Goal: Task Accomplishment & Management: Manage account settings

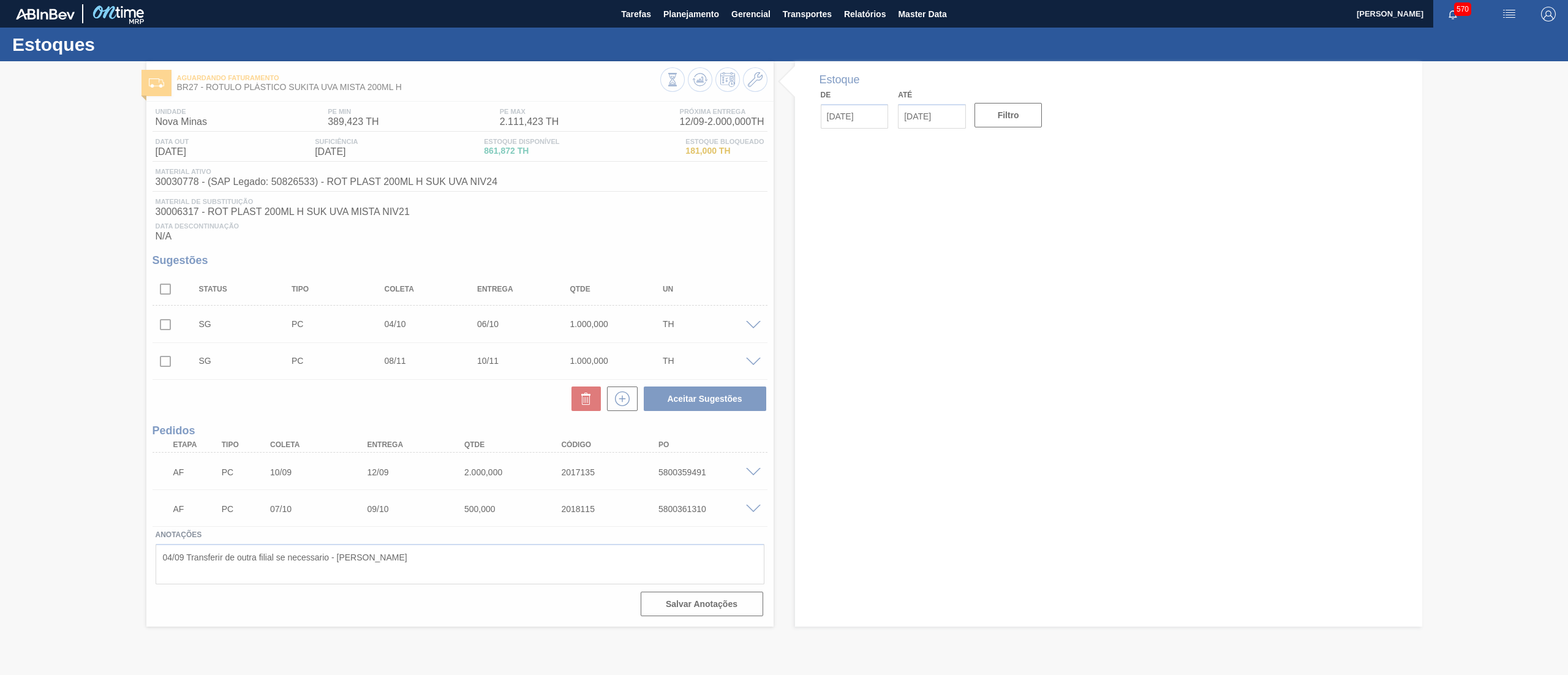
type input "[DATE]"
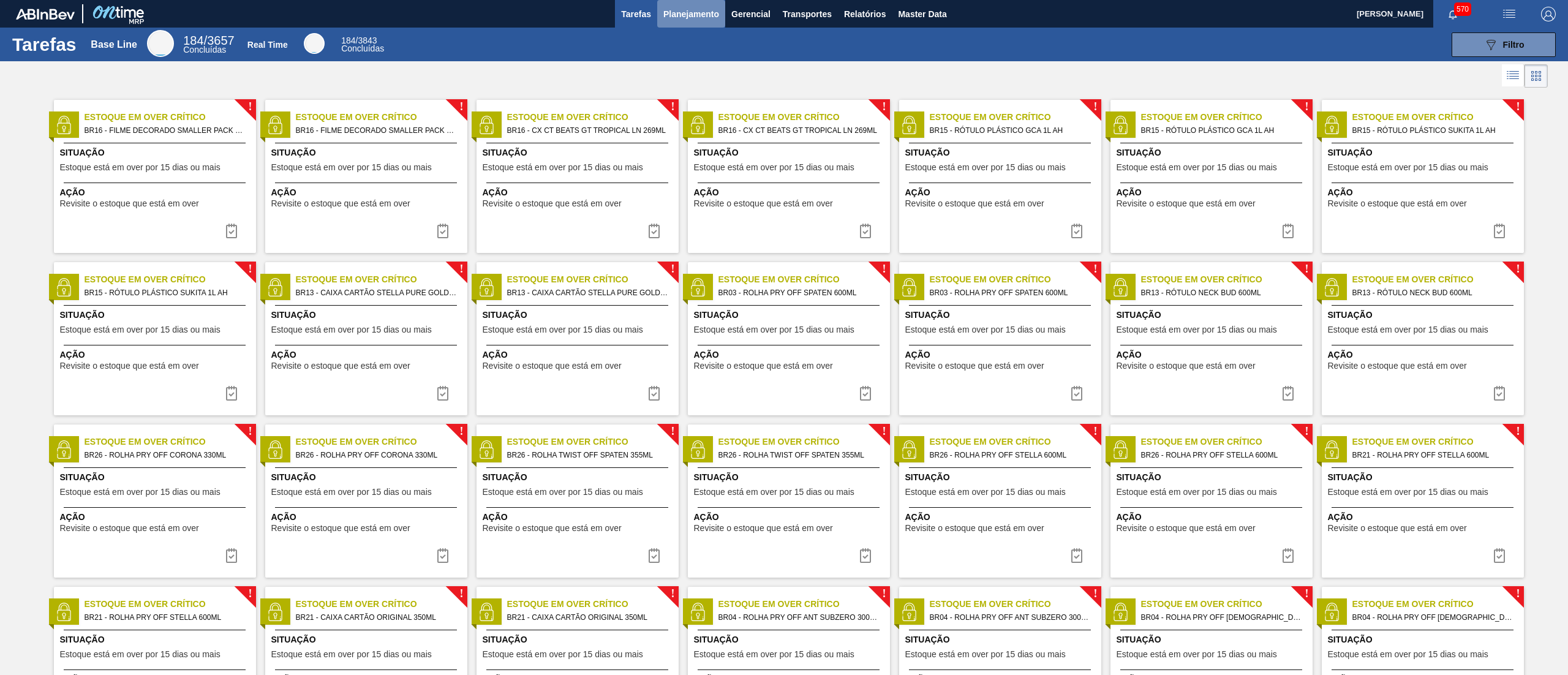
click at [690, 16] on span "Planejamento" at bounding box center [691, 13] width 55 height 14
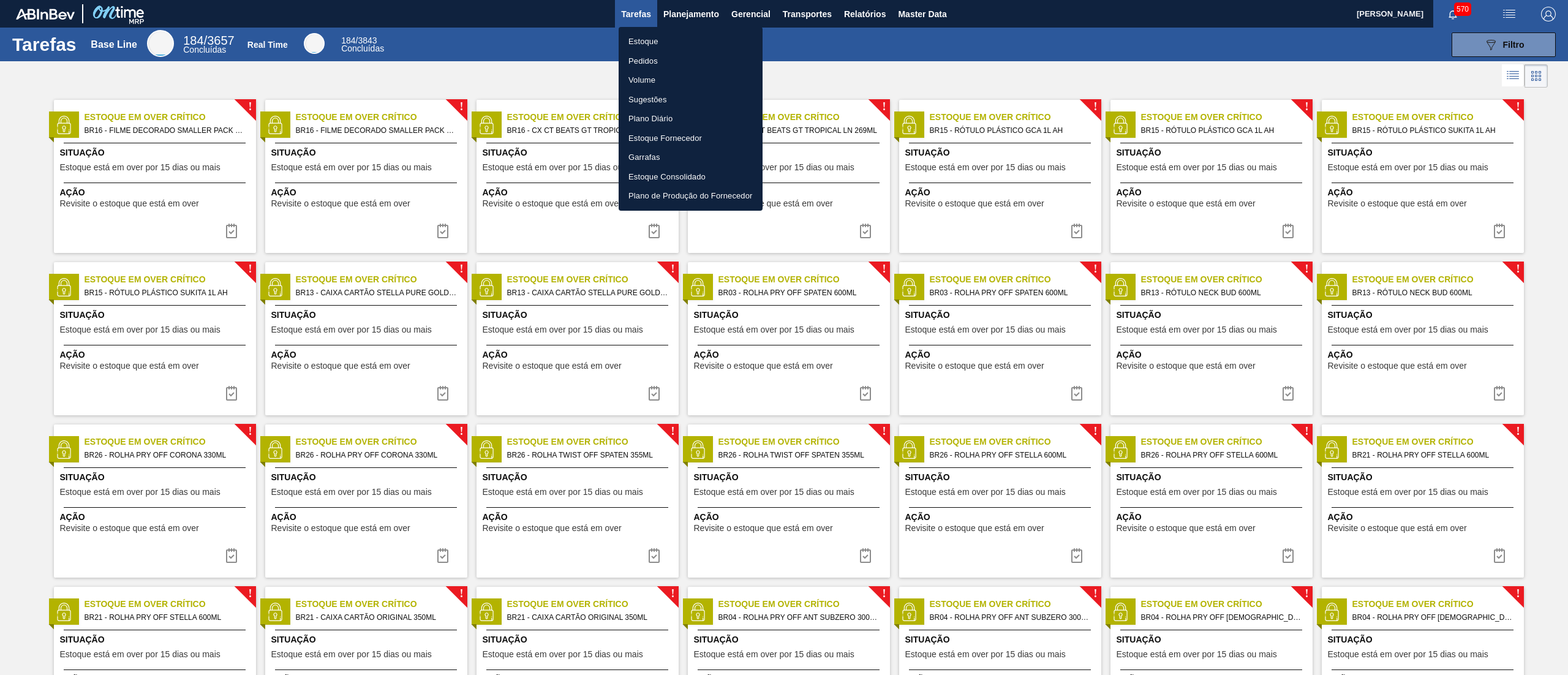
click at [694, 41] on li "Estoque" at bounding box center [690, 41] width 144 height 20
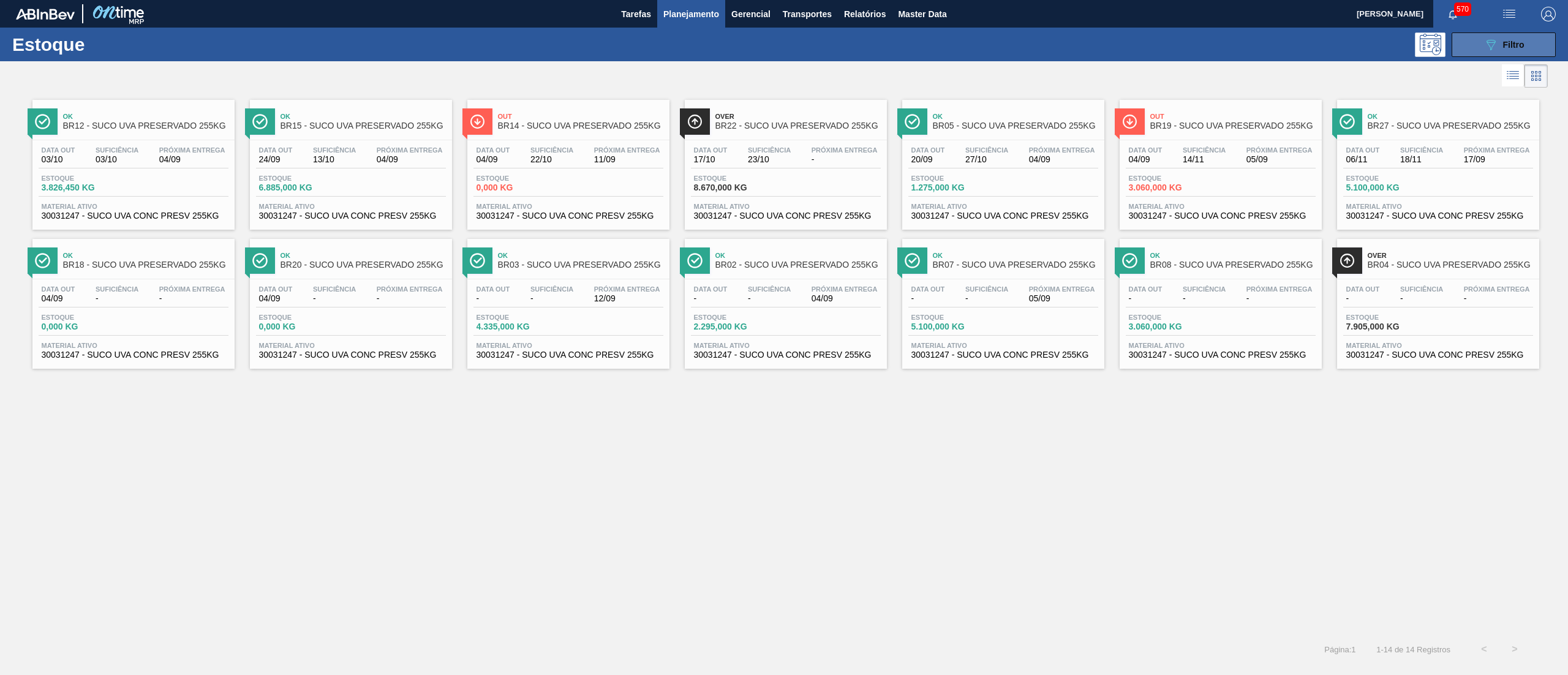
click at [1519, 51] on div "089F7B8B-B2A5-4AFE-B5C0-19BA573D28AC Filtro" at bounding box center [1504, 44] width 41 height 14
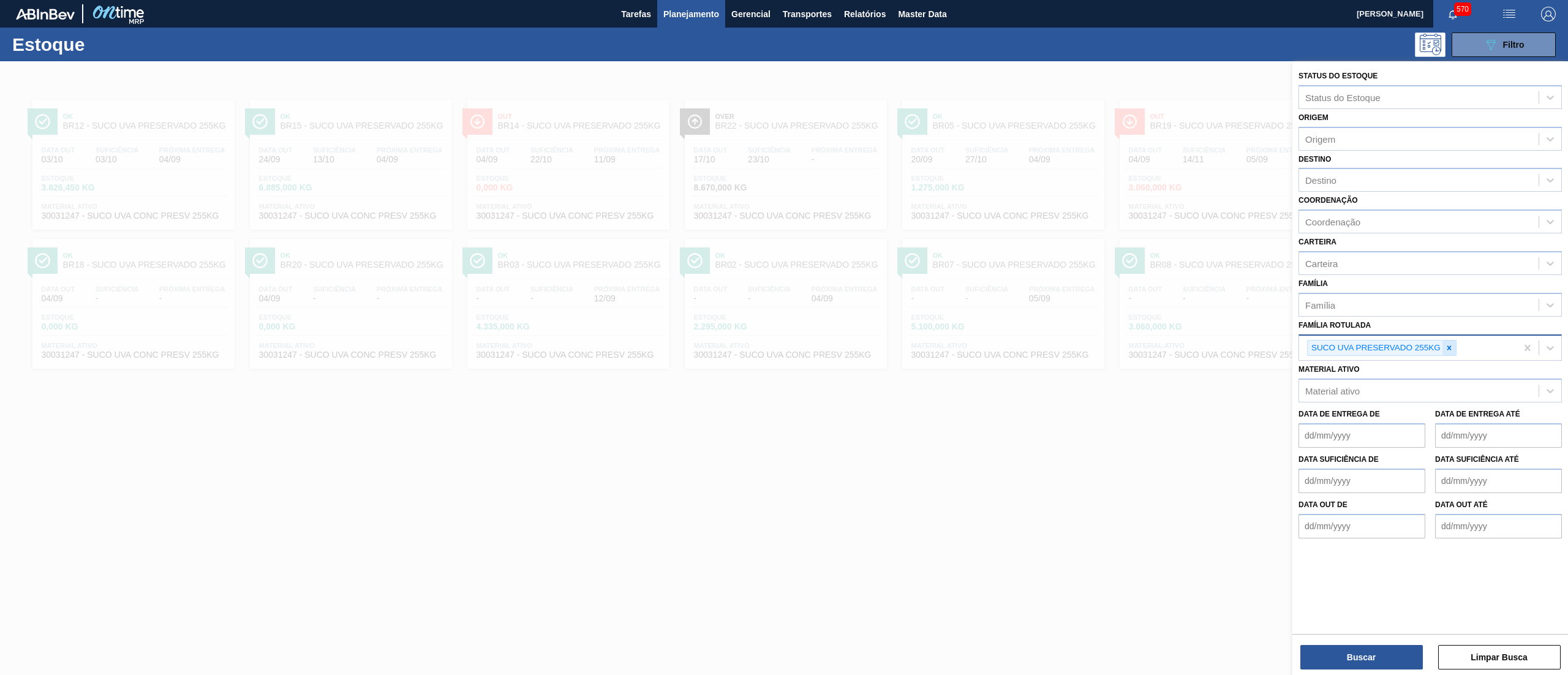
click at [1452, 344] on icon at bounding box center [1449, 348] width 9 height 9
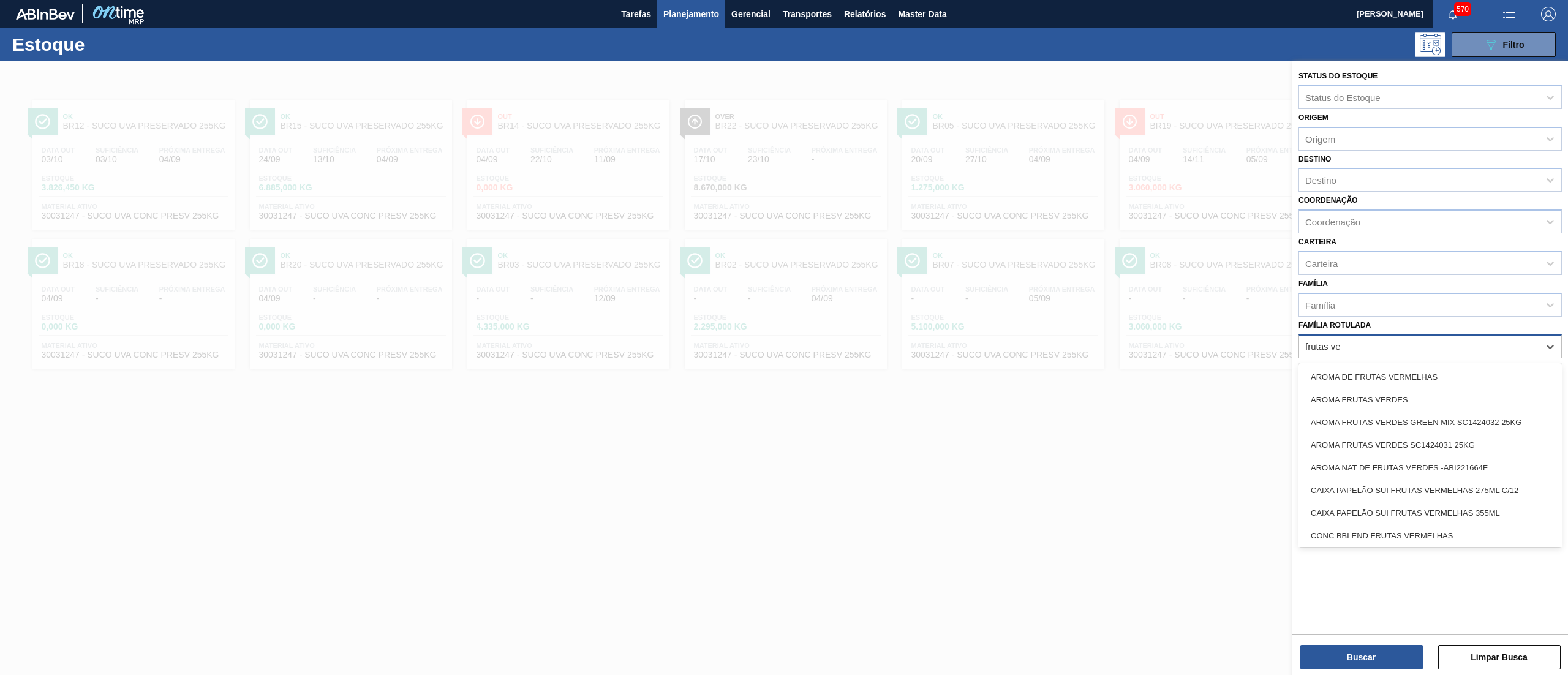
type Rotulada "frutas ver"
click at [1468, 416] on div "AROMA FRUTAS VERDES GREEN MIX SC1424032 25KG" at bounding box center [1431, 422] width 263 height 23
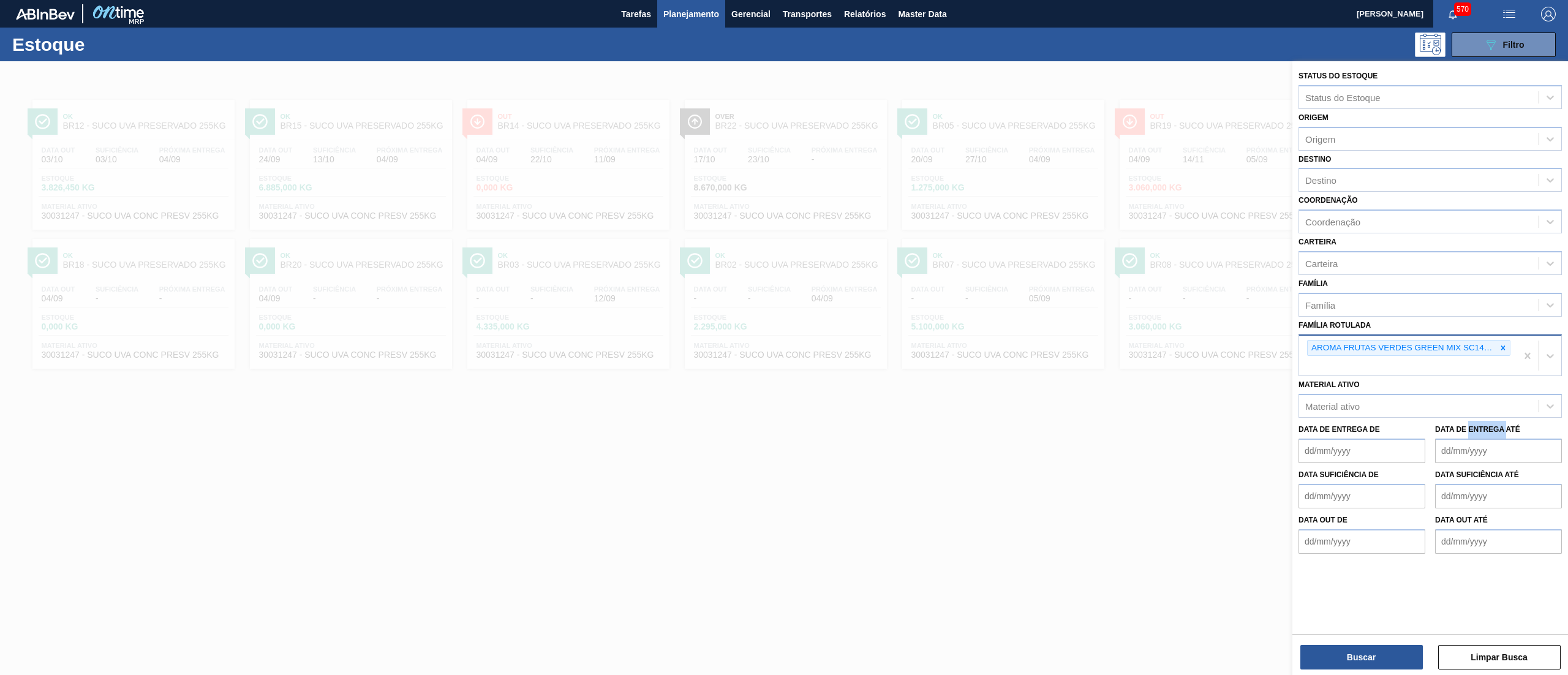
click at [1468, 418] on div "Data de Entrega de Data de Entrega até" at bounding box center [1430, 440] width 274 height 46
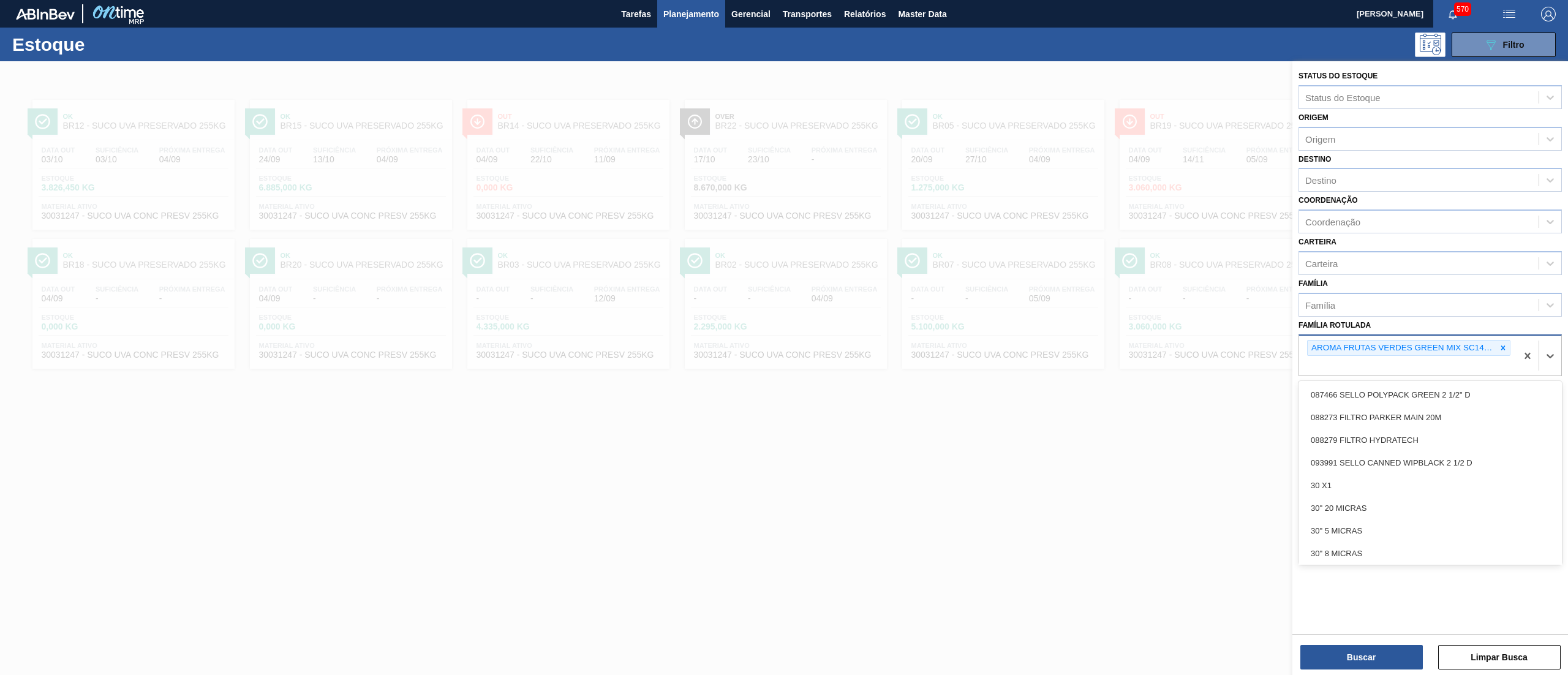
click at [1459, 369] on div "AROMA FRUTAS VERDES GREEN MIX SC1424032 25KG" at bounding box center [1408, 356] width 217 height 40
type Rotulada "frutas verd"
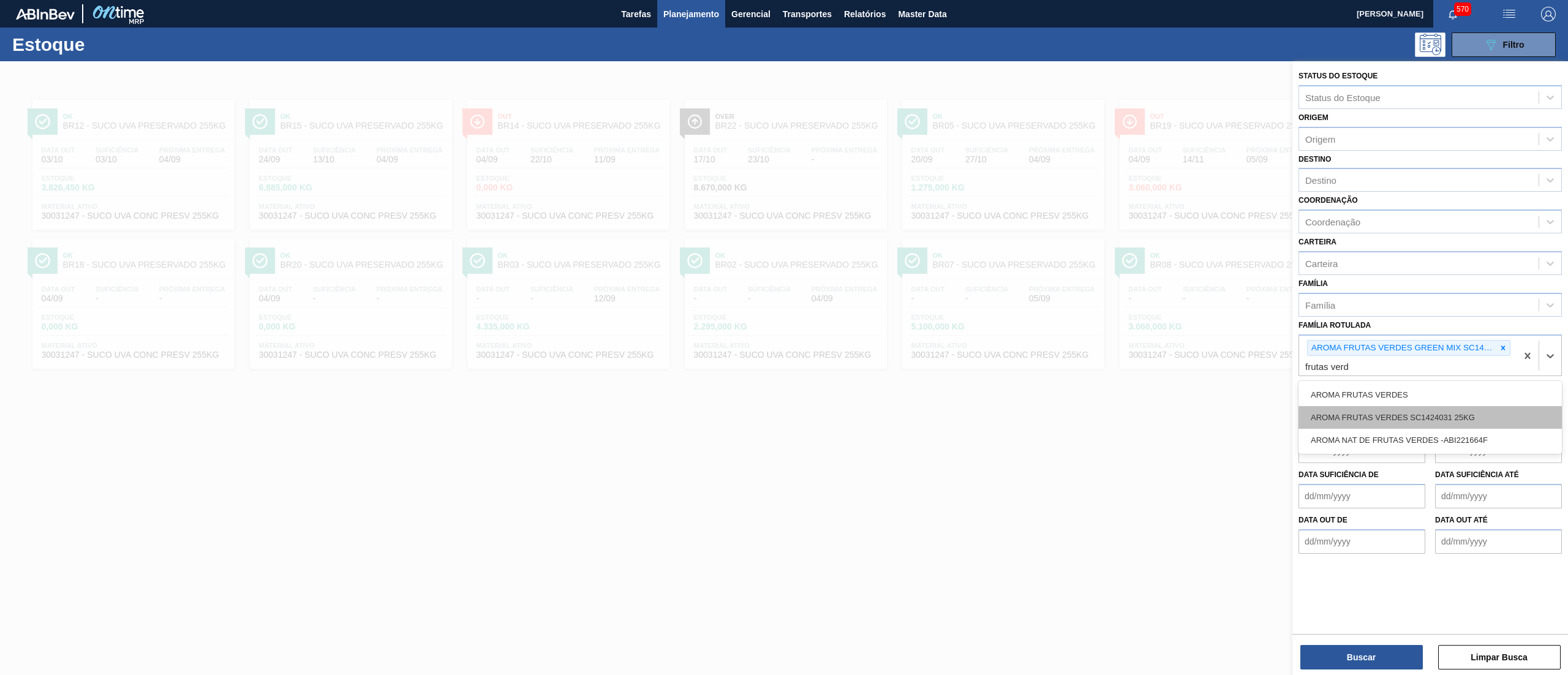
click at [1477, 413] on div "AROMA FRUTAS VERDES SC1424031 25KG" at bounding box center [1431, 418] width 263 height 23
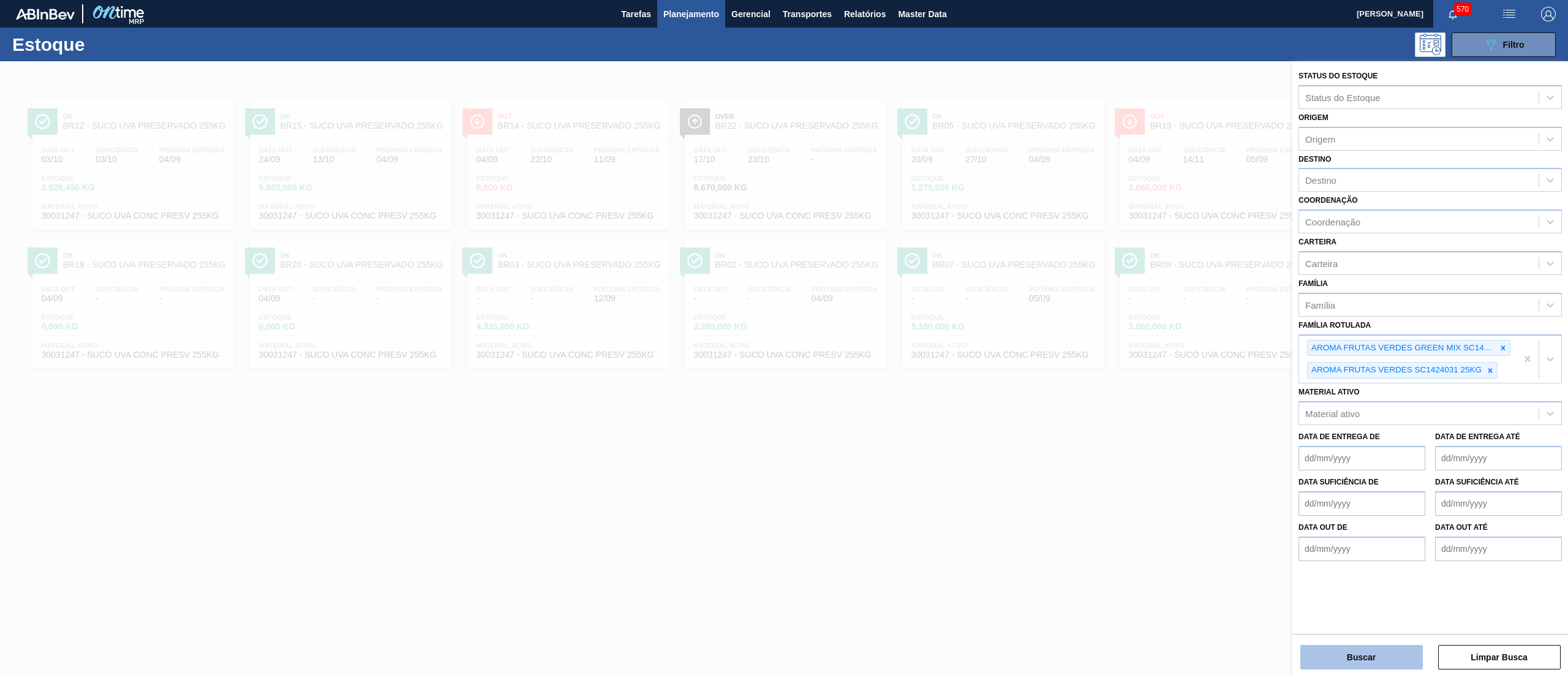
click at [1366, 653] on button "Buscar" at bounding box center [1361, 658] width 123 height 25
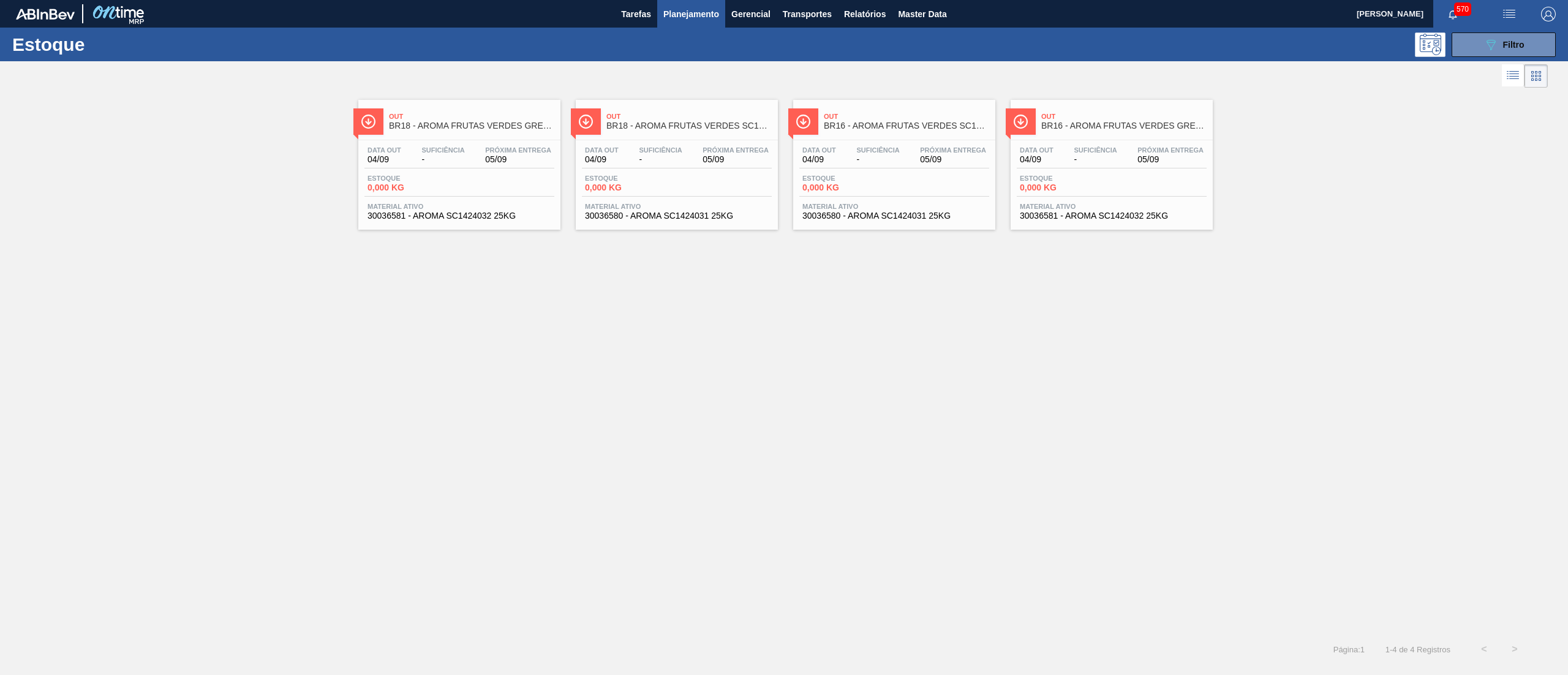
click at [703, 218] on span "30036580 - AROMA SC1424031 25KG" at bounding box center [677, 216] width 184 height 10
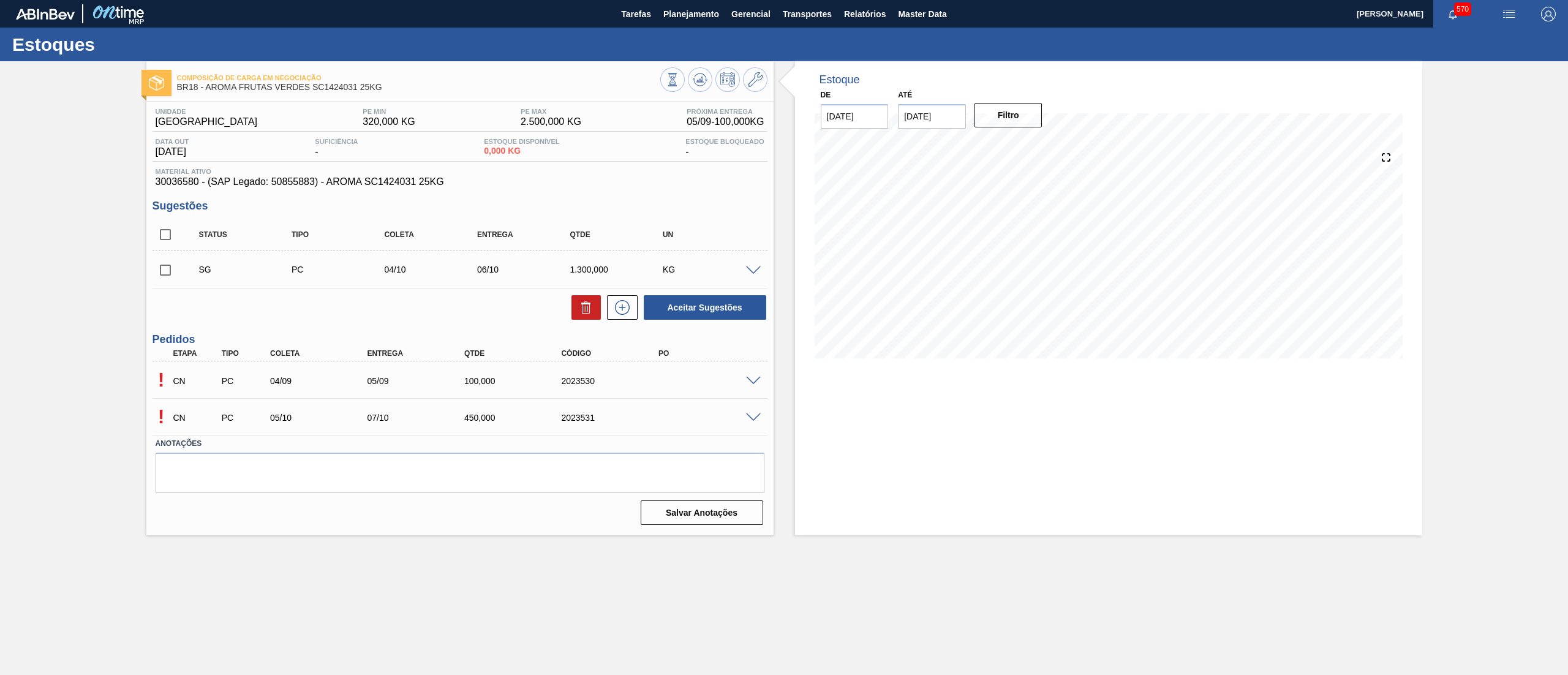
click at [756, 379] on span at bounding box center [753, 381] width 14 height 10
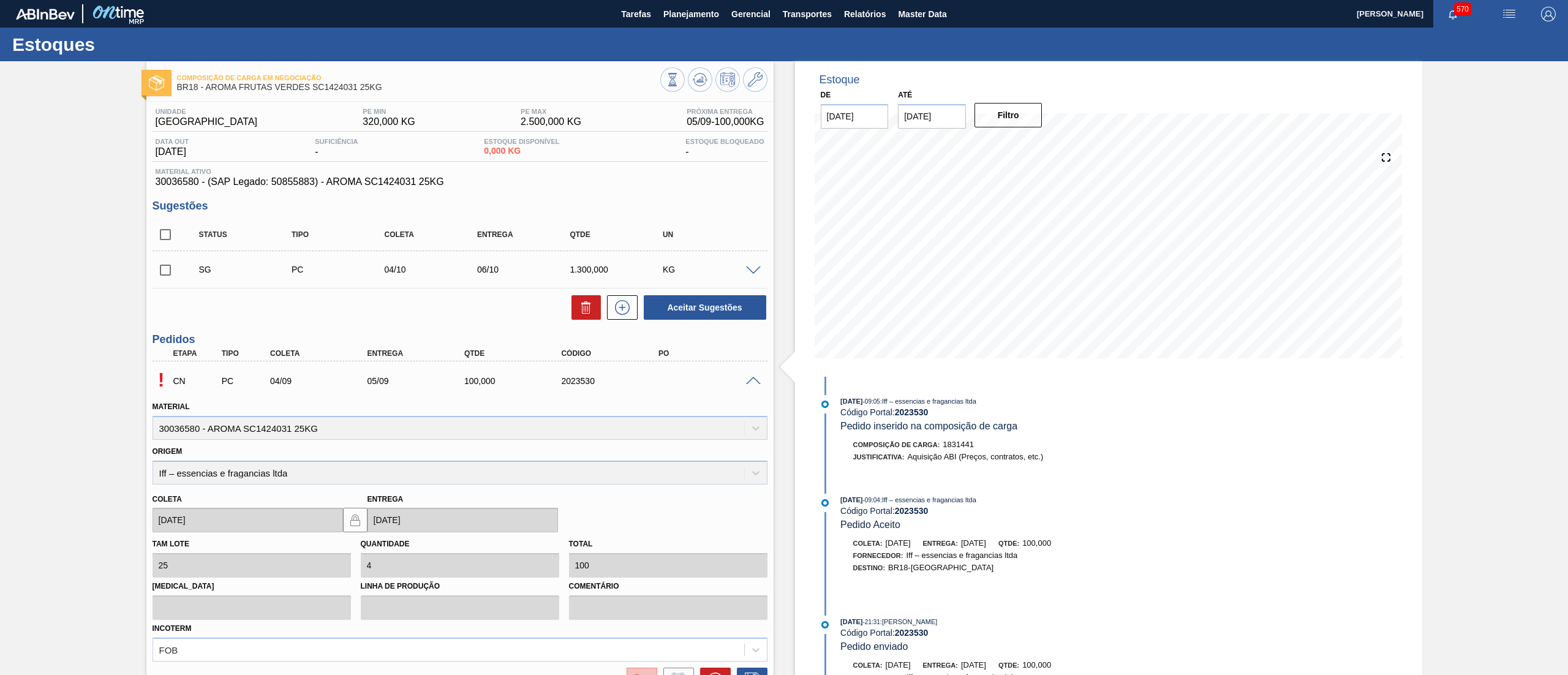
click at [639, 669] on button at bounding box center [641, 681] width 31 height 25
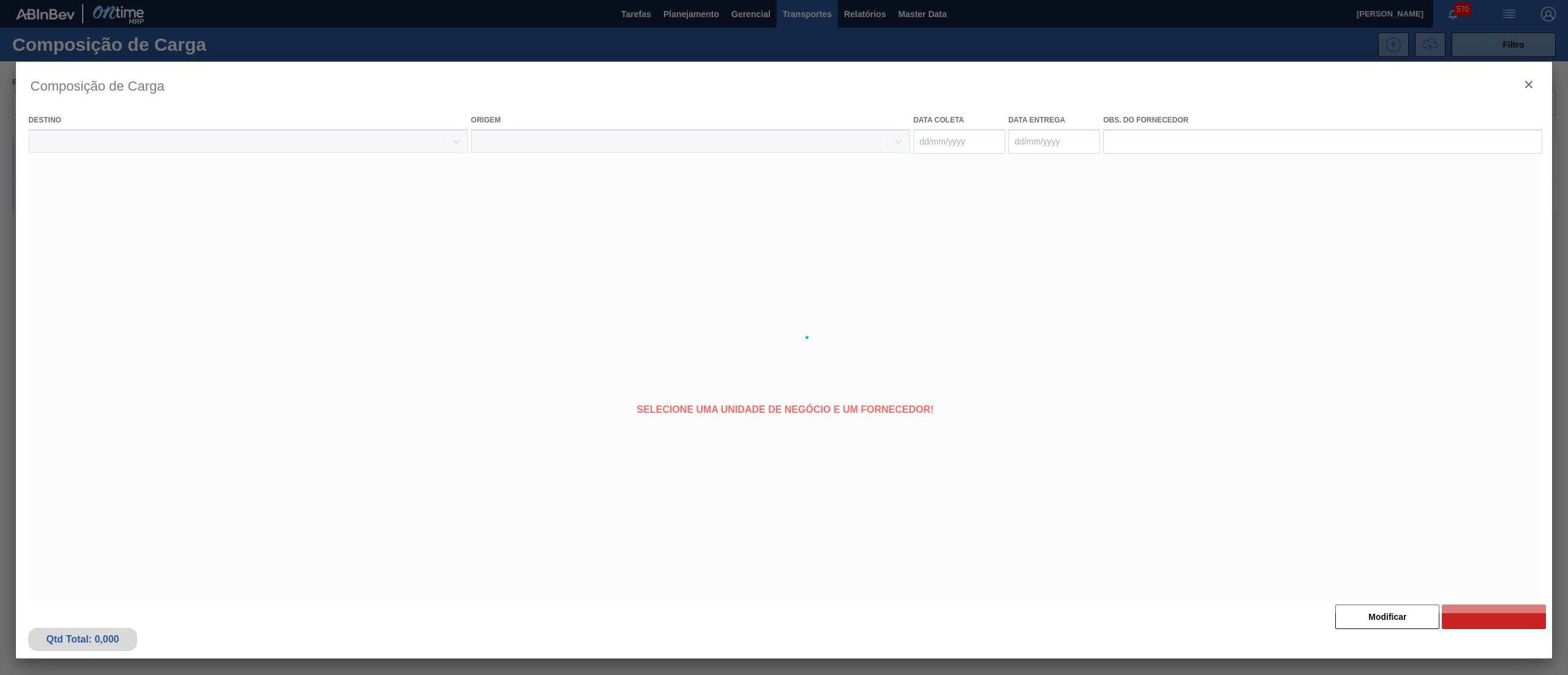
type coleta "[DATE]"
type entrega "[DATE]"
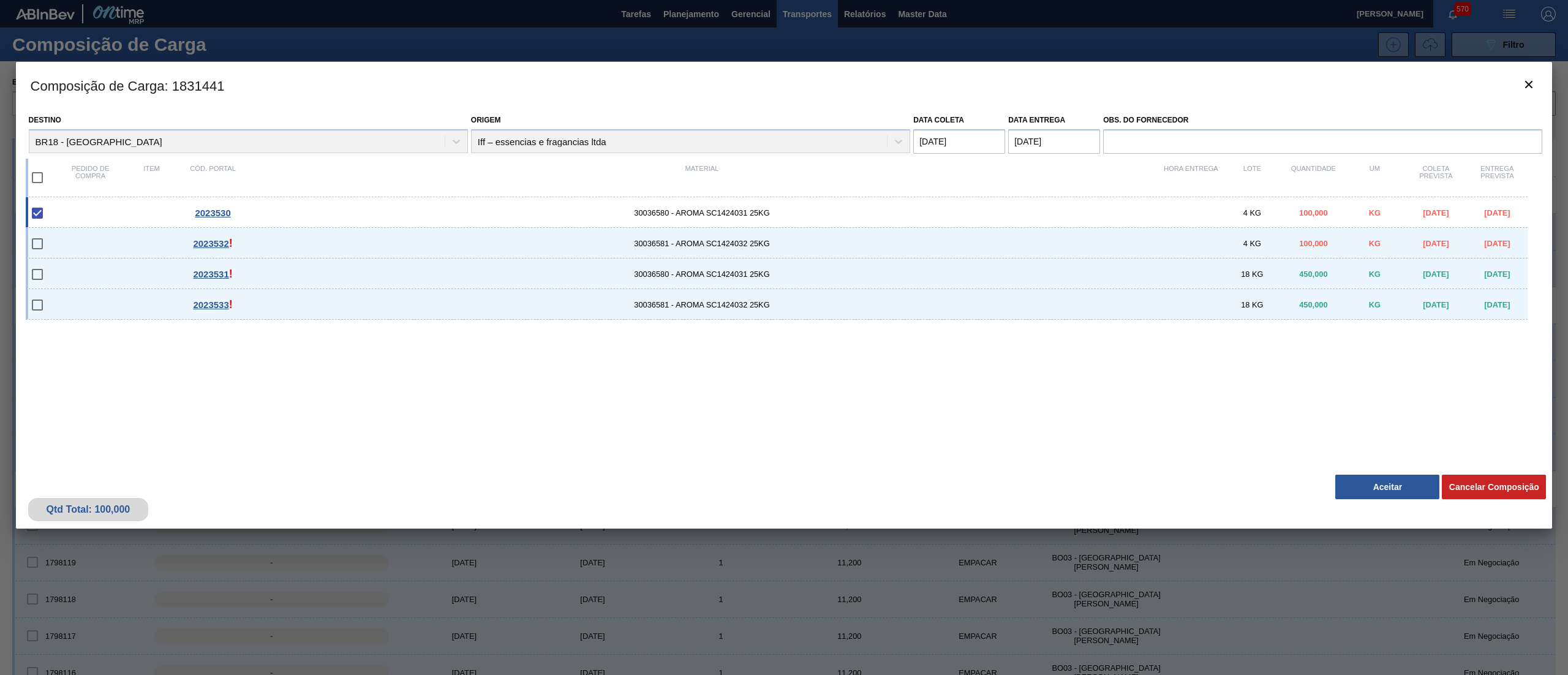
click at [1368, 482] on button "Aceitar" at bounding box center [1387, 487] width 104 height 25
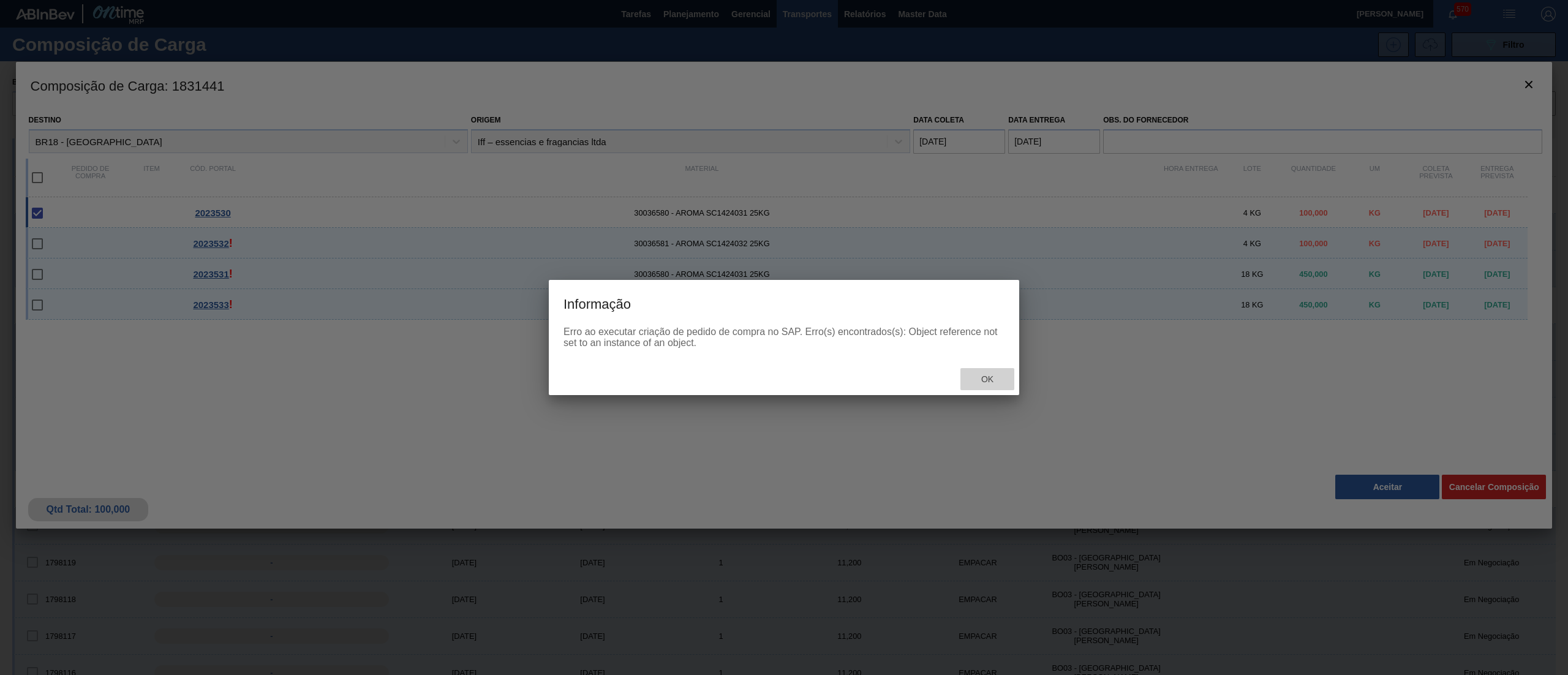
click at [993, 379] on span "Ok" at bounding box center [987, 379] width 31 height 10
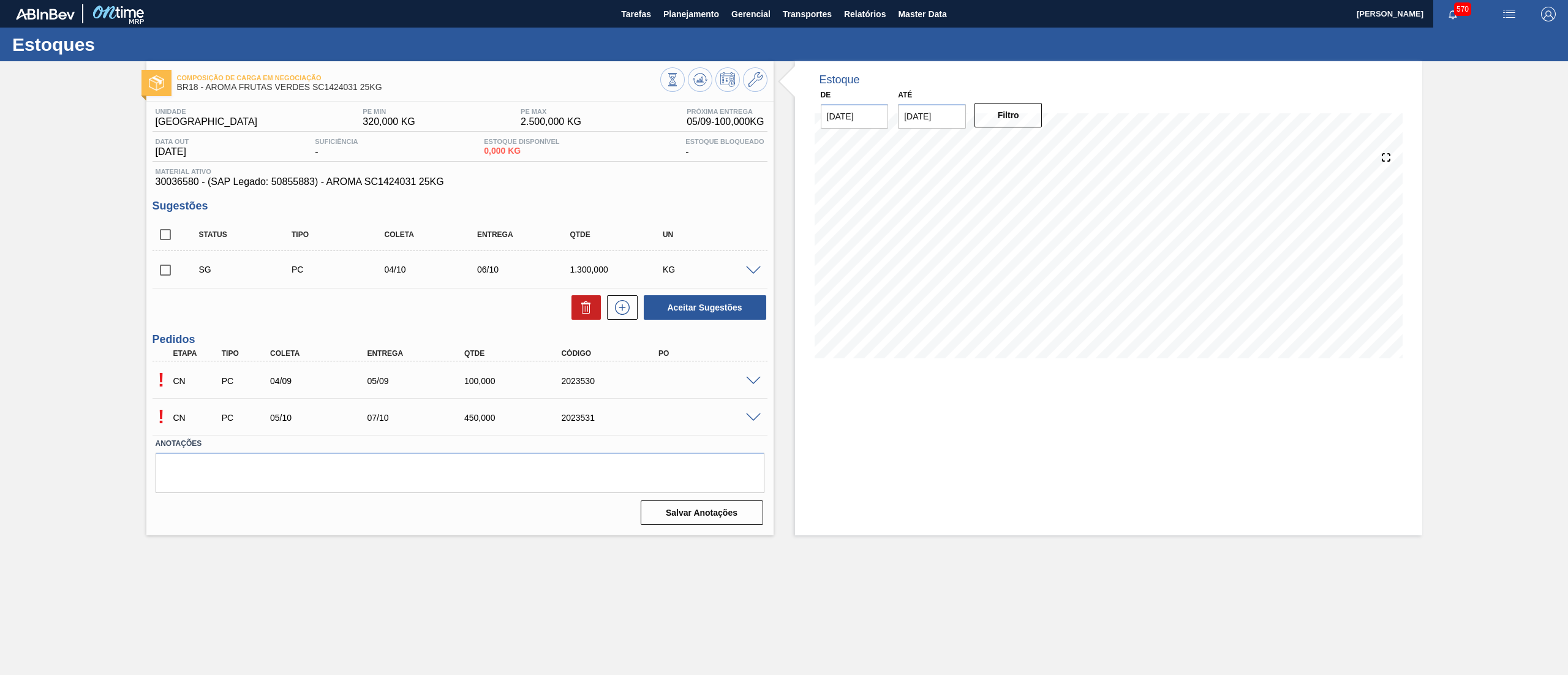
click at [751, 418] on span at bounding box center [753, 419] width 14 height 10
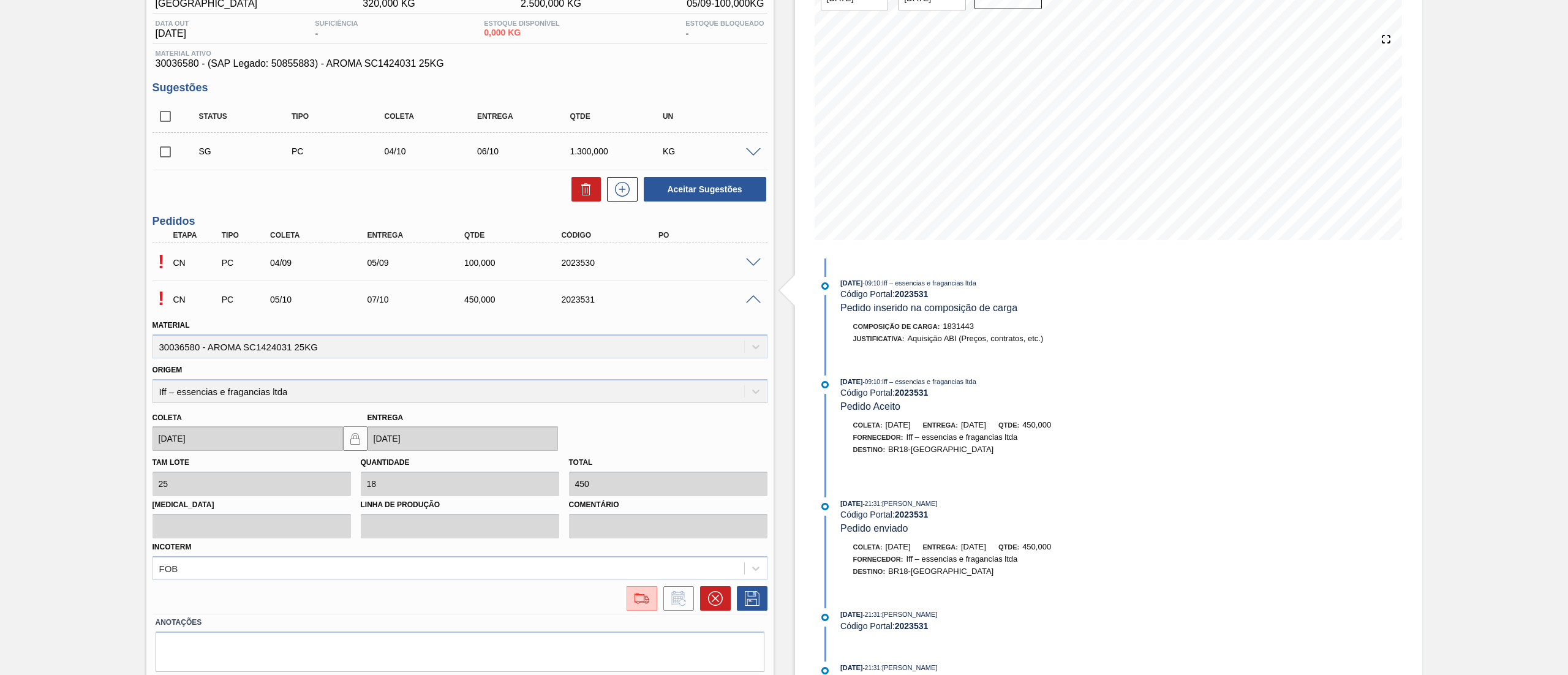
scroll to position [120, 0]
click at [631, 587] on button at bounding box center [641, 597] width 31 height 25
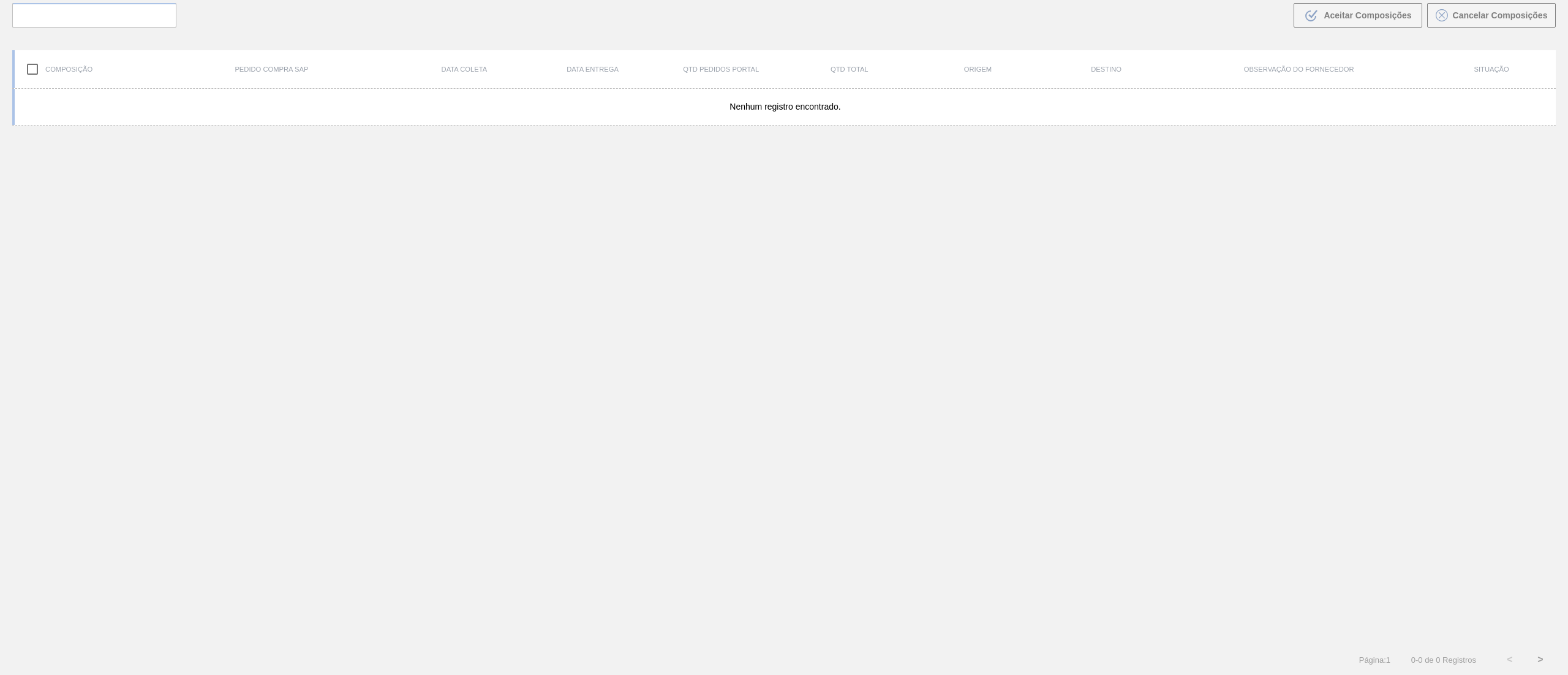
scroll to position [89, 0]
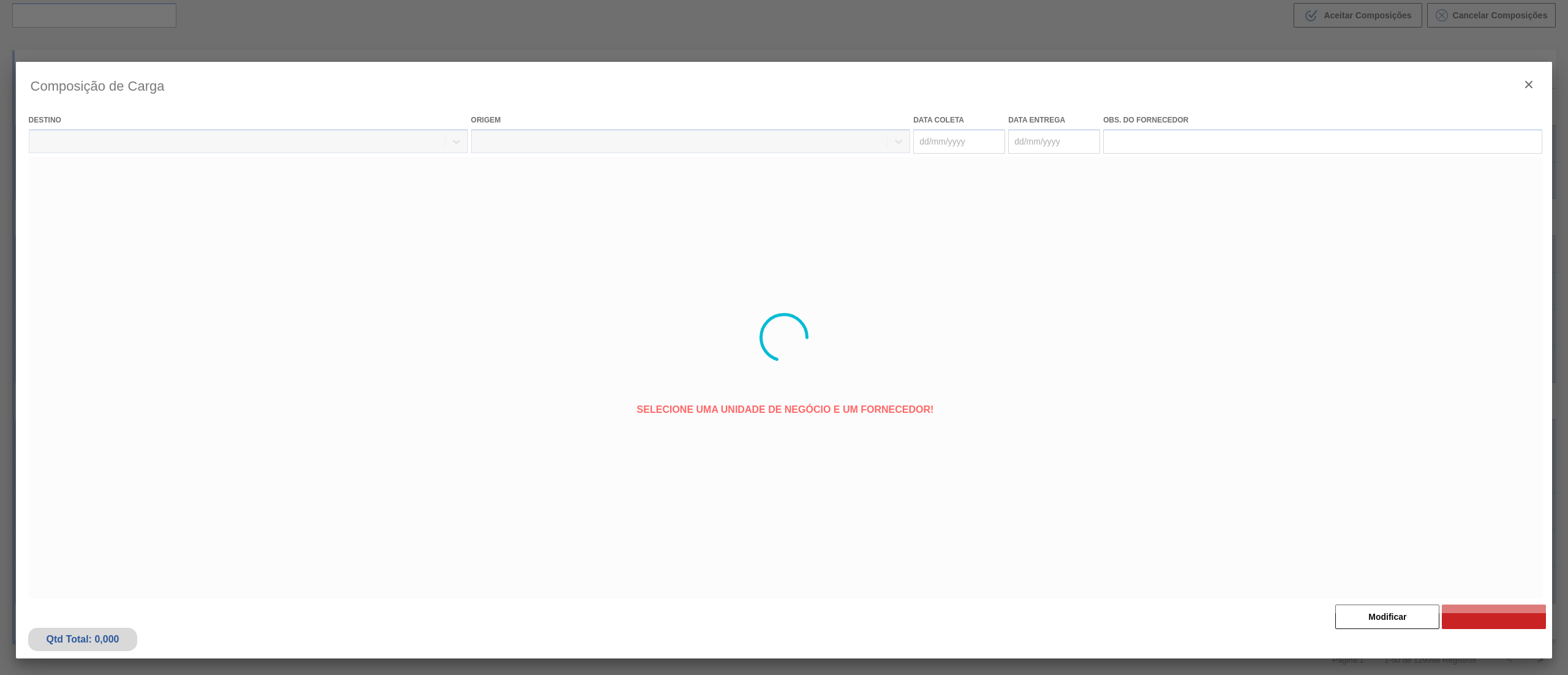
type coleta "[DATE]"
type entrega "[DATE]"
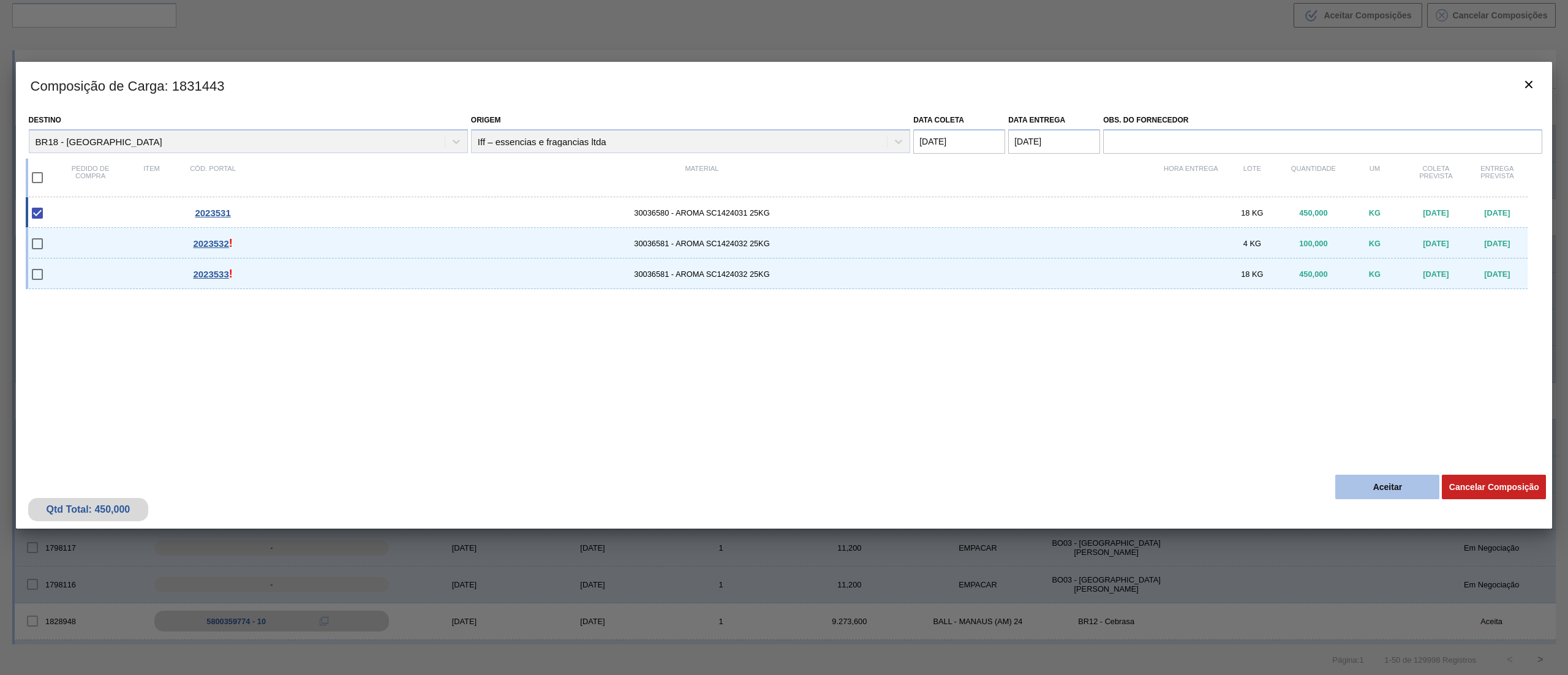
click at [1378, 481] on button "Aceitar" at bounding box center [1387, 487] width 104 height 25
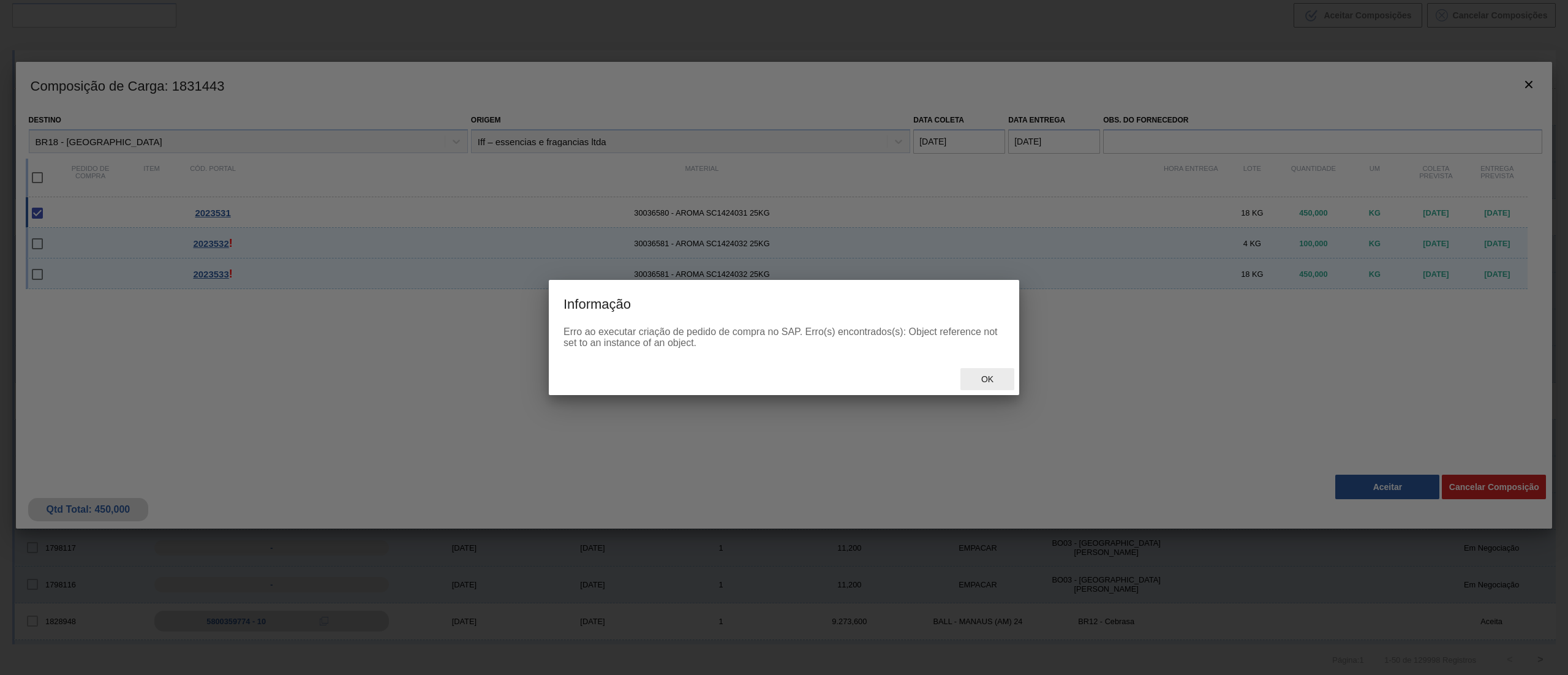
click at [985, 381] on span "Ok" at bounding box center [987, 379] width 31 height 10
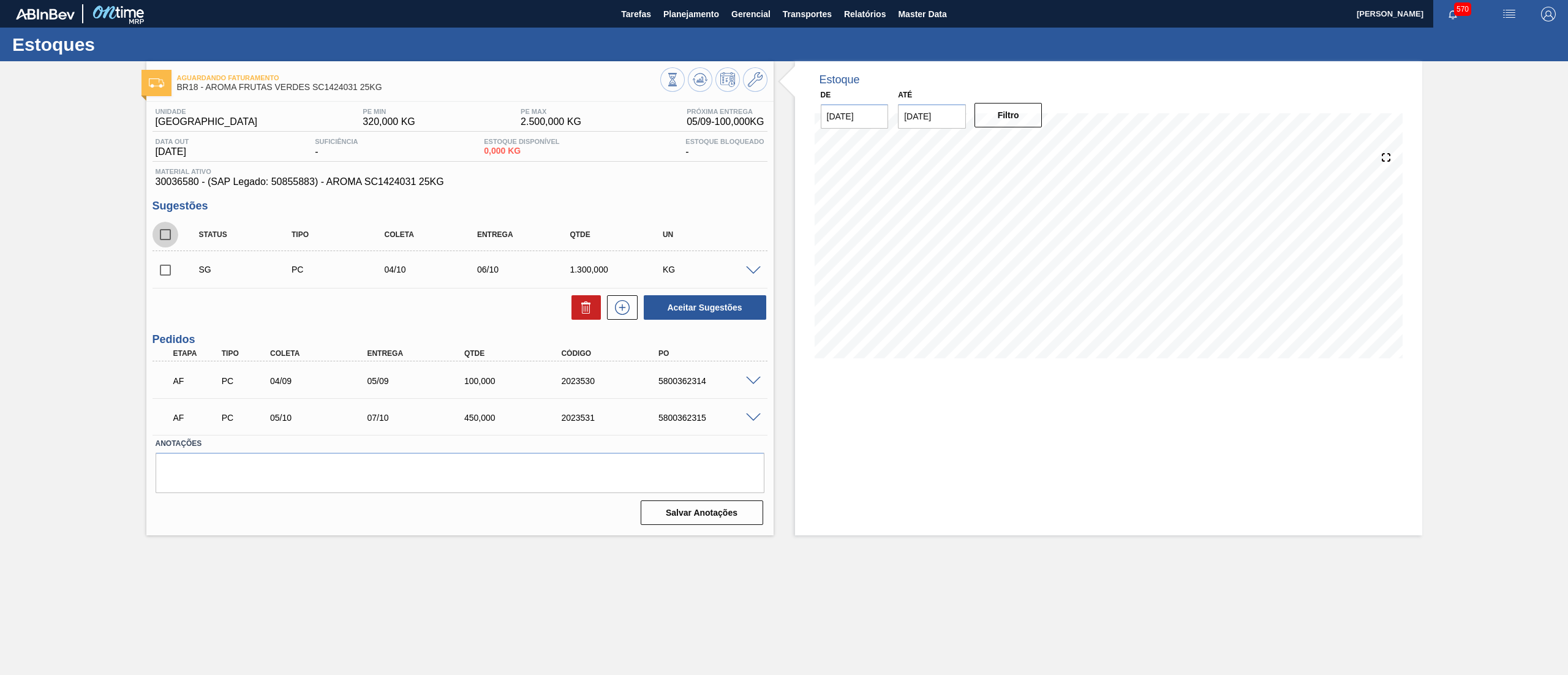
click at [166, 239] on input "checkbox" at bounding box center [165, 235] width 26 height 26
checkbox input "true"
click at [580, 317] on button at bounding box center [586, 308] width 30 height 25
checkbox input "false"
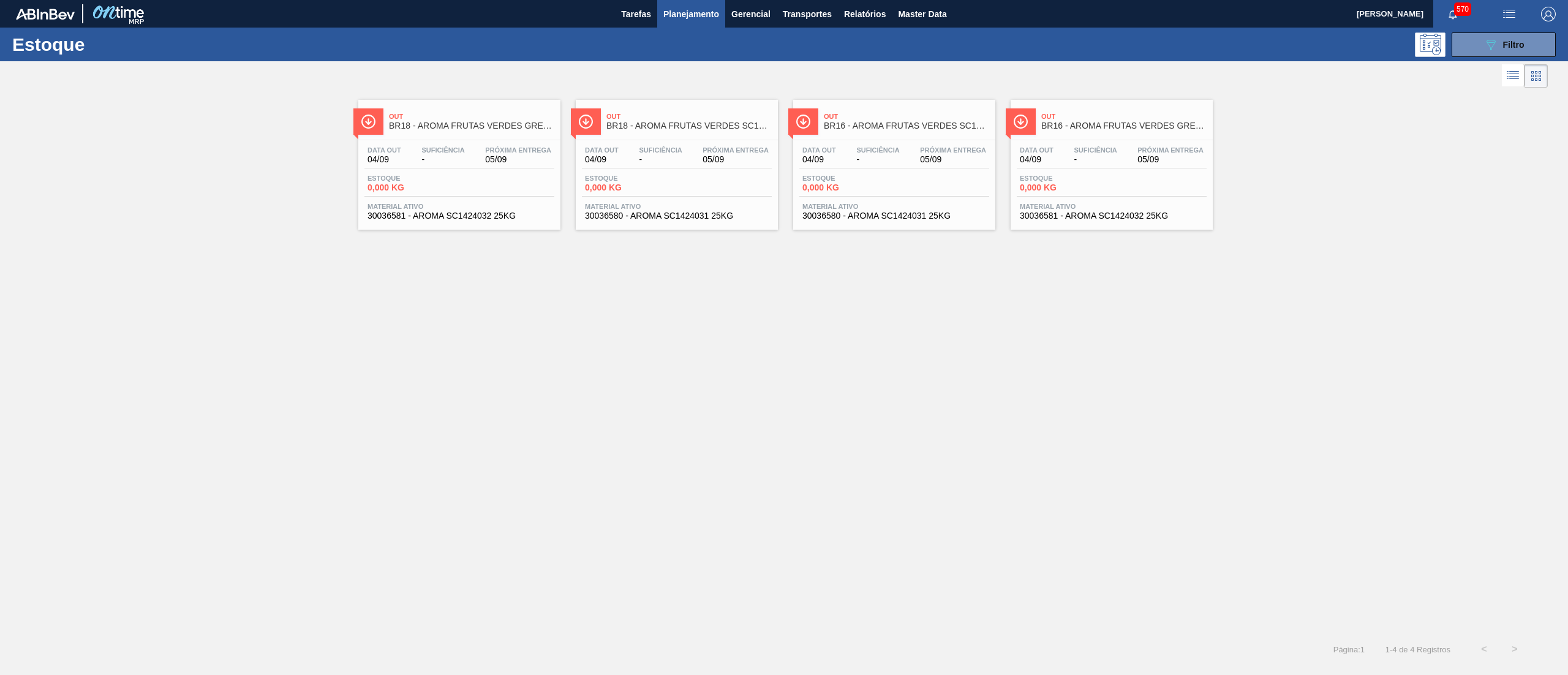
click at [490, 224] on div "Data out 04/09 Suficiência - Próxima Entrega 05/09 Estoque 0,000 KG Material at…" at bounding box center [459, 181] width 202 height 83
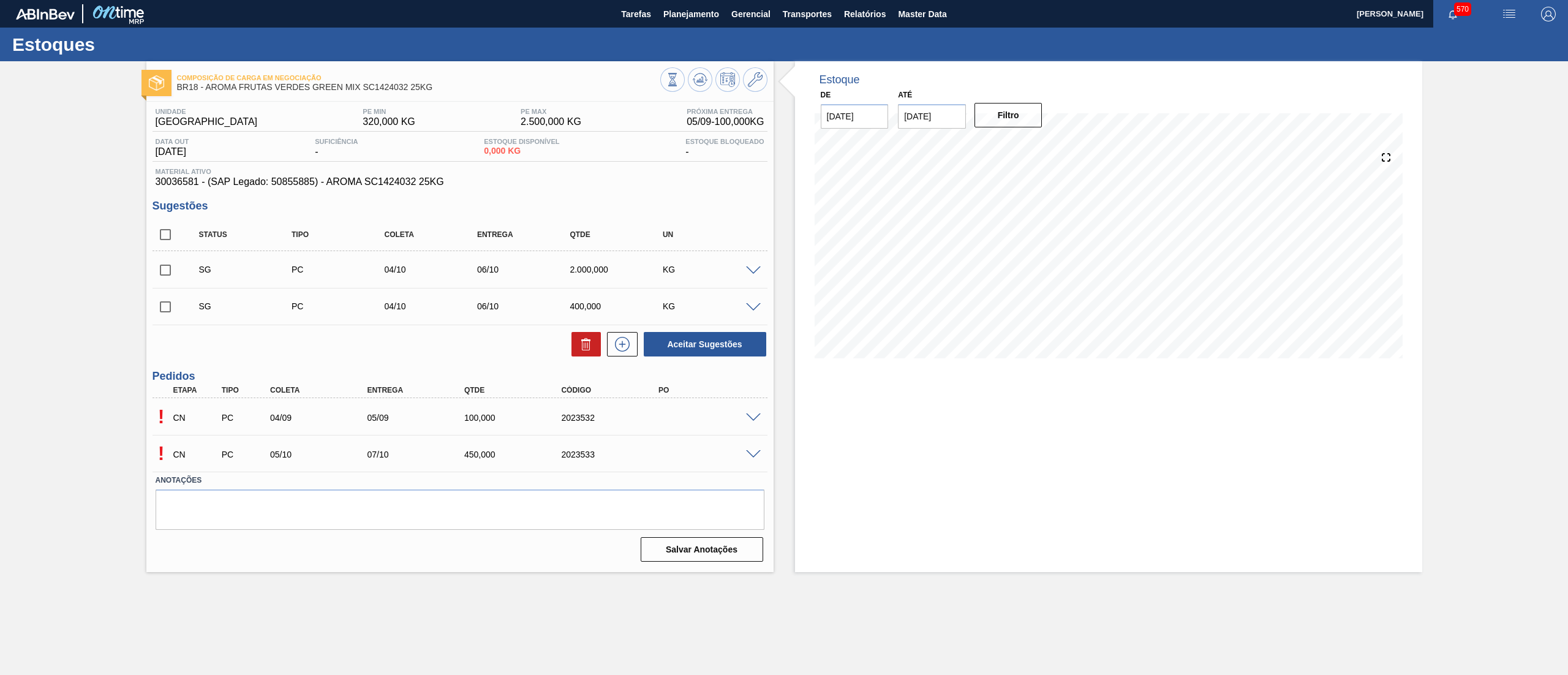
click at [750, 421] on span at bounding box center [753, 419] width 14 height 10
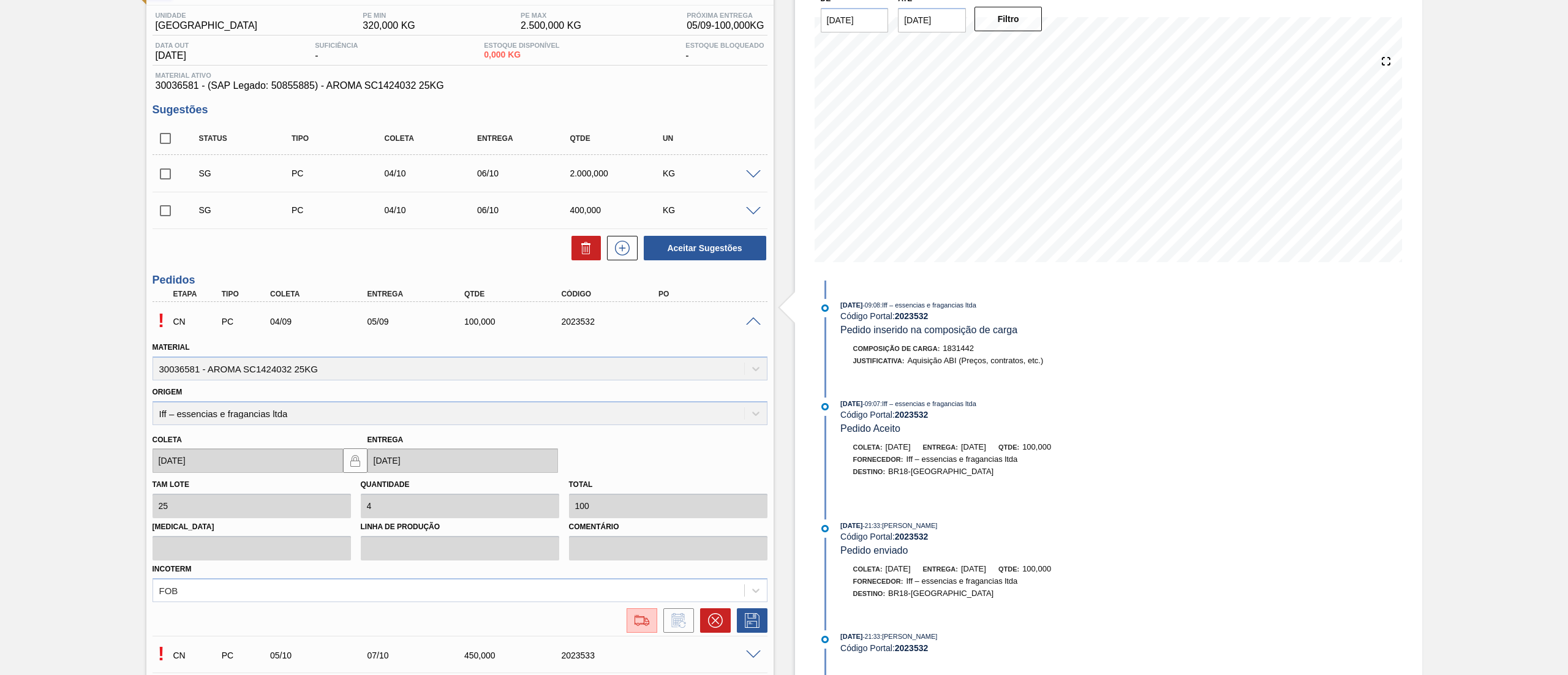
scroll to position [168, 0]
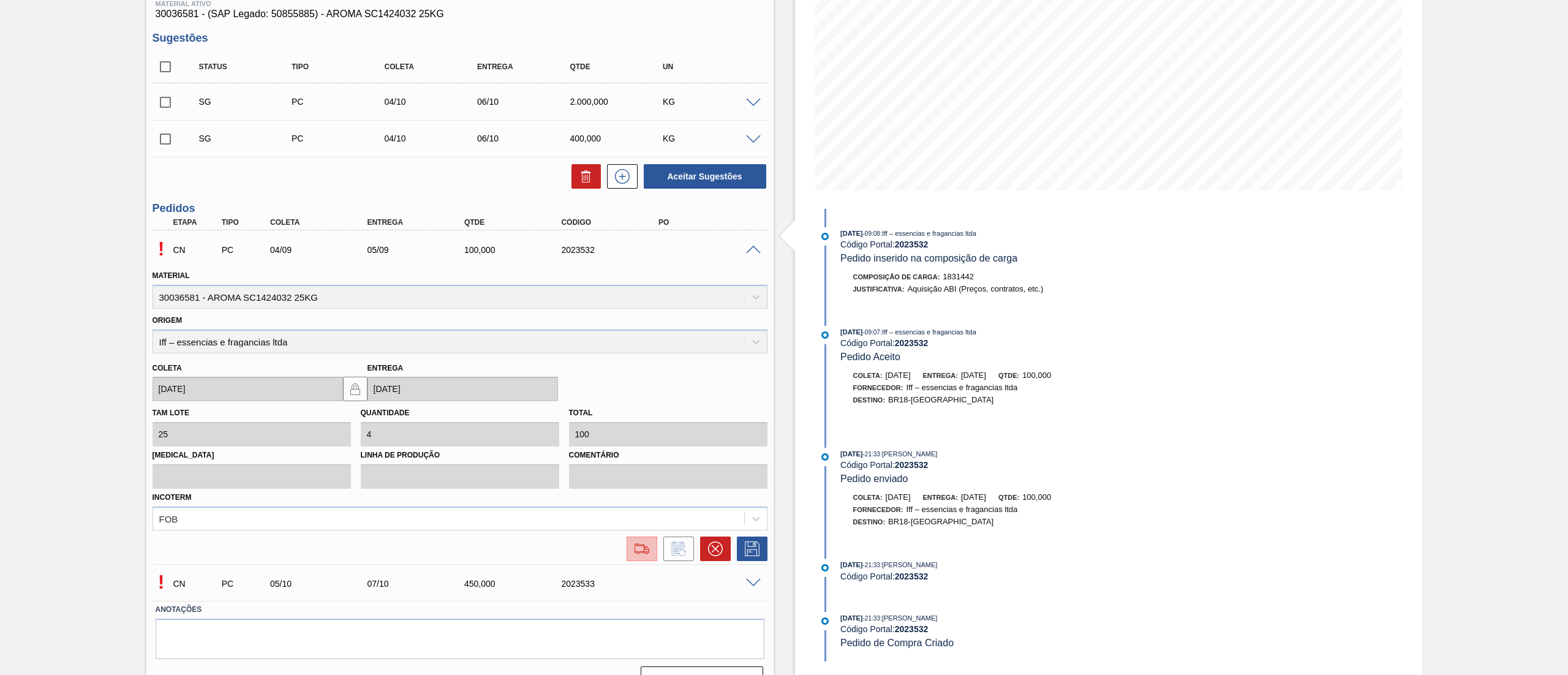
click at [633, 546] on img at bounding box center [641, 548] width 20 height 14
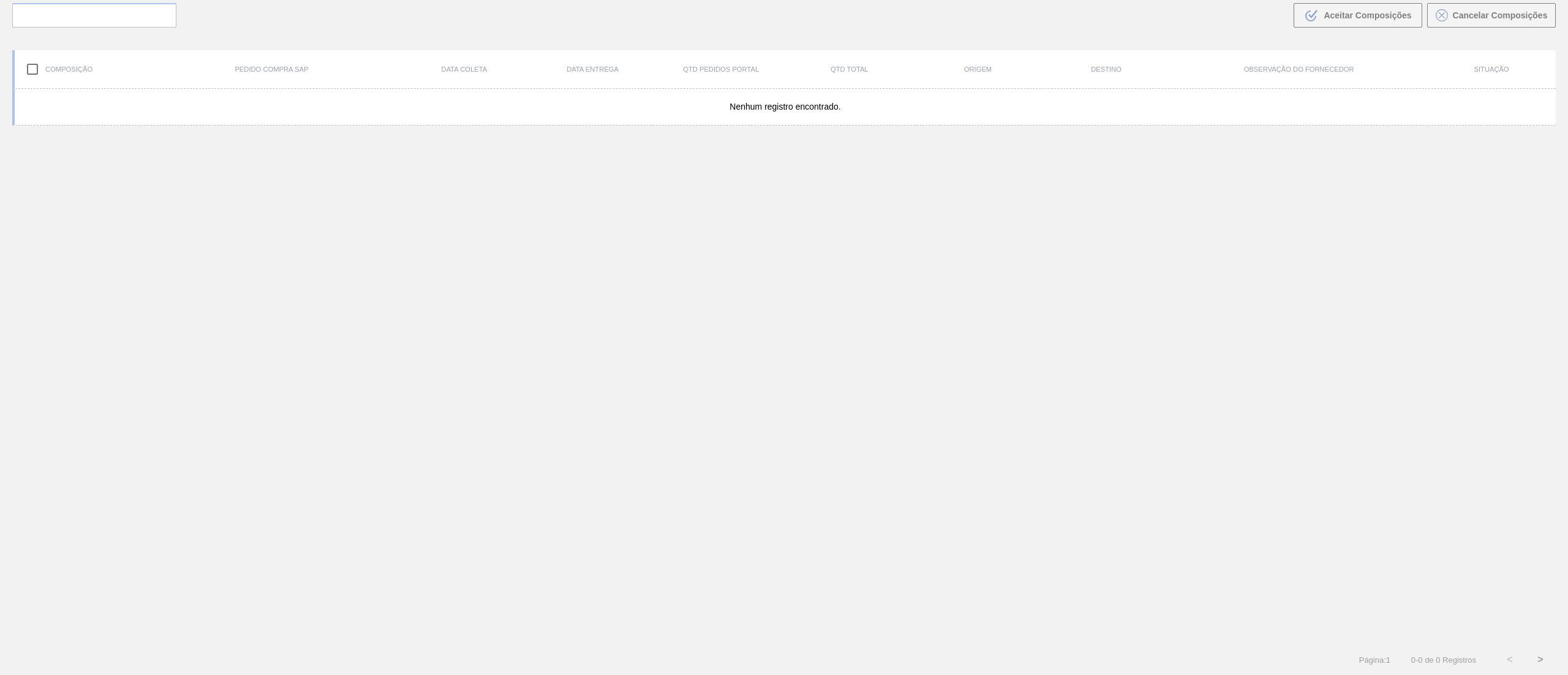
scroll to position [89, 0]
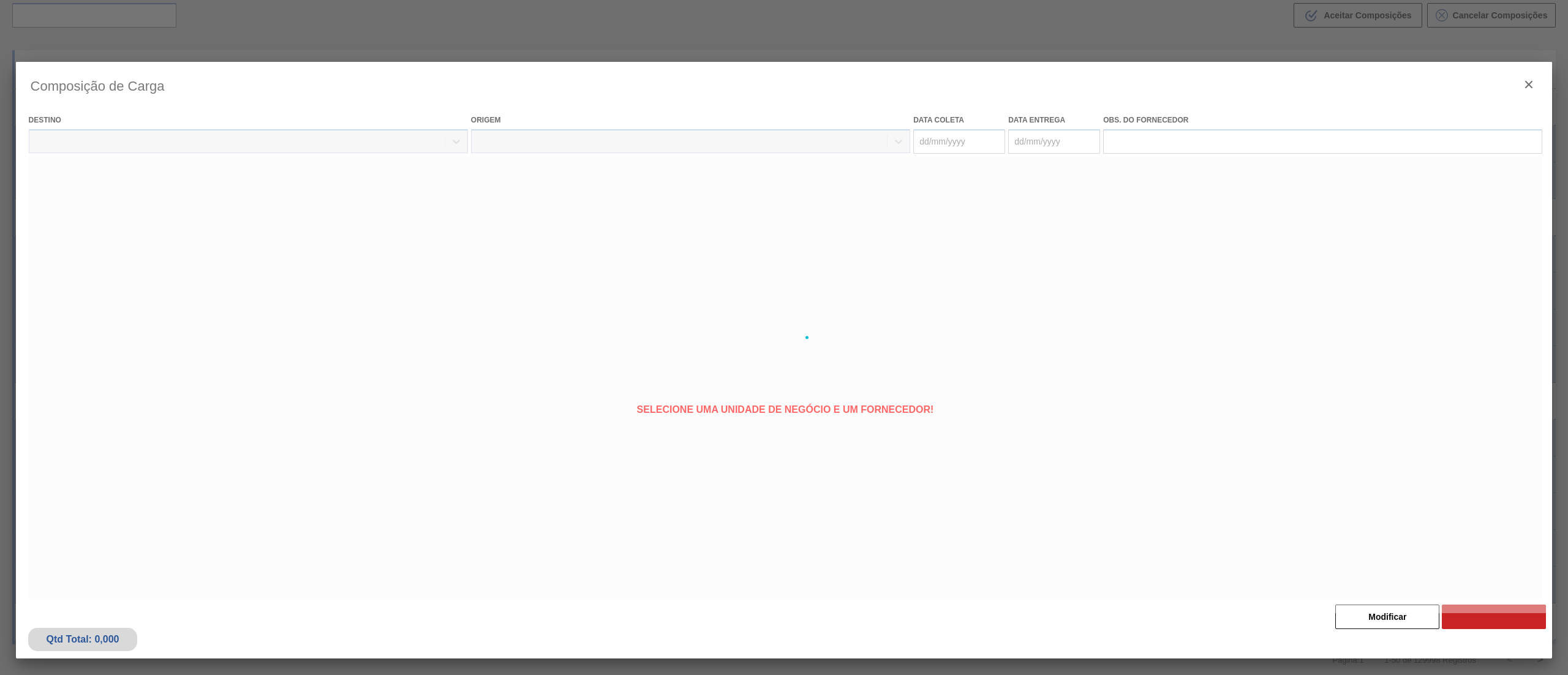
type coleta "[DATE]"
type entrega "[DATE]"
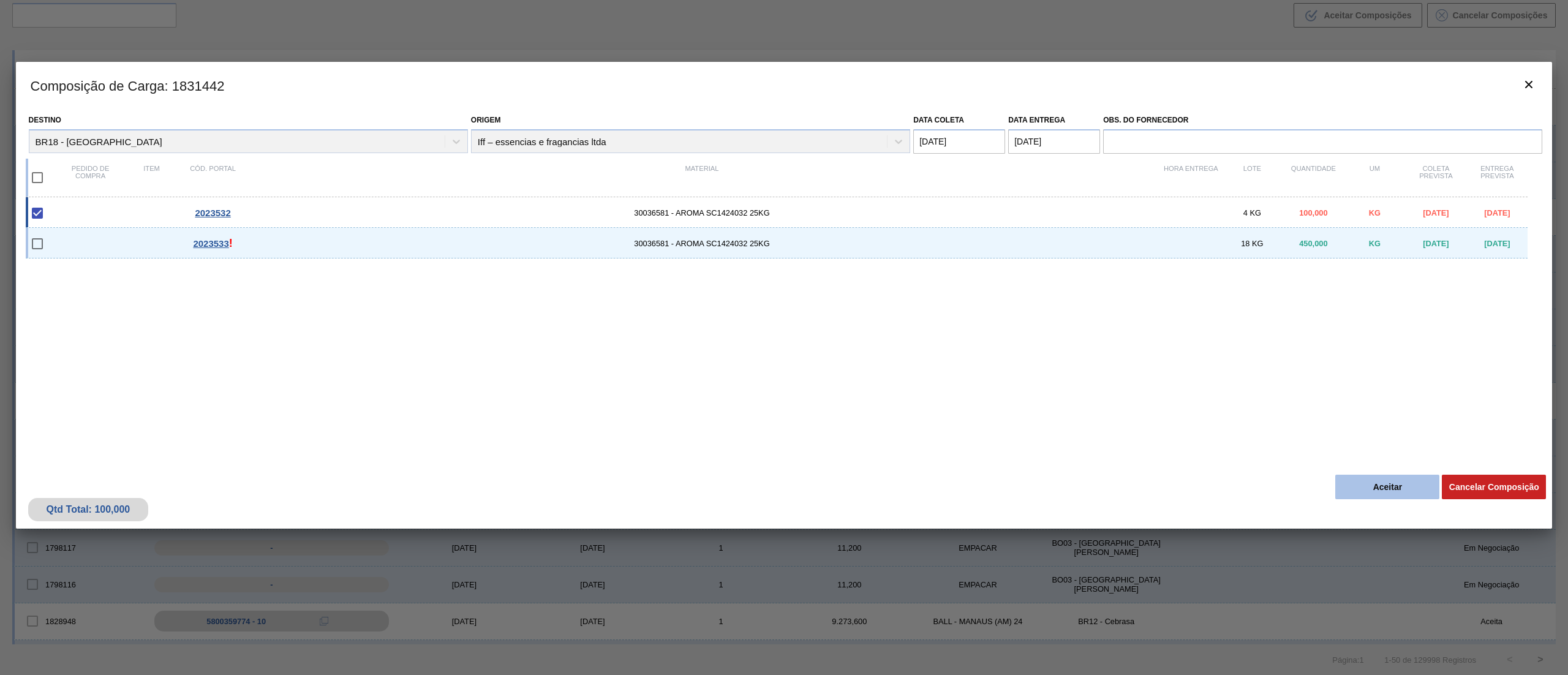
click at [1368, 480] on button "Aceitar" at bounding box center [1387, 487] width 104 height 25
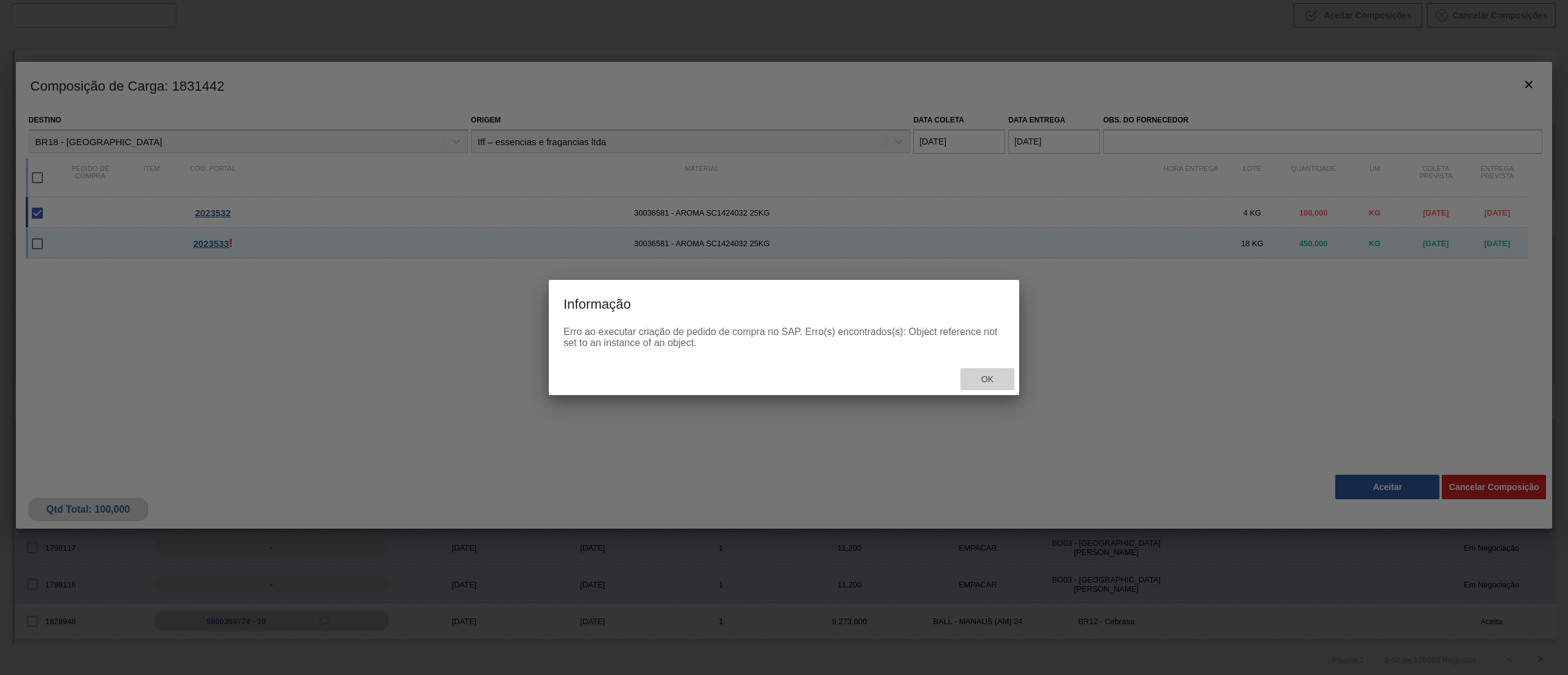
click at [993, 372] on div "Ok" at bounding box center [988, 379] width 54 height 23
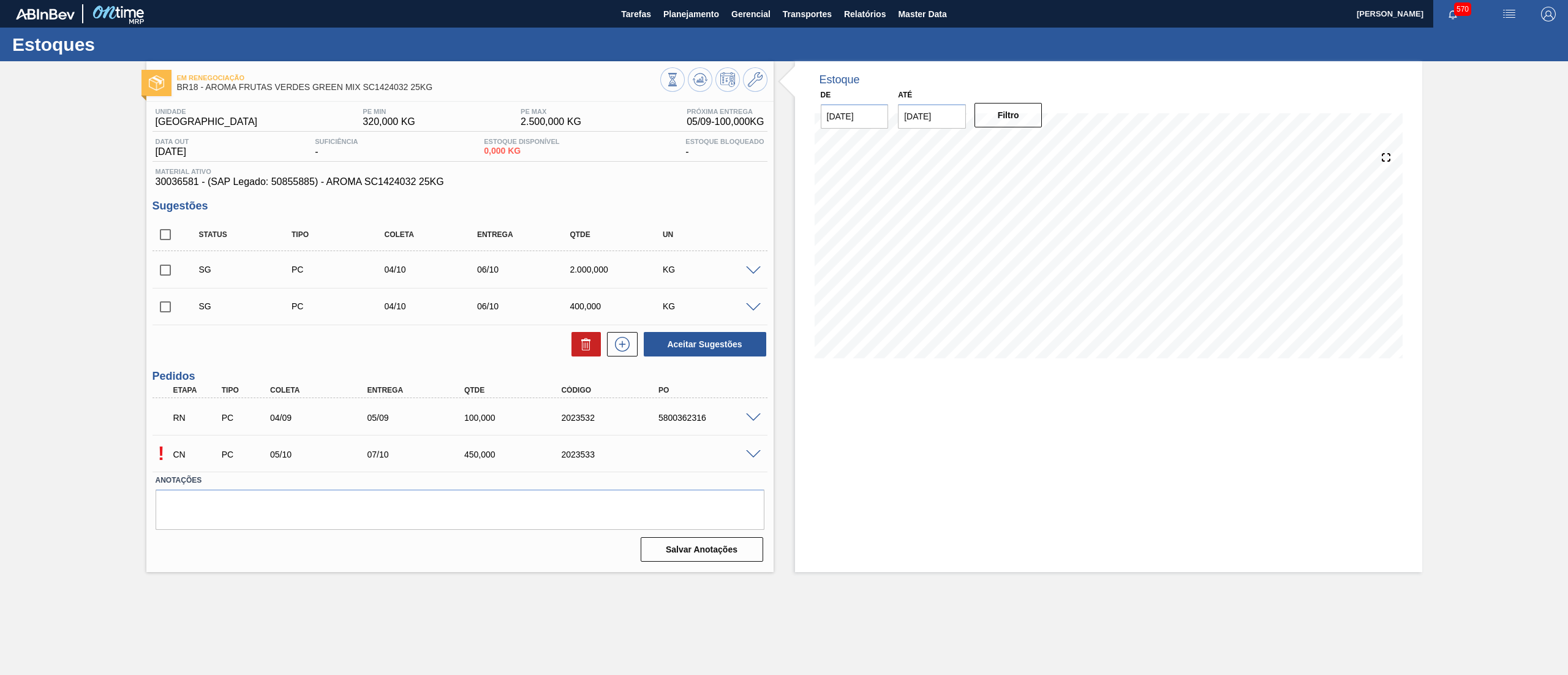
click at [747, 451] on span at bounding box center [753, 455] width 14 height 10
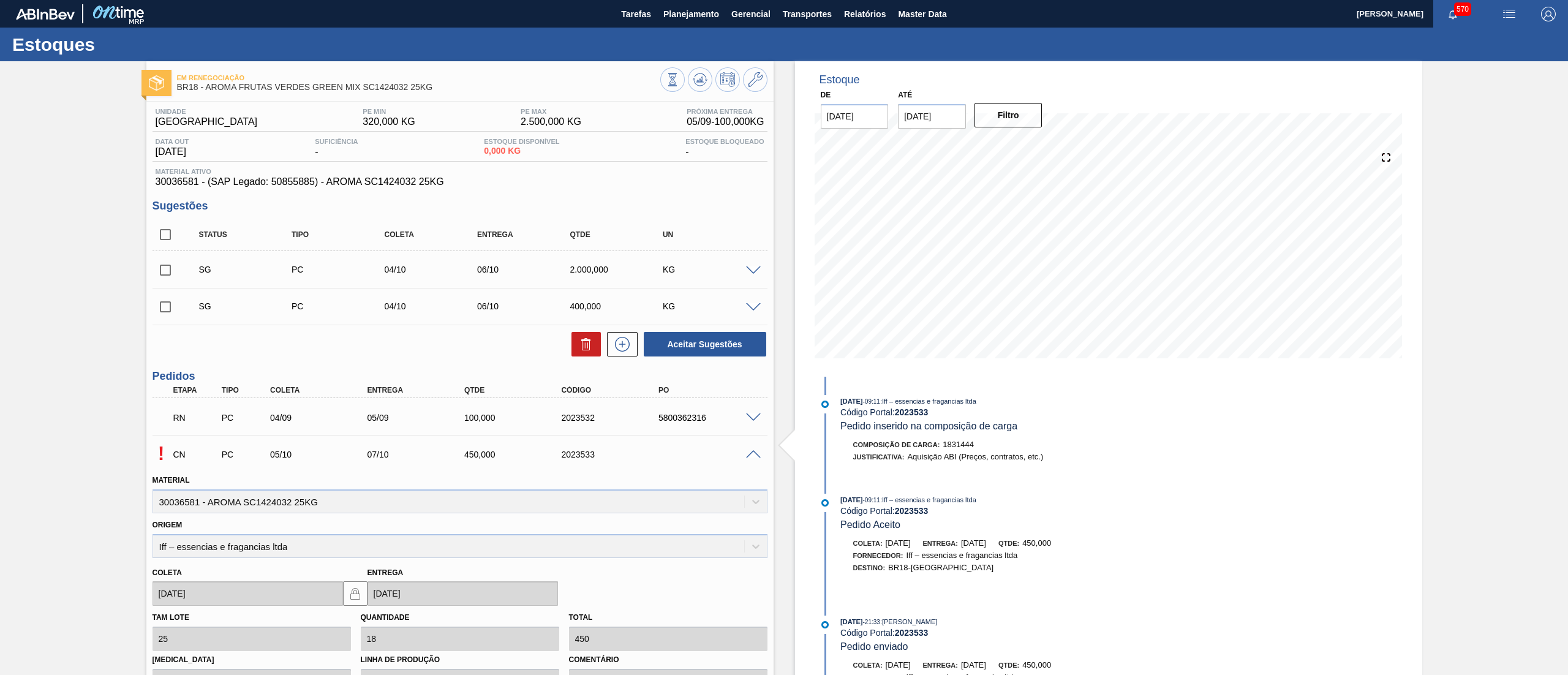
scroll to position [194, 0]
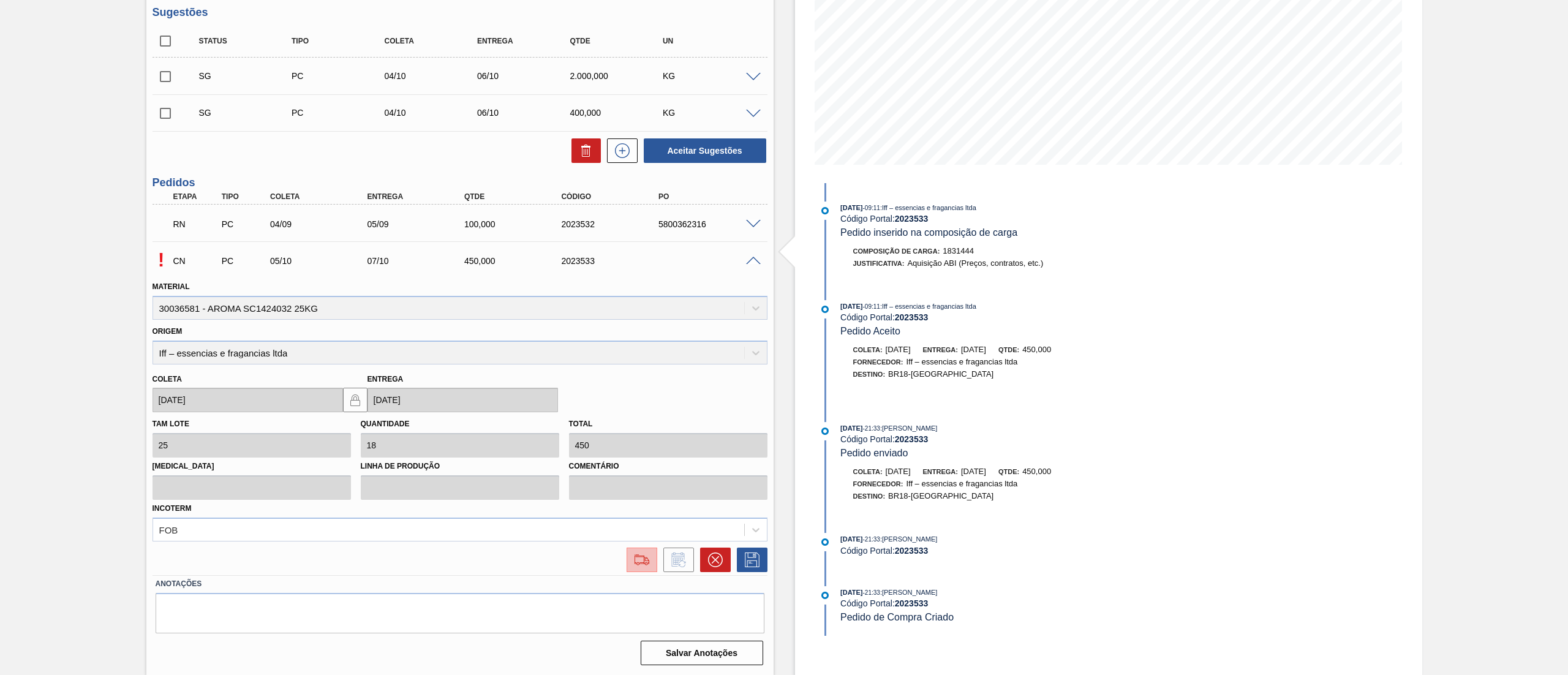
click at [626, 551] on button at bounding box center [641, 561] width 31 height 25
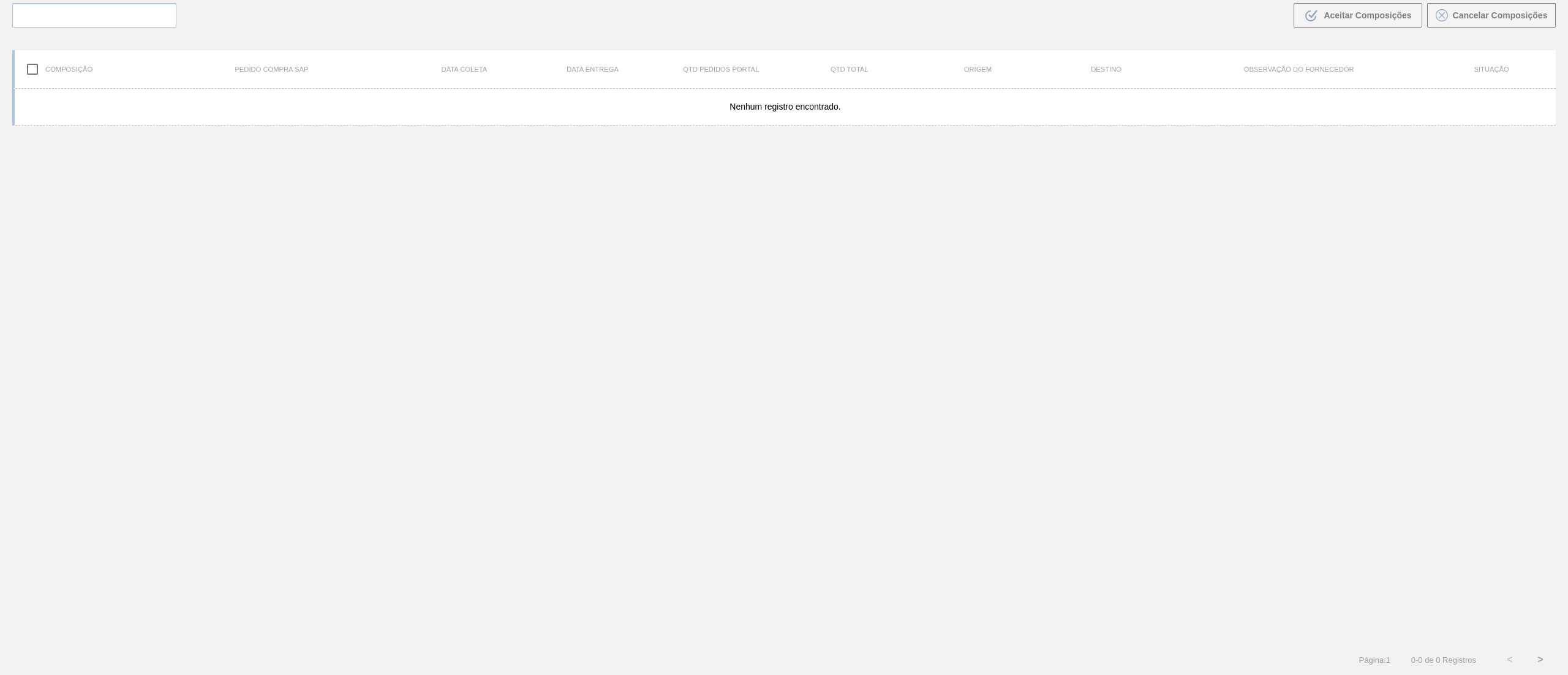
scroll to position [89, 0]
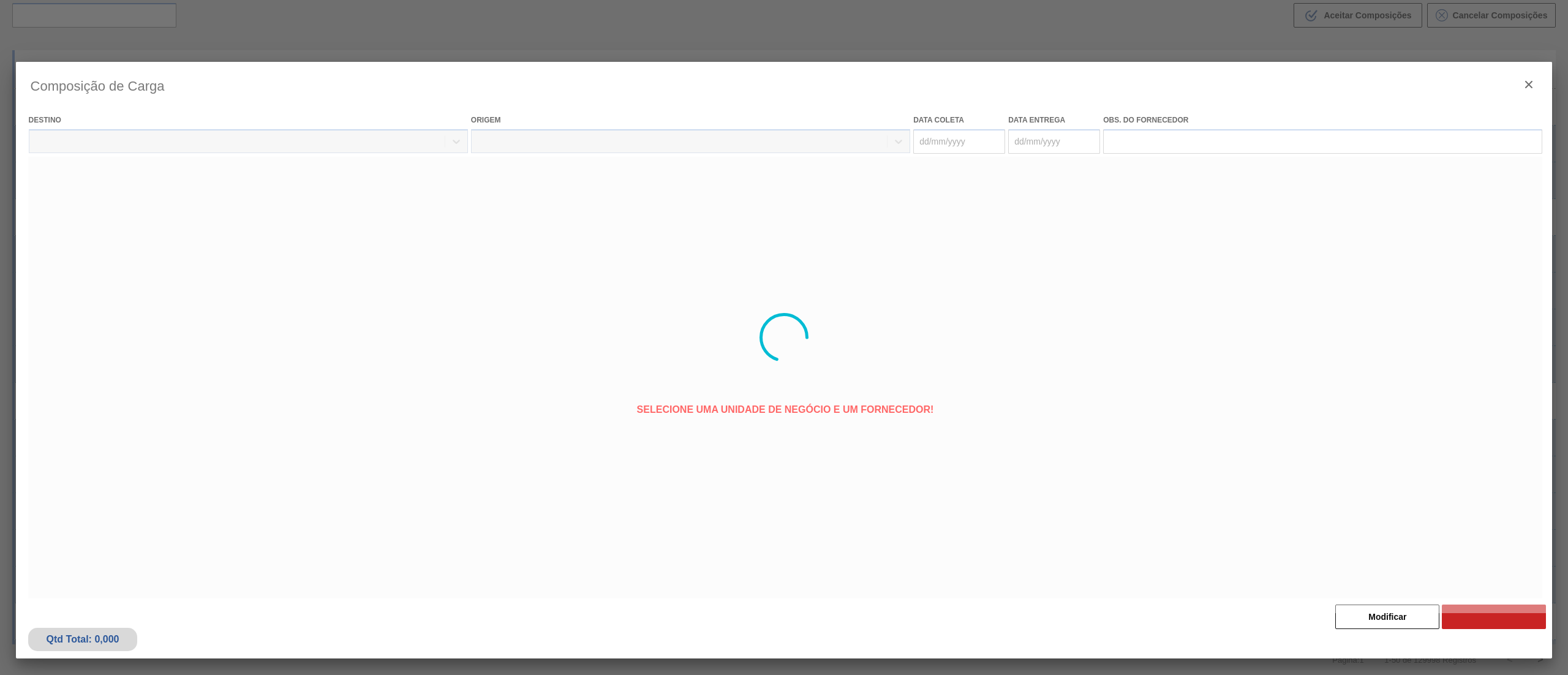
type coleta "05/10/2025"
type entrega "07/10/2025"
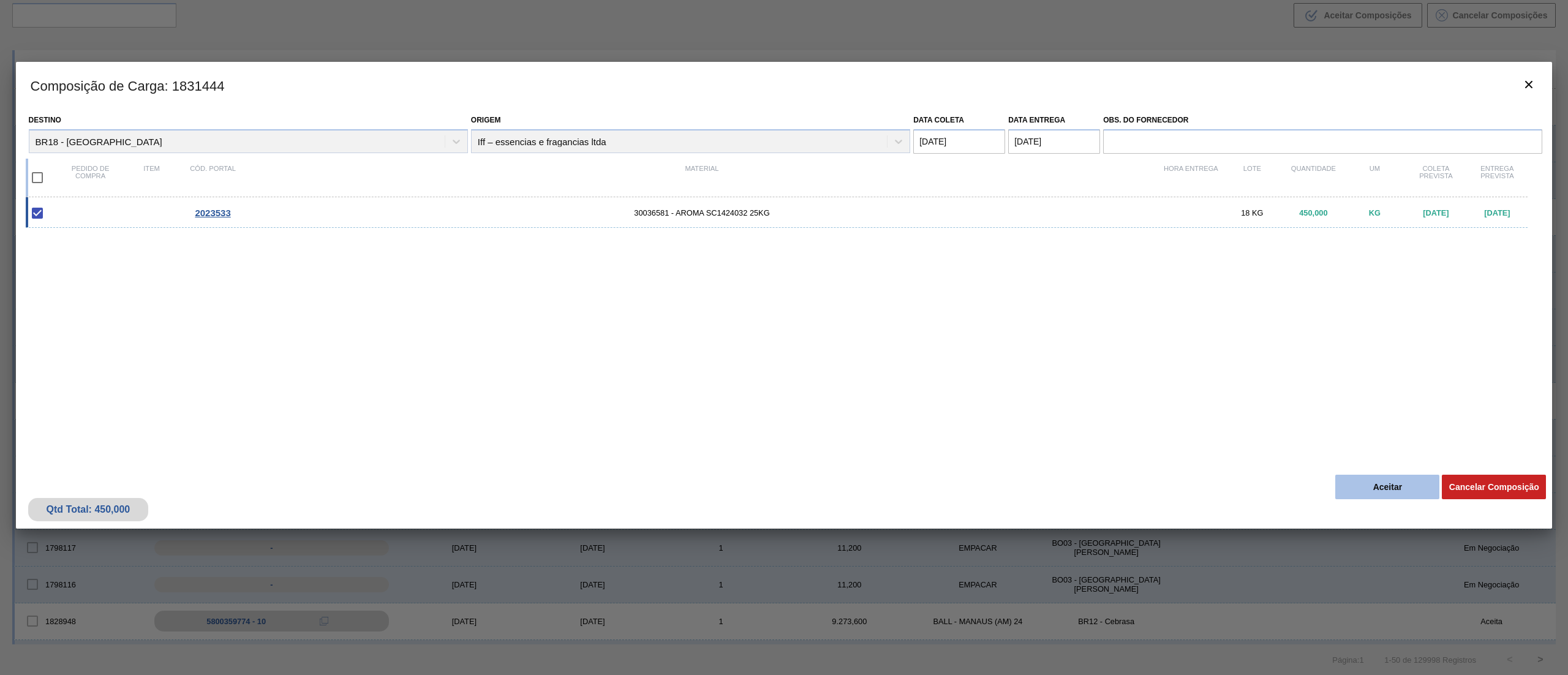
click at [1382, 485] on button "Aceitar" at bounding box center [1387, 487] width 104 height 25
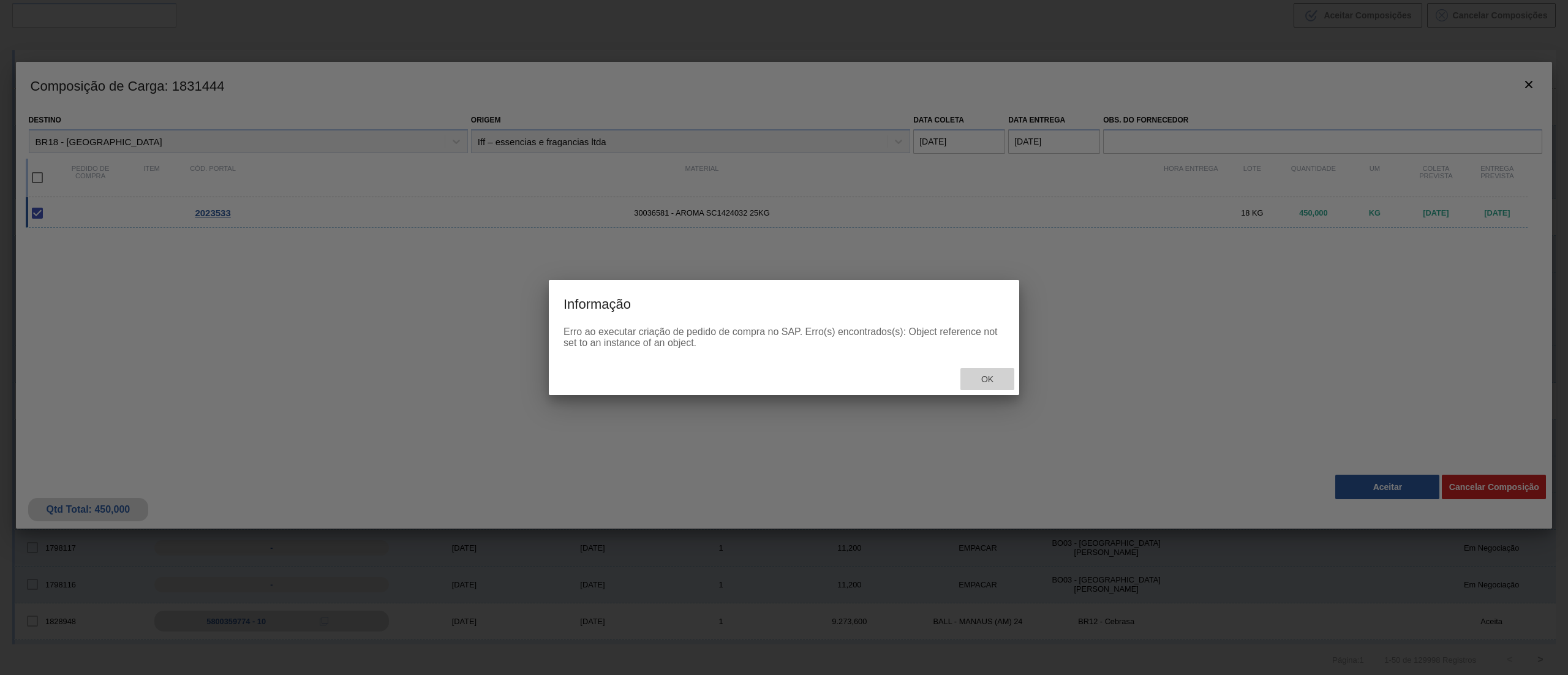
click at [1001, 384] on div "Ok" at bounding box center [988, 379] width 54 height 23
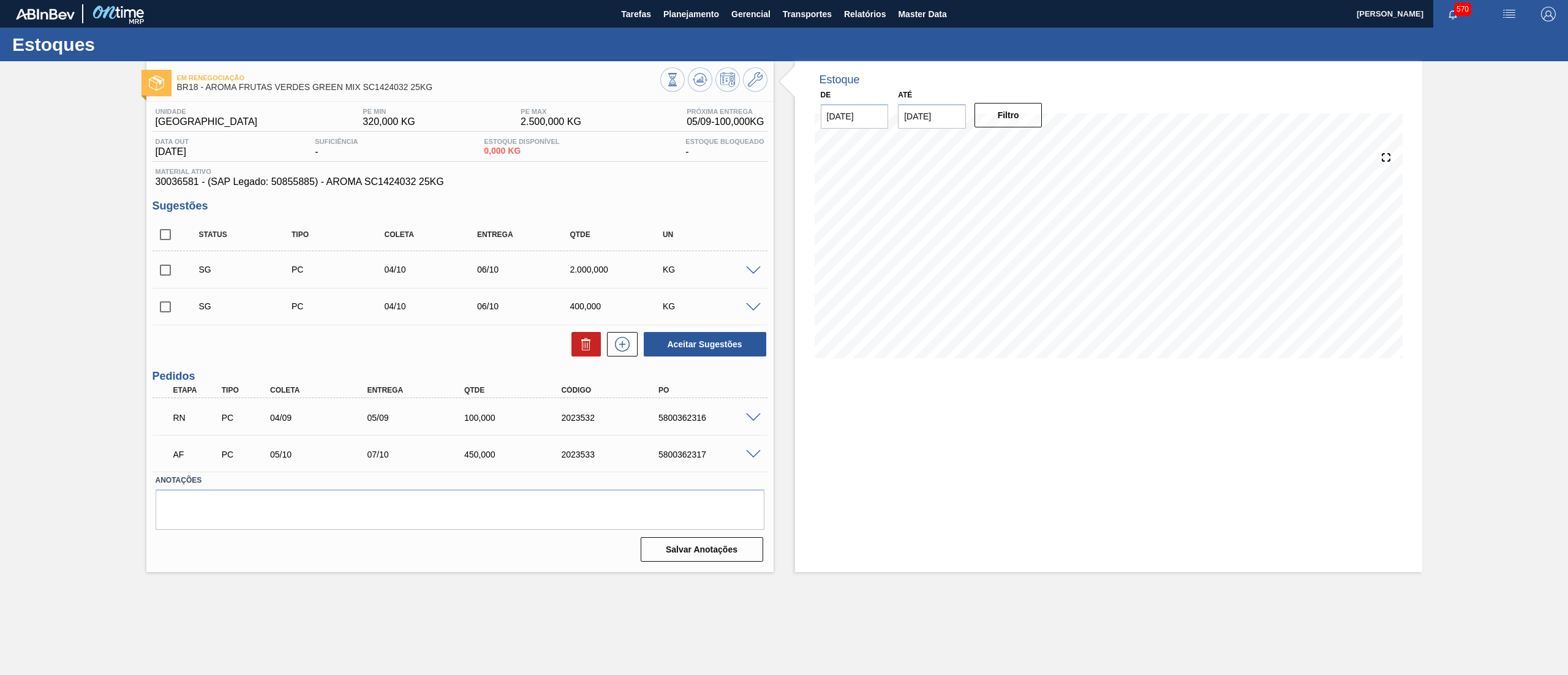
click at [753, 419] on span at bounding box center [753, 419] width 14 height 10
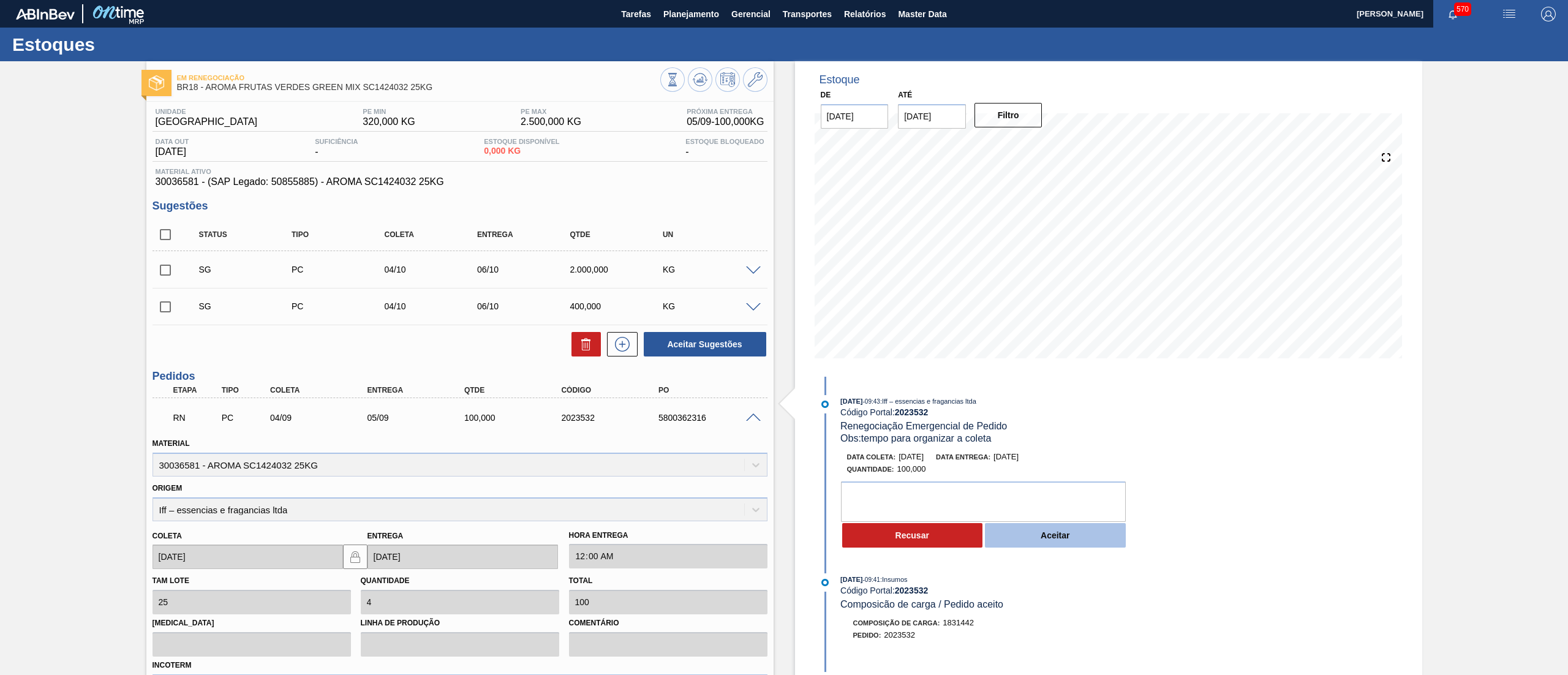
click at [1073, 534] on button "Aceitar" at bounding box center [1055, 536] width 141 height 25
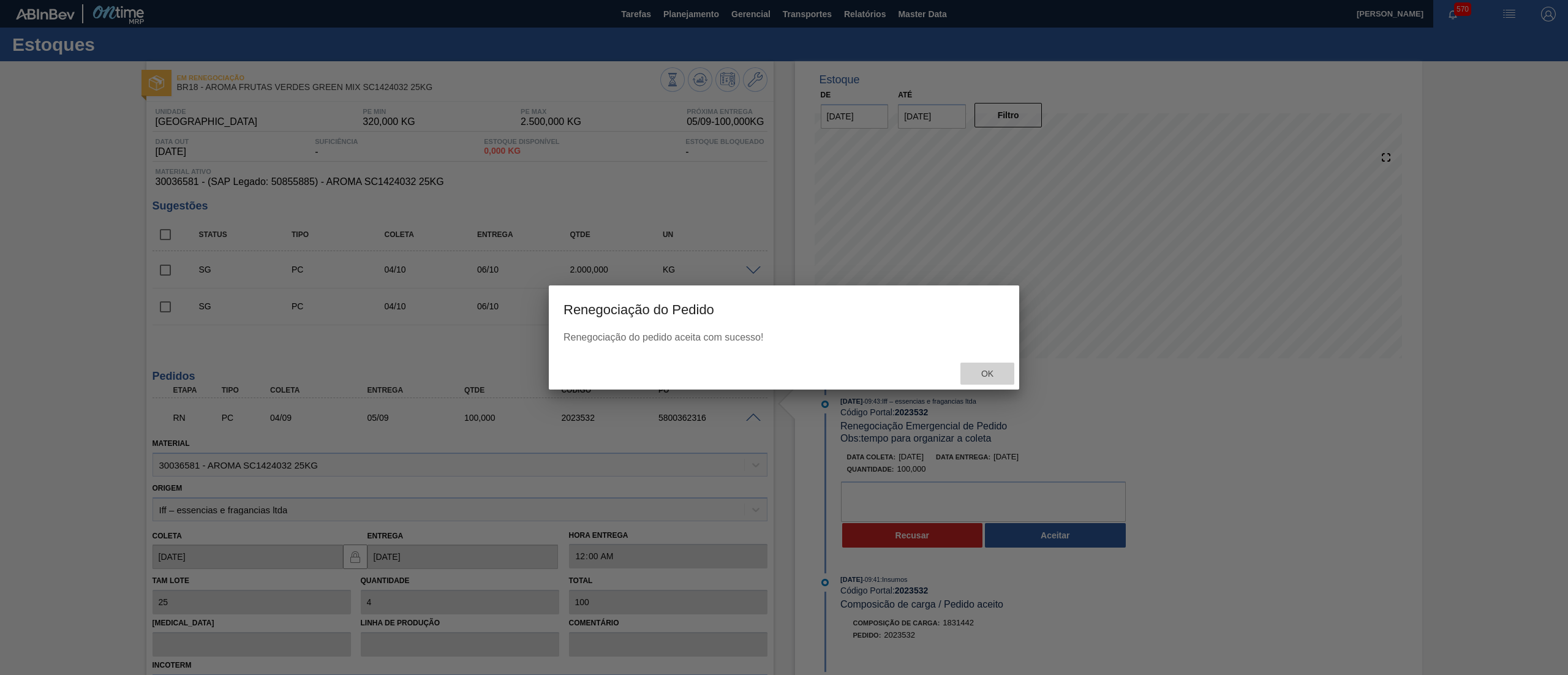
click at [980, 381] on div "Ok" at bounding box center [988, 374] width 54 height 23
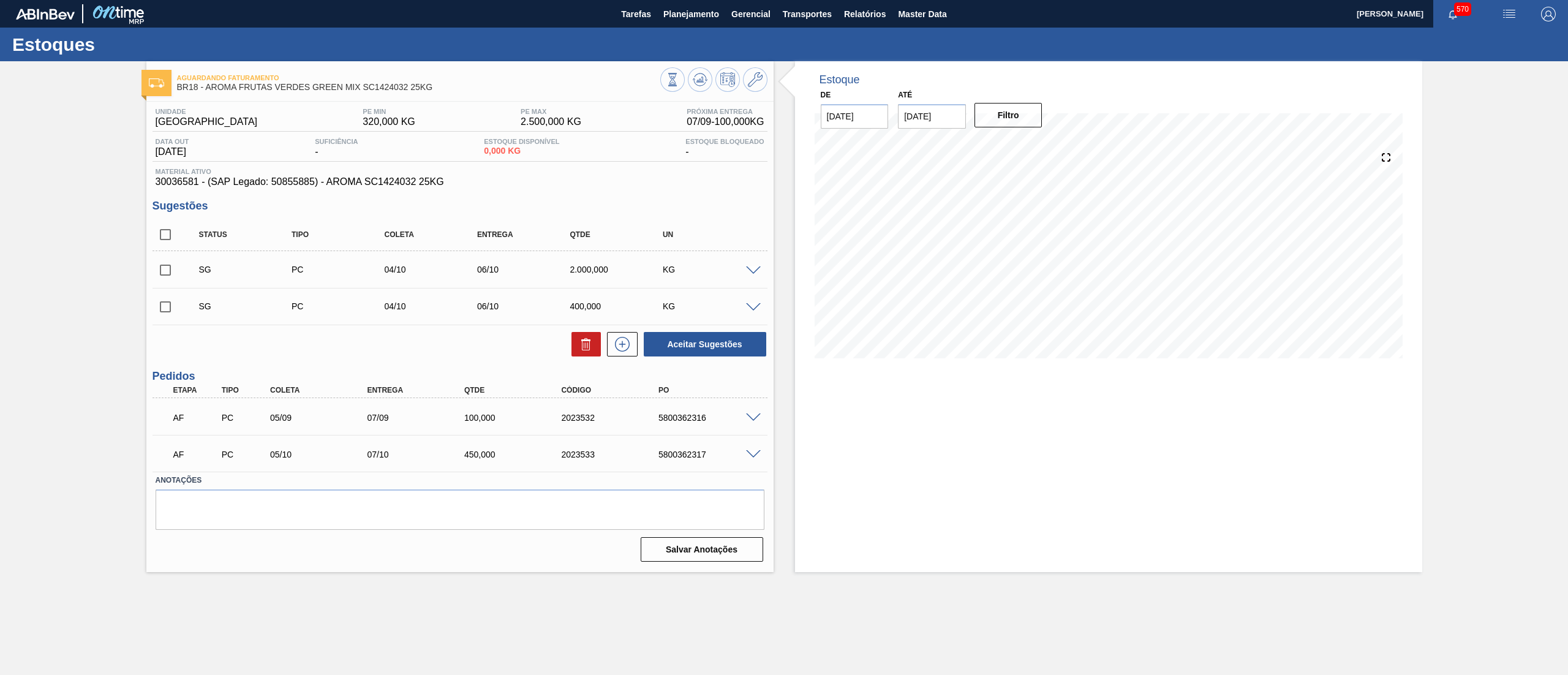
click at [159, 226] on input "checkbox" at bounding box center [165, 235] width 26 height 26
checkbox input "true"
click at [581, 345] on icon at bounding box center [585, 343] width 14 height 14
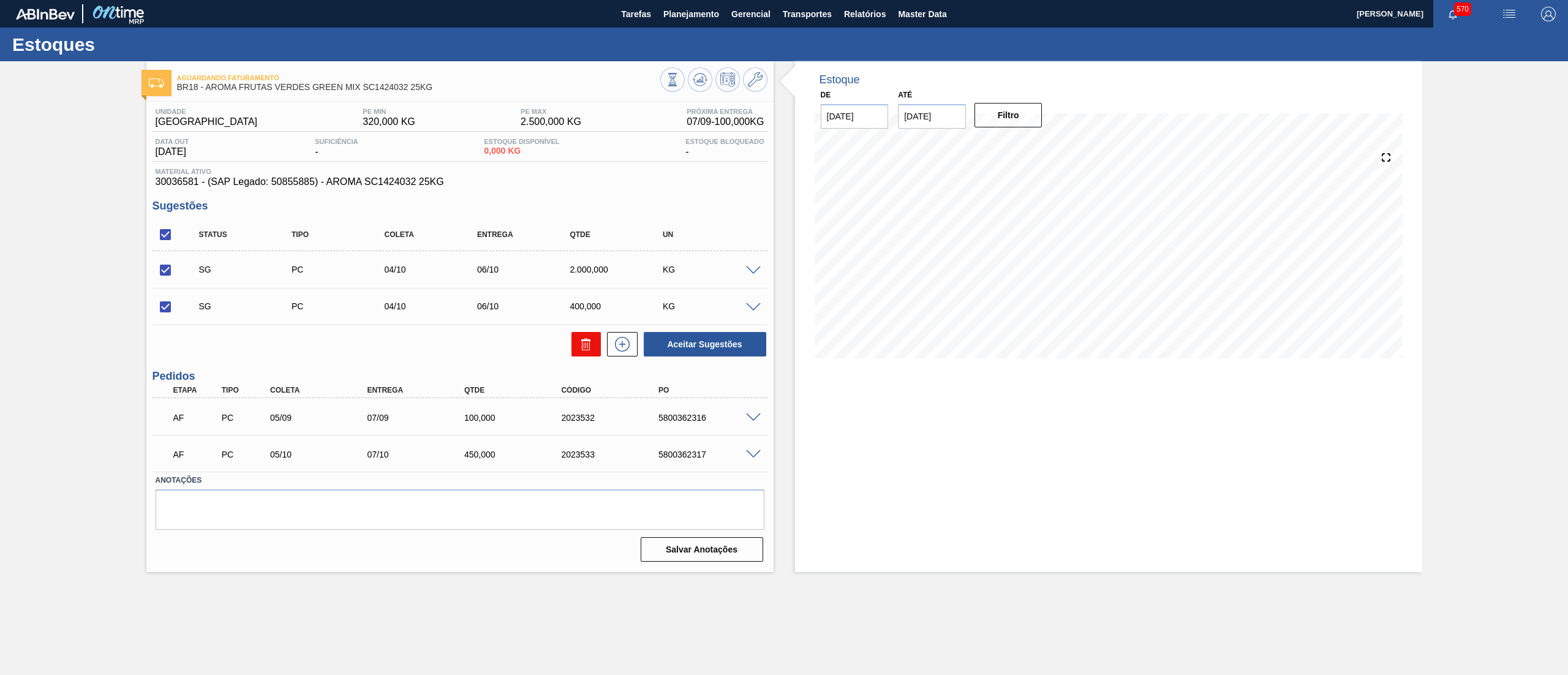
checkbox input "false"
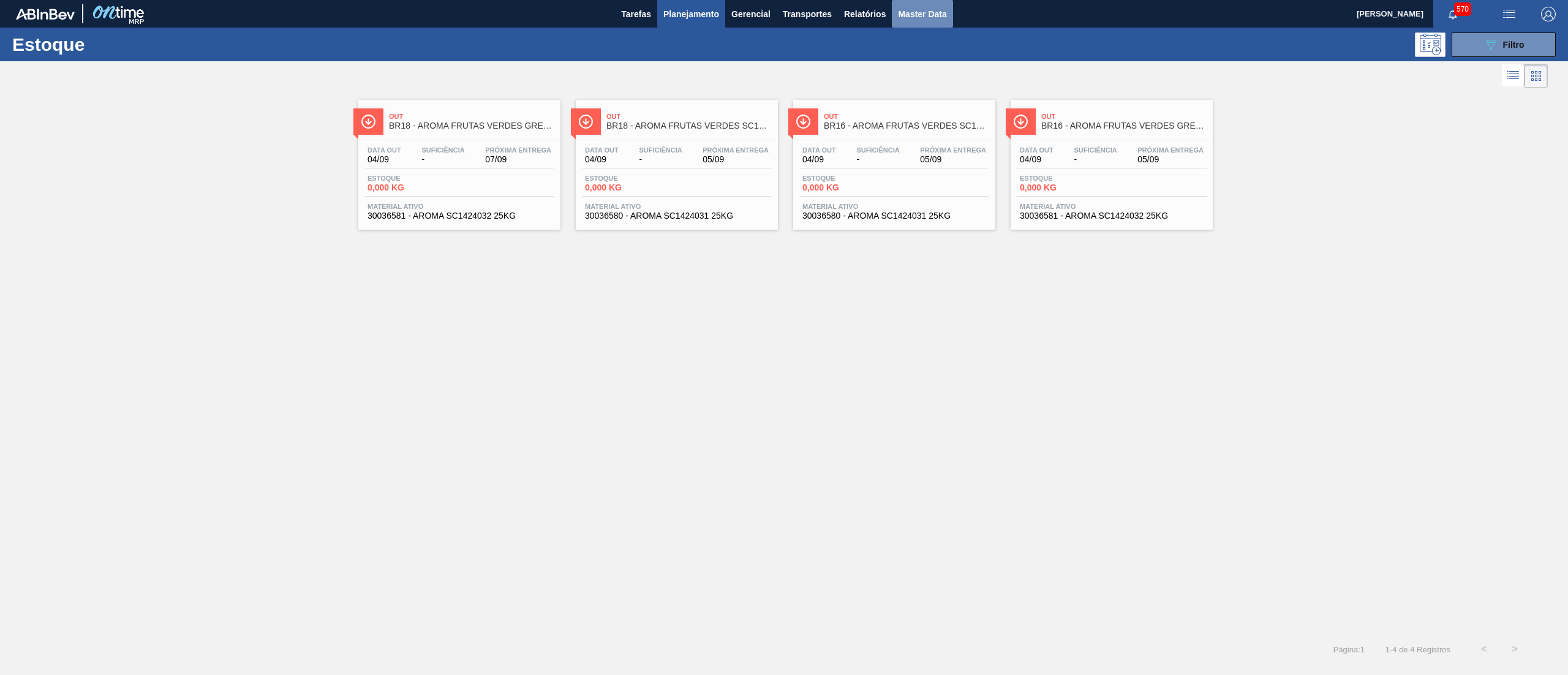
click at [928, 16] on span "Master Data" at bounding box center [922, 13] width 49 height 14
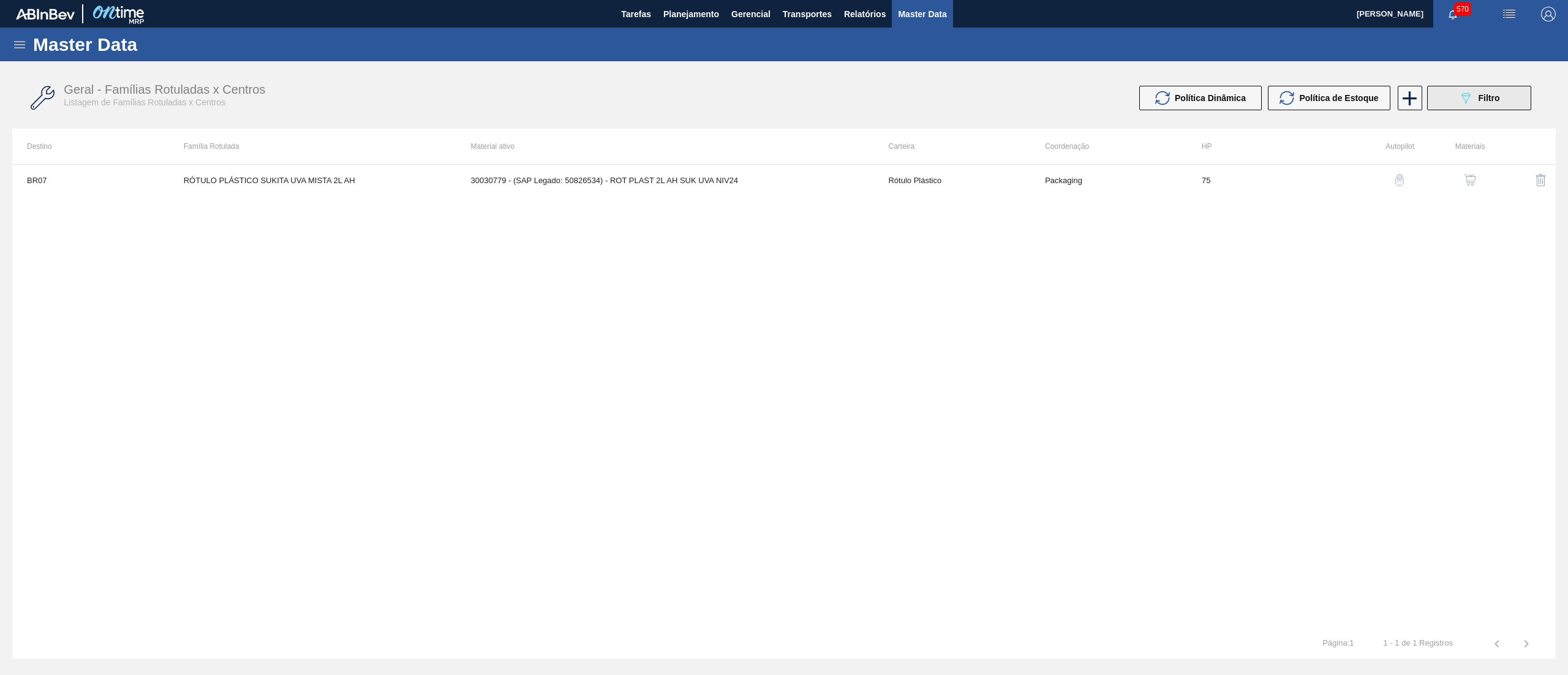
click at [1490, 102] on span "Filtro" at bounding box center [1489, 98] width 21 height 10
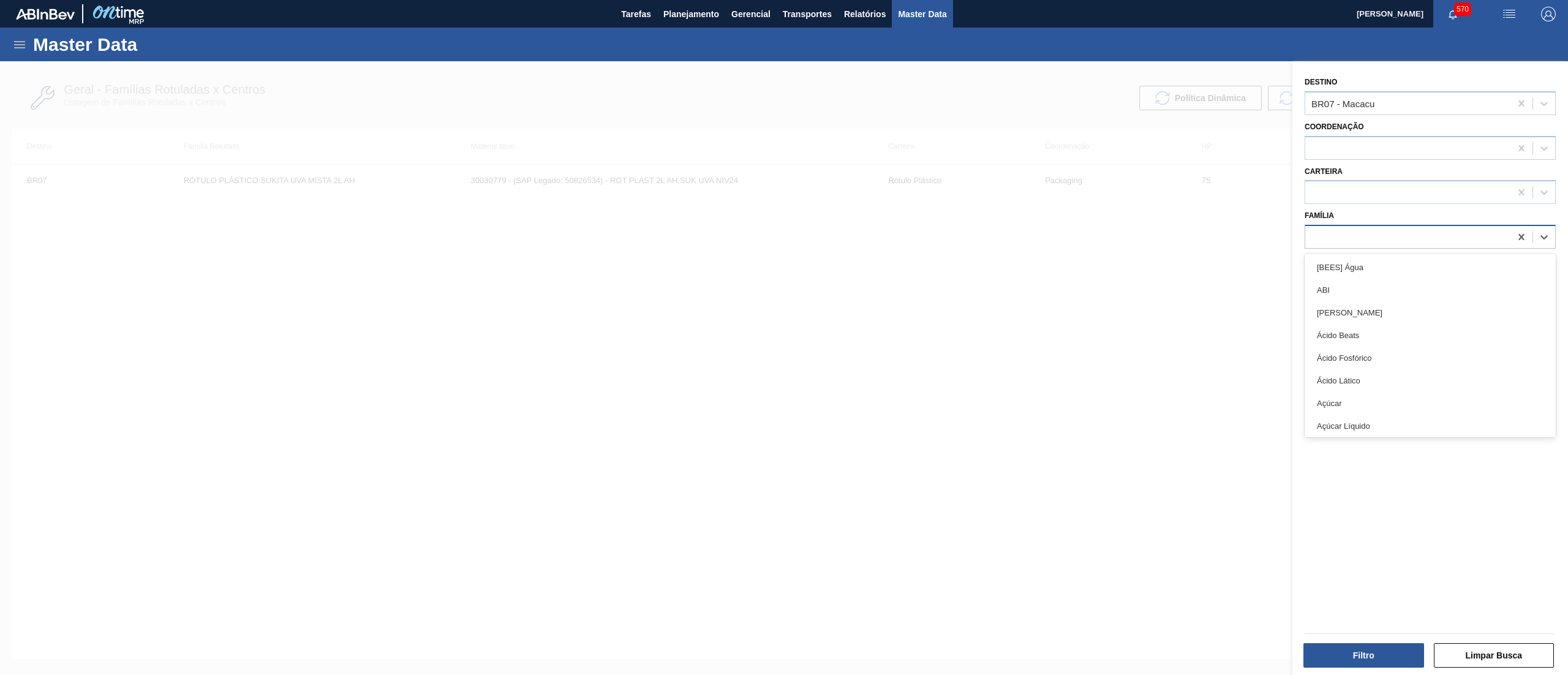
click at [1417, 236] on div at bounding box center [1408, 237] width 205 height 18
type input "frut"
click at [1407, 198] on div at bounding box center [1408, 193] width 205 height 18
click at [1373, 434] on div "Destino BR07 - Macacu Coordenação Carteira option Protetor focused, 8 of 101. 1…" at bounding box center [1430, 369] width 275 height 617
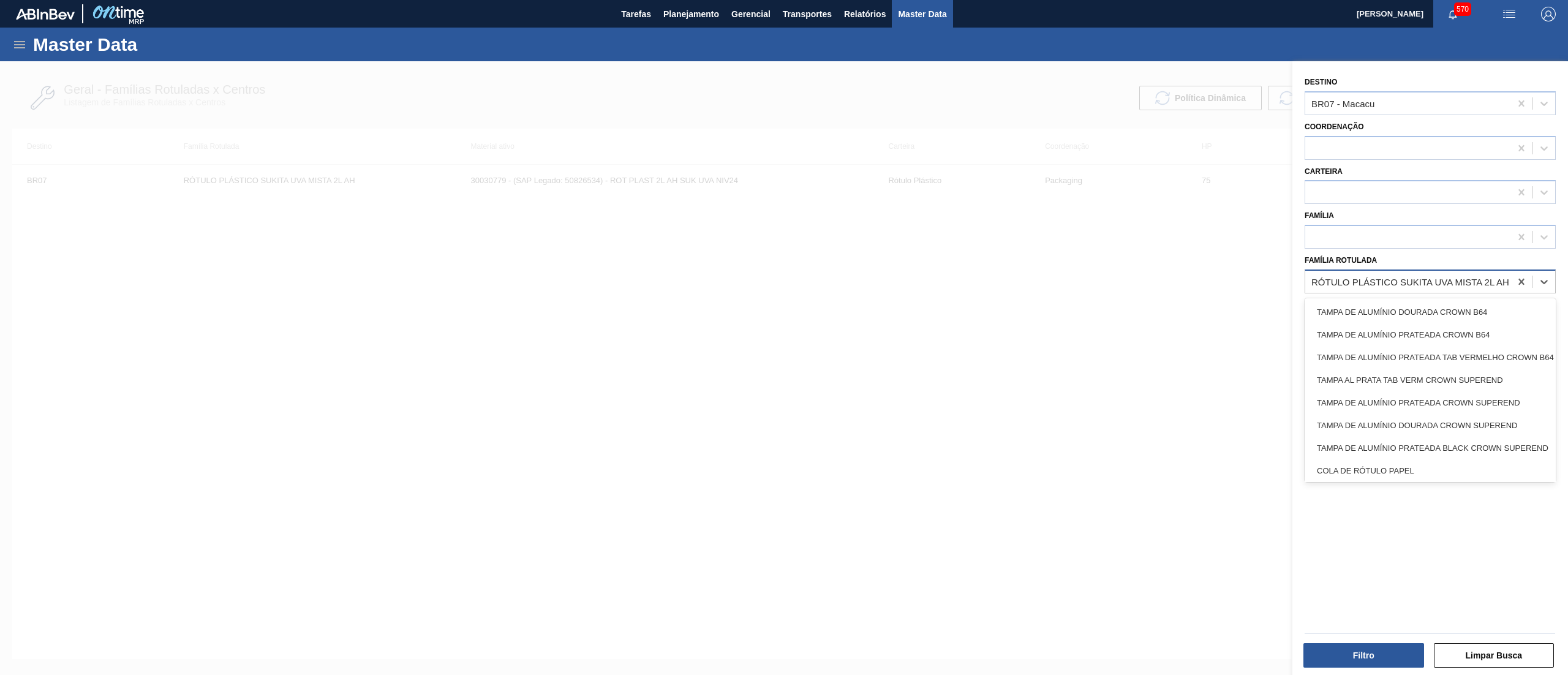
click at [1397, 283] on div "RÓTULO PLÁSTICO SUKITA UVA MISTA 2L AH" at bounding box center [1411, 281] width 198 height 10
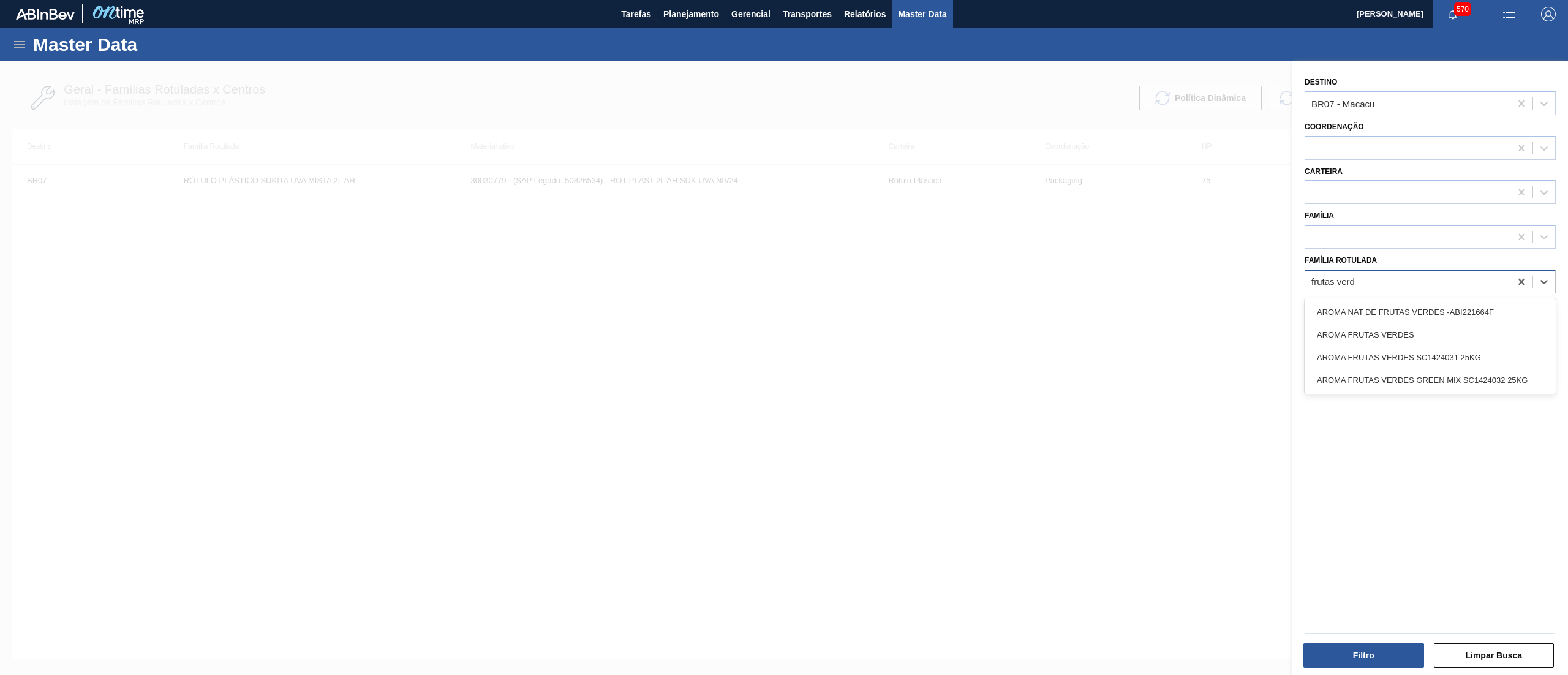
type Rotulada "frutas verde"
click at [1408, 346] on div "AROMA FRUTAS VERDES SC1424031 25KG" at bounding box center [1431, 358] width 252 height 23
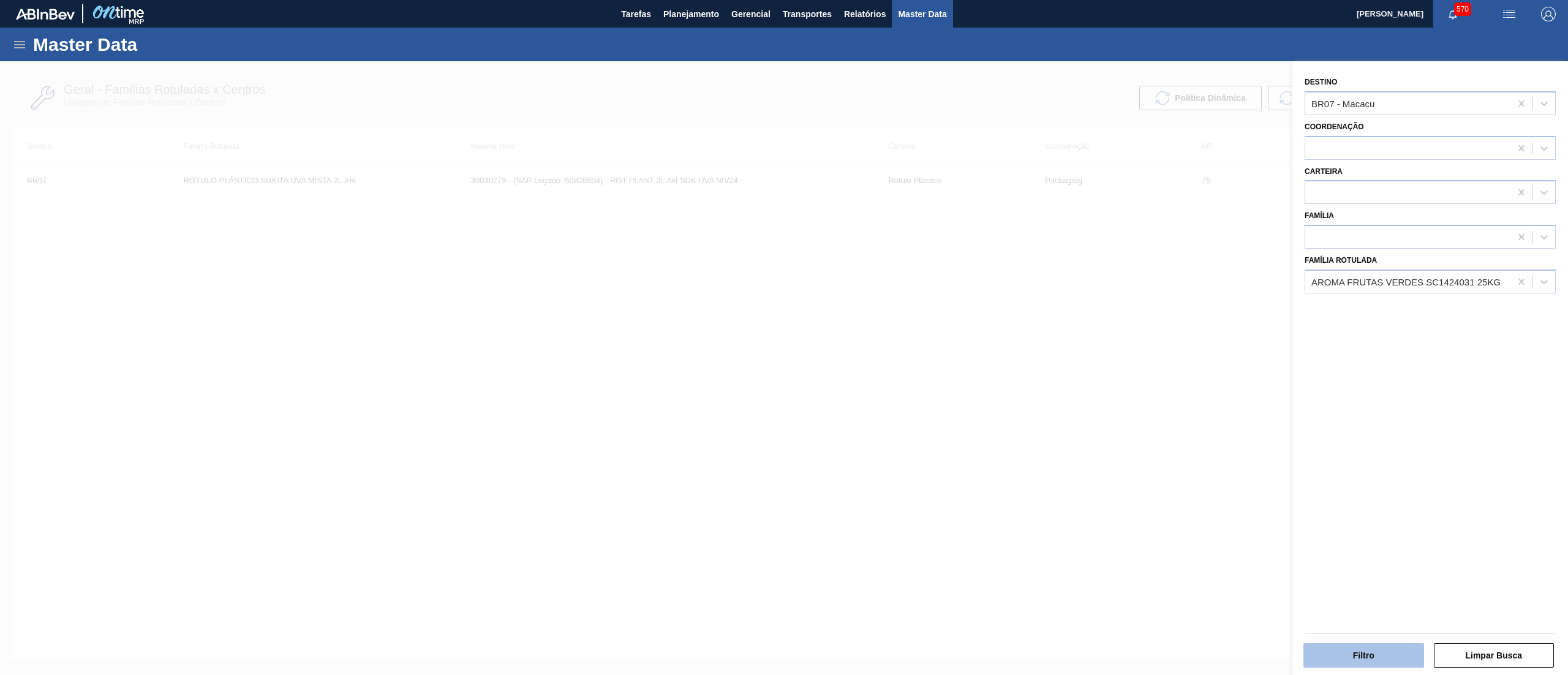
click at [1335, 647] on button "Filtro" at bounding box center [1364, 656] width 121 height 25
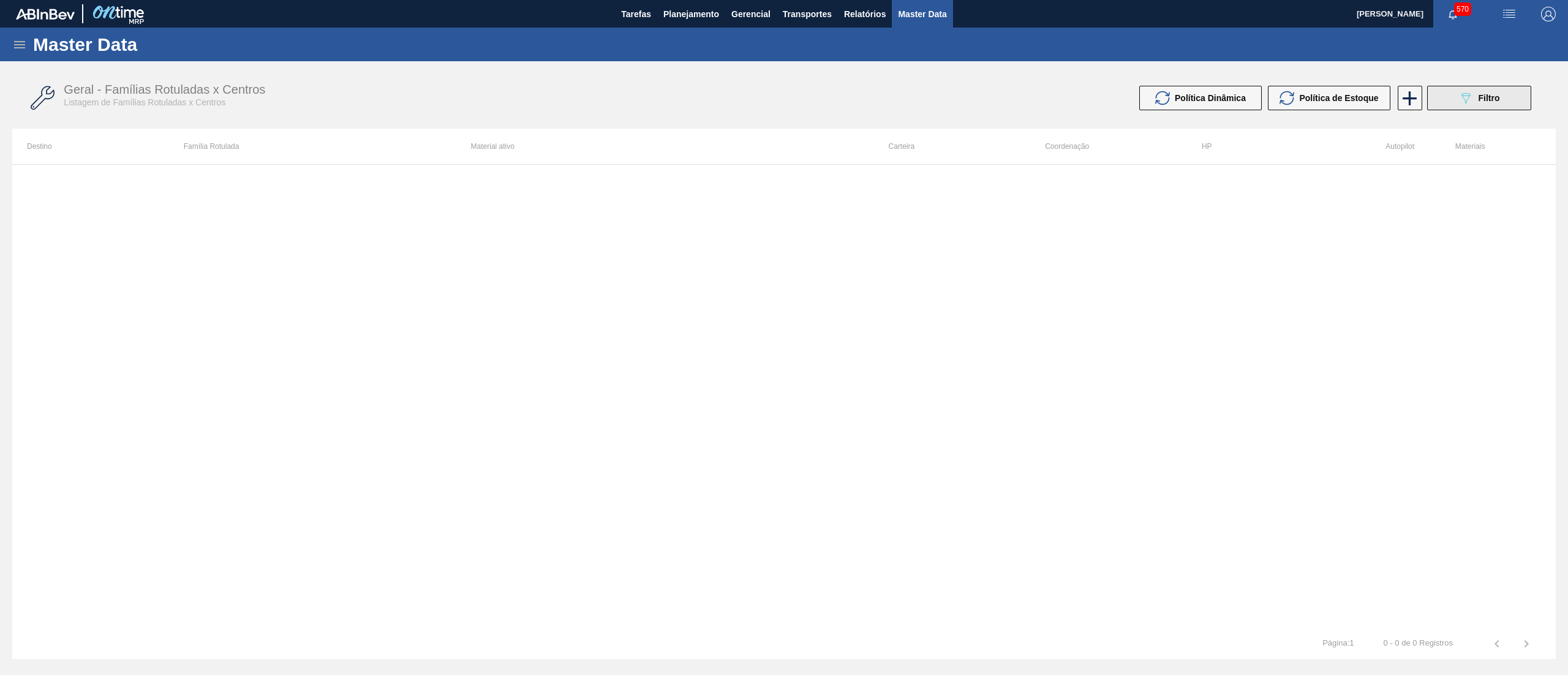
click at [1493, 97] on span "Filtro" at bounding box center [1489, 98] width 21 height 10
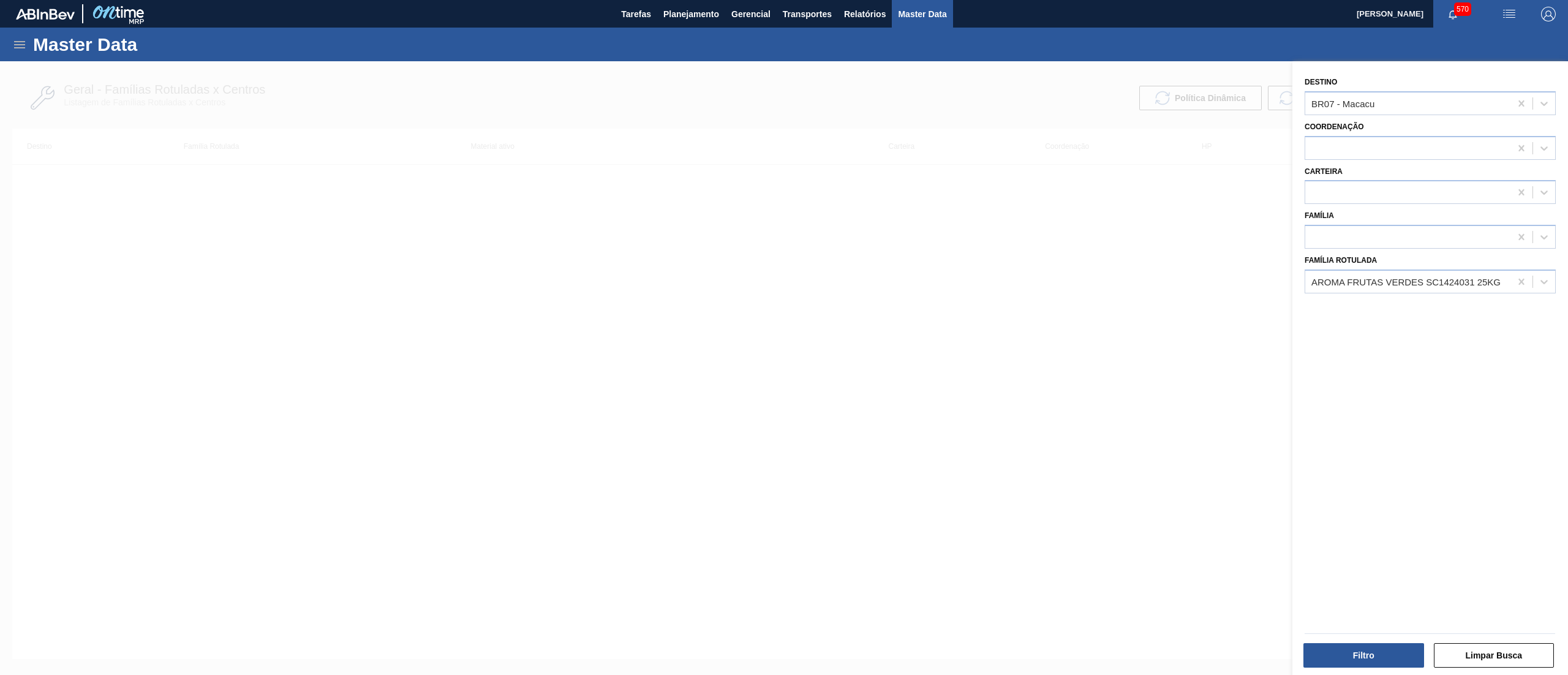
drag, startPoint x: 1521, startPoint y: 104, endPoint x: 1522, endPoint y: 115, distance: 11.0
click at [1522, 109] on icon at bounding box center [1521, 103] width 12 height 12
click at [1346, 657] on button "Filtro" at bounding box center [1364, 656] width 121 height 25
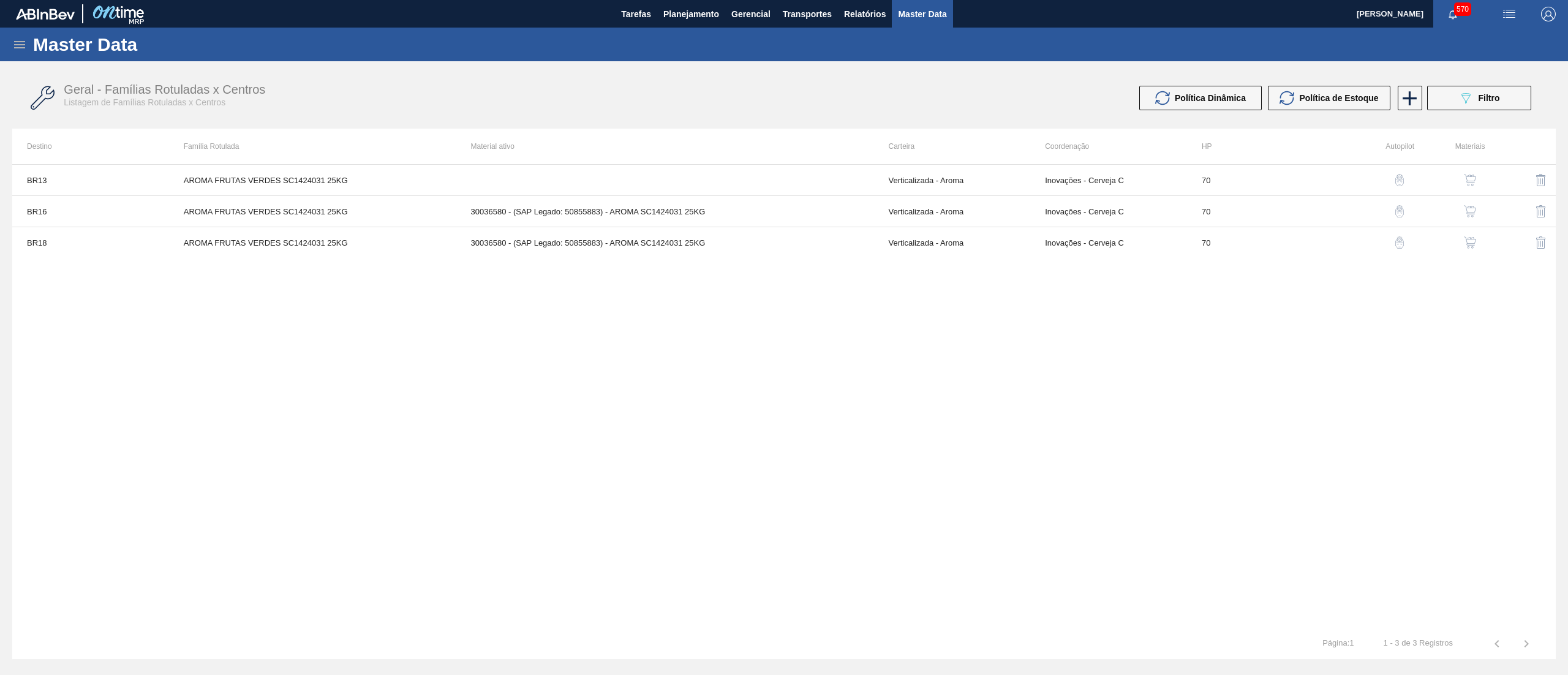
click at [1471, 179] on img "button" at bounding box center [1470, 180] width 12 height 12
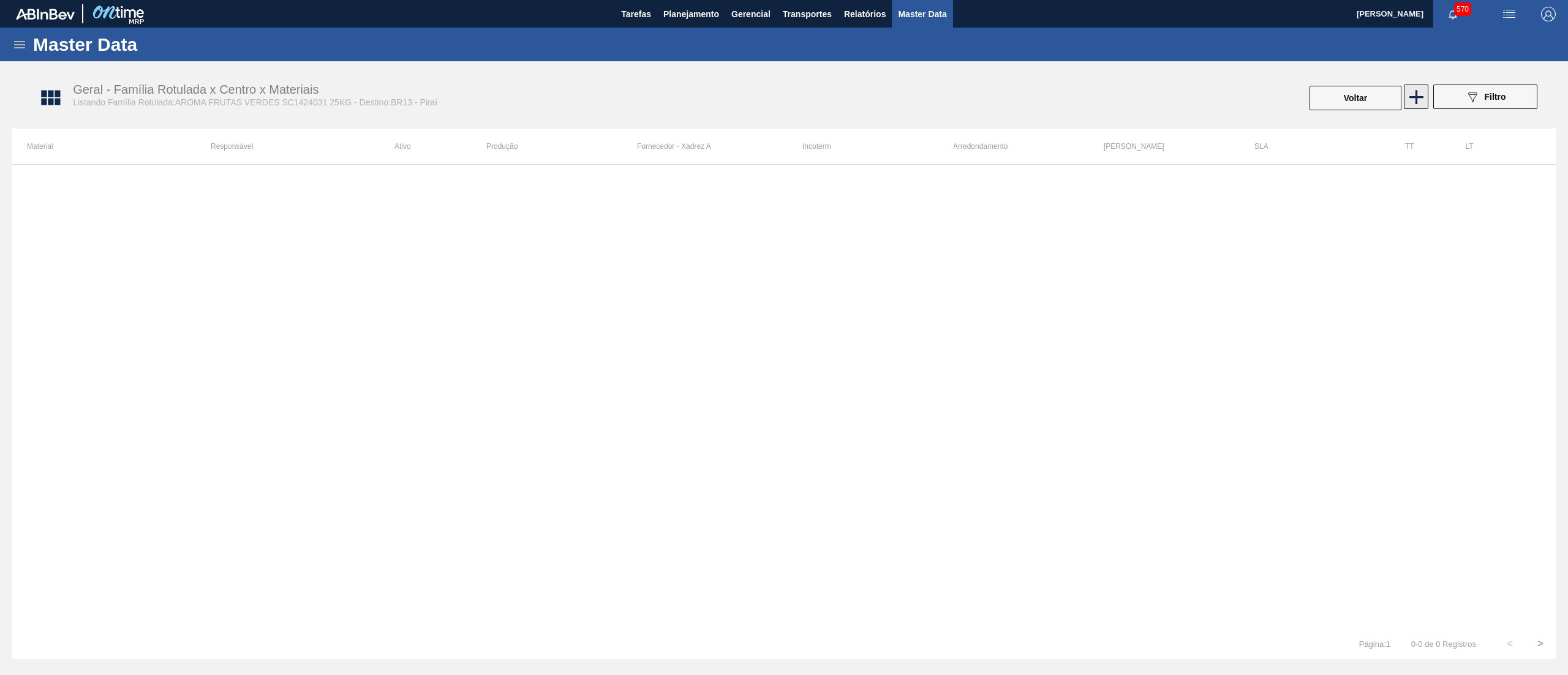
click at [1416, 94] on icon at bounding box center [1416, 96] width 14 height 14
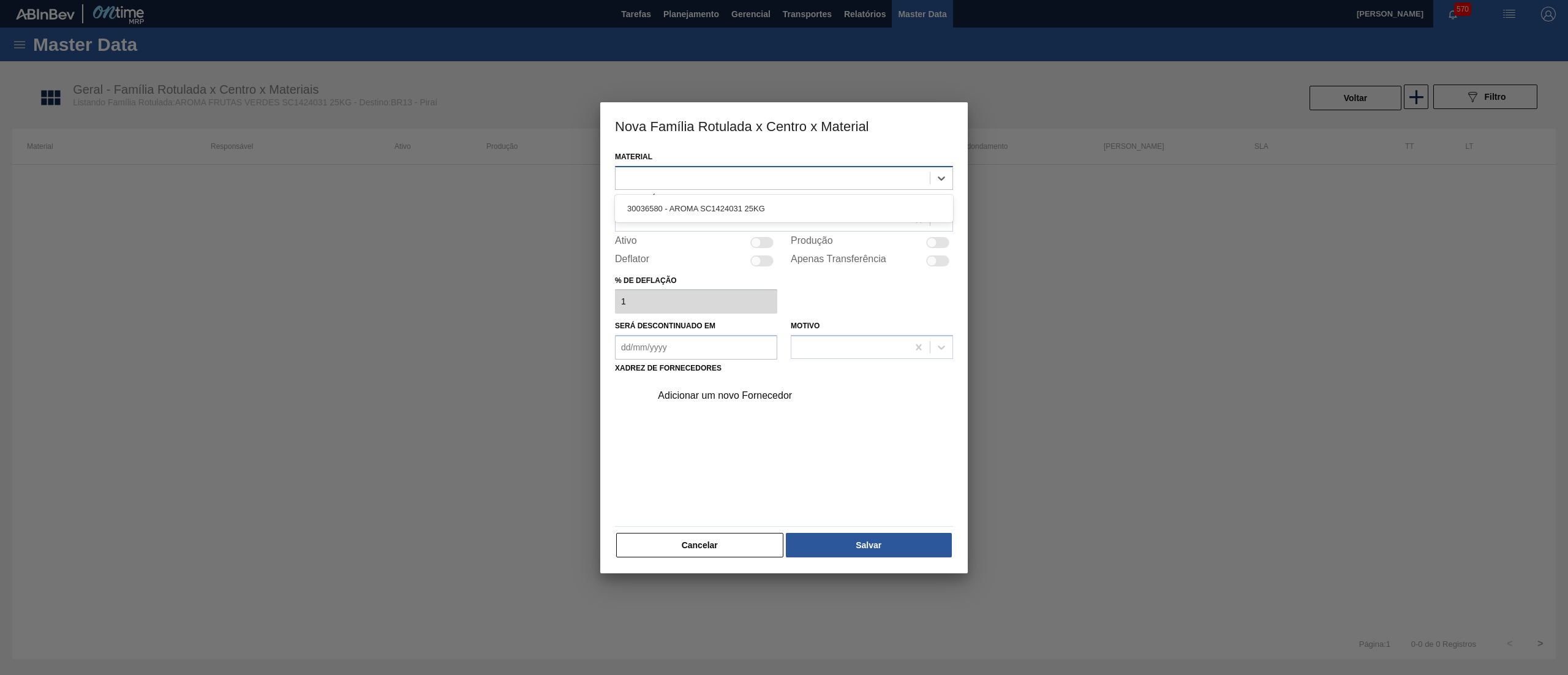
click at [687, 185] on div at bounding box center [773, 177] width 315 height 18
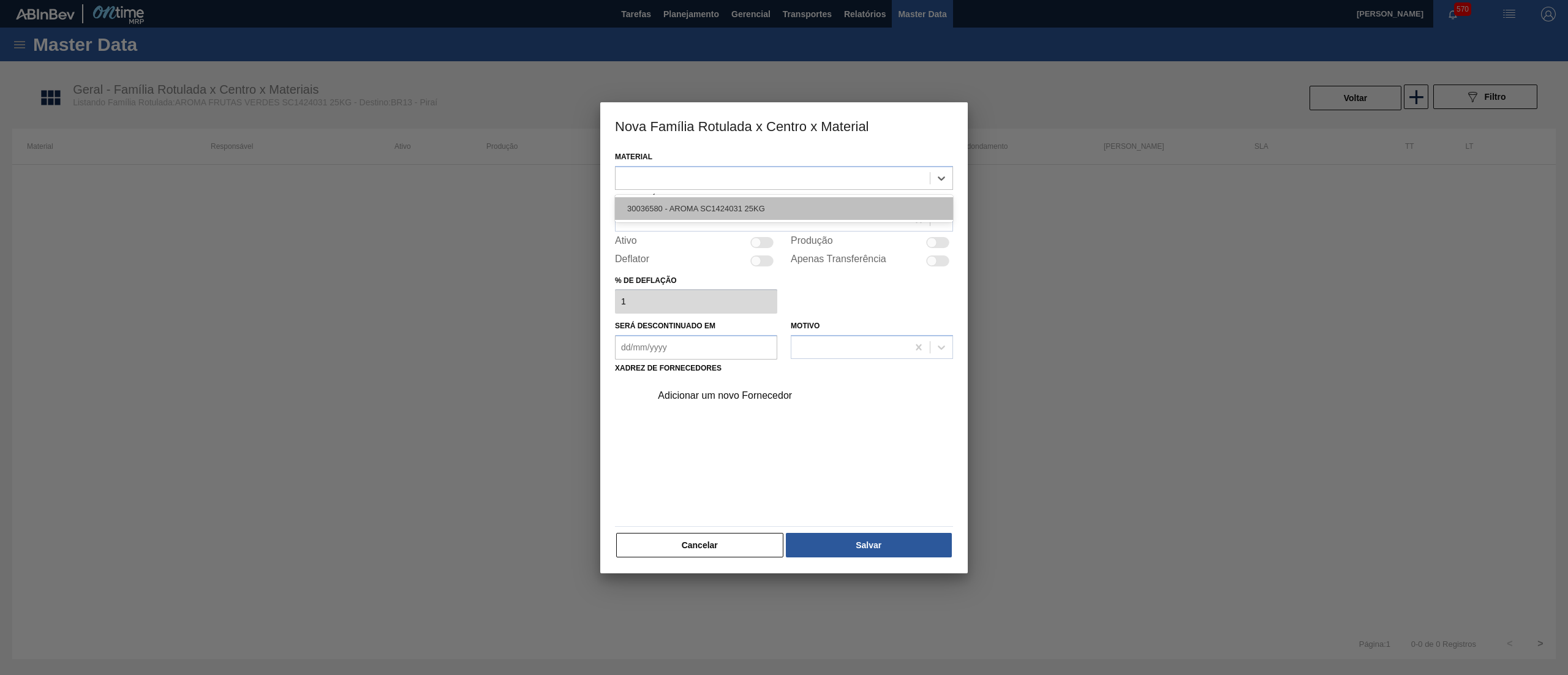
click at [699, 209] on div "30036580 - AROMA SC1424031 25KG" at bounding box center [784, 209] width 338 height 23
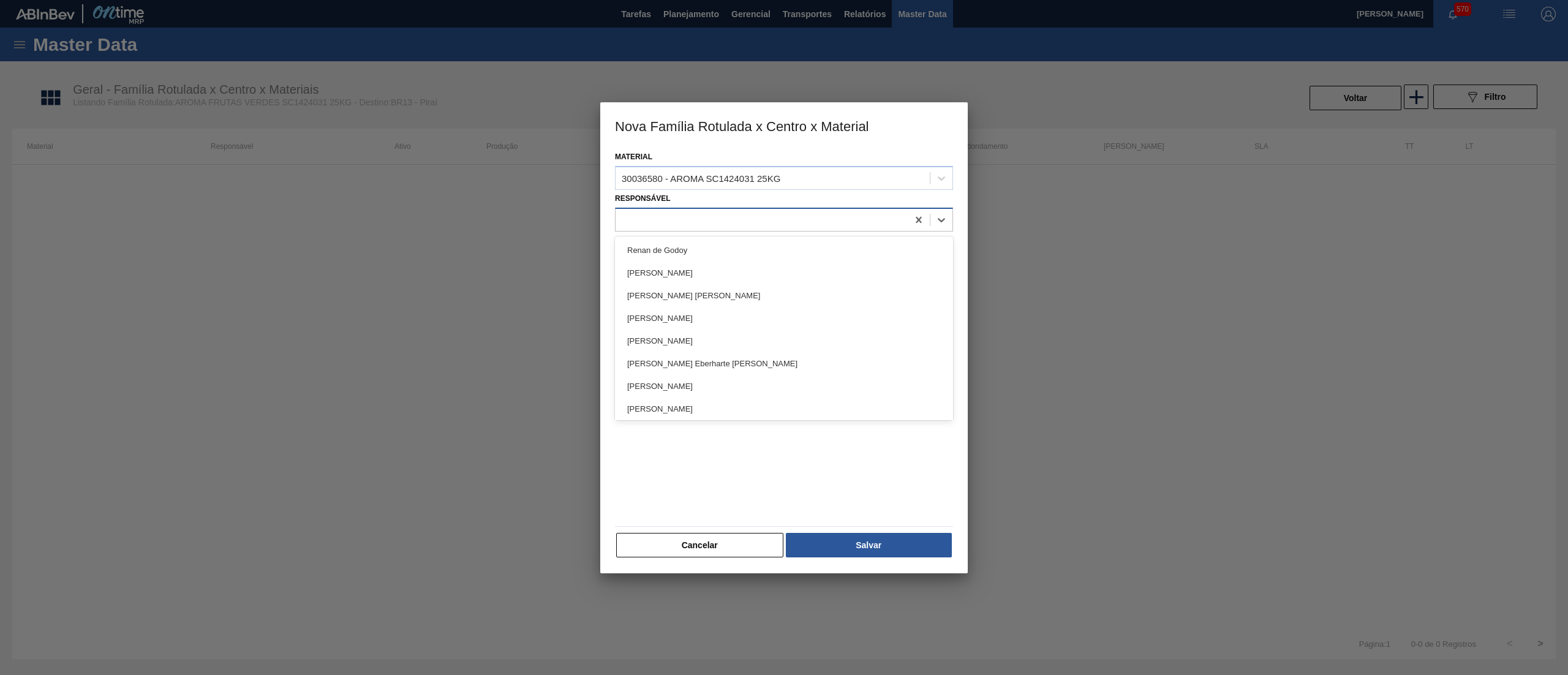
click at [708, 226] on div at bounding box center [762, 219] width 293 height 18
type input "let"
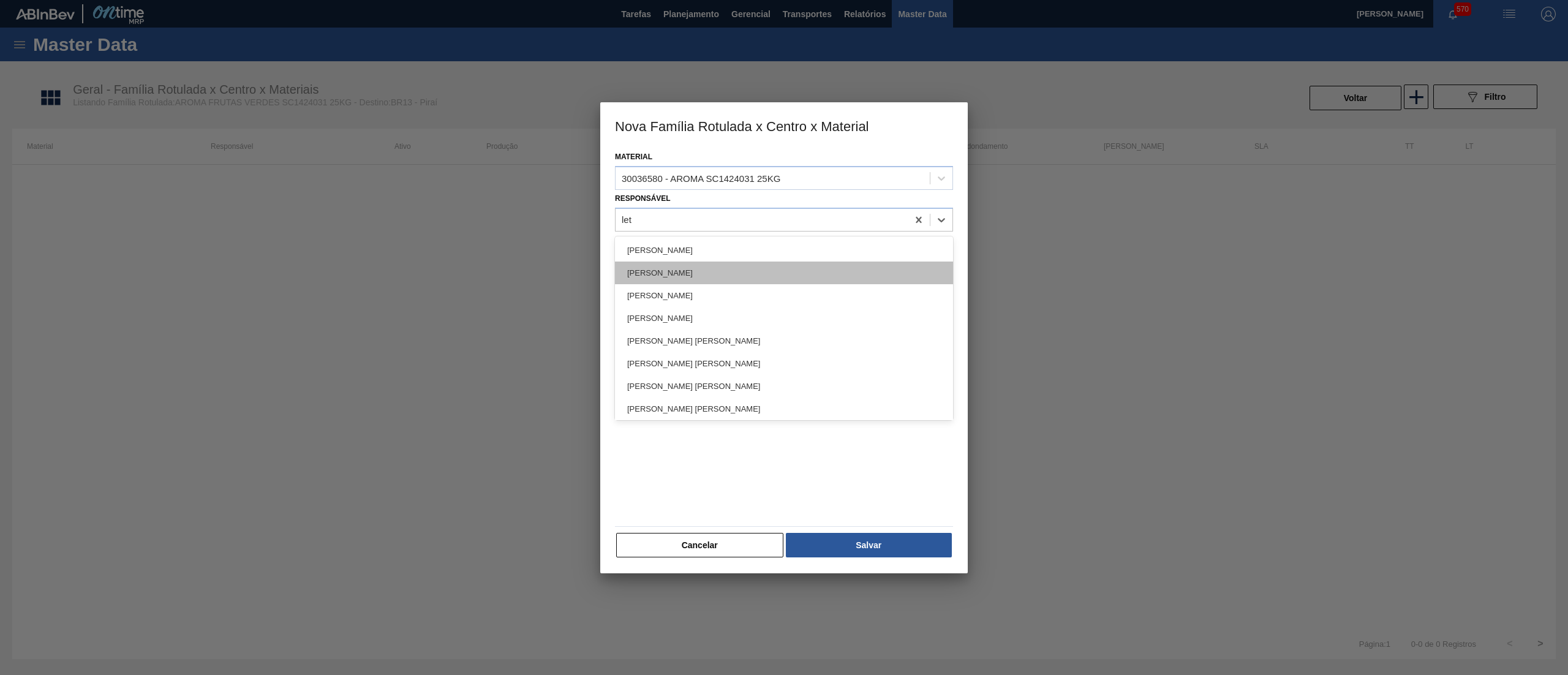
click at [721, 267] on div "[PERSON_NAME]" at bounding box center [784, 273] width 338 height 23
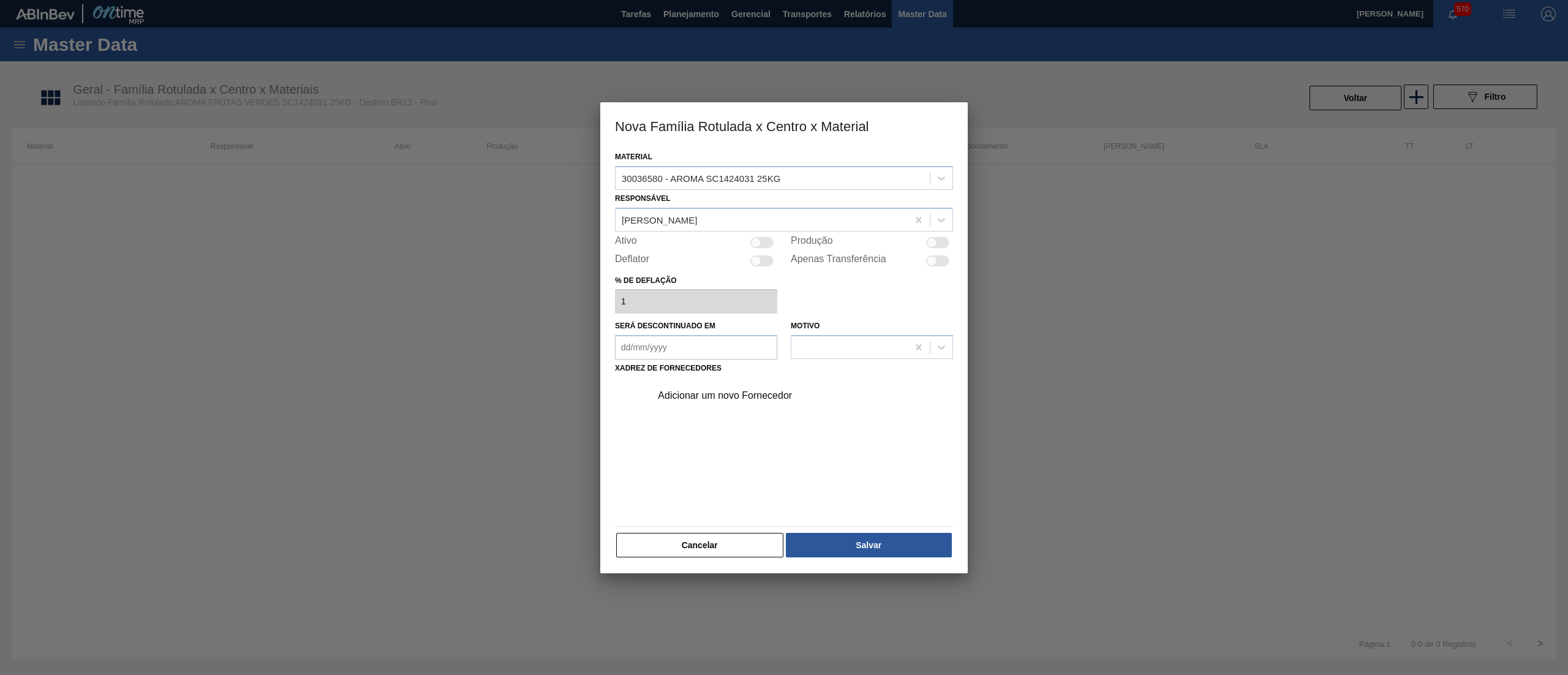
click at [765, 237] on div at bounding box center [762, 243] width 23 height 11
checkbox input "true"
click at [743, 391] on div "Adicionar um novo Fornecedor" at bounding box center [778, 396] width 240 height 11
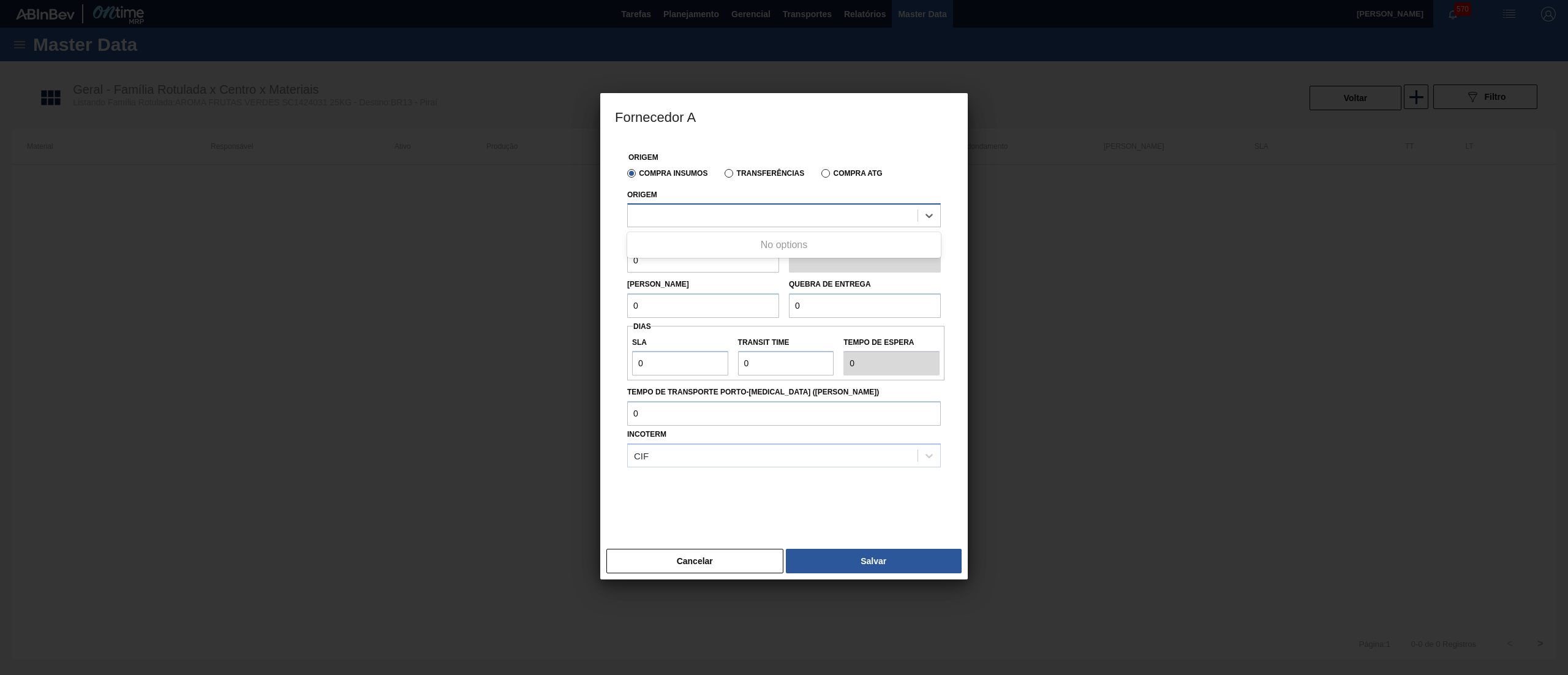
click at [711, 212] on div at bounding box center [773, 215] width 290 height 18
click at [712, 217] on div at bounding box center [773, 215] width 290 height 18
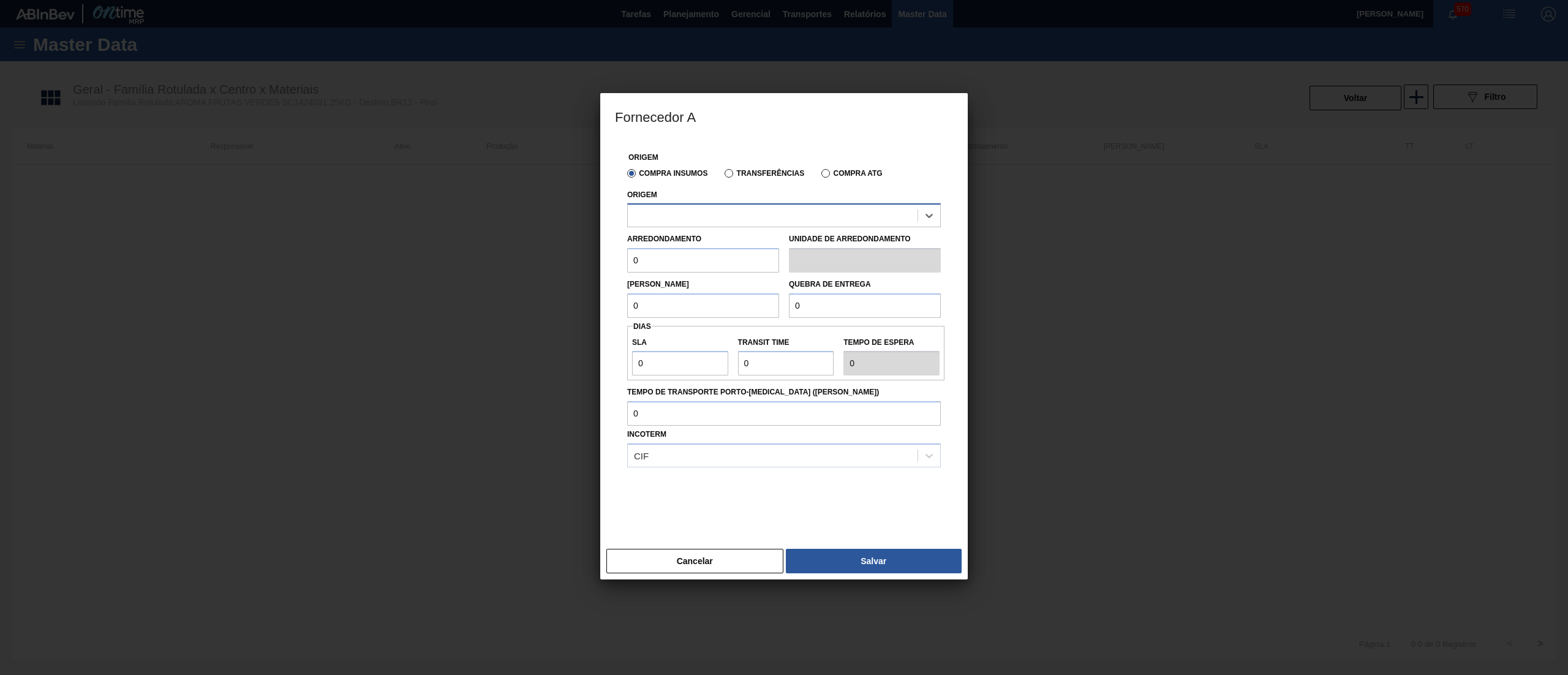
click at [712, 217] on div at bounding box center [773, 215] width 290 height 18
click at [682, 570] on button "Cancelar" at bounding box center [695, 562] width 177 height 25
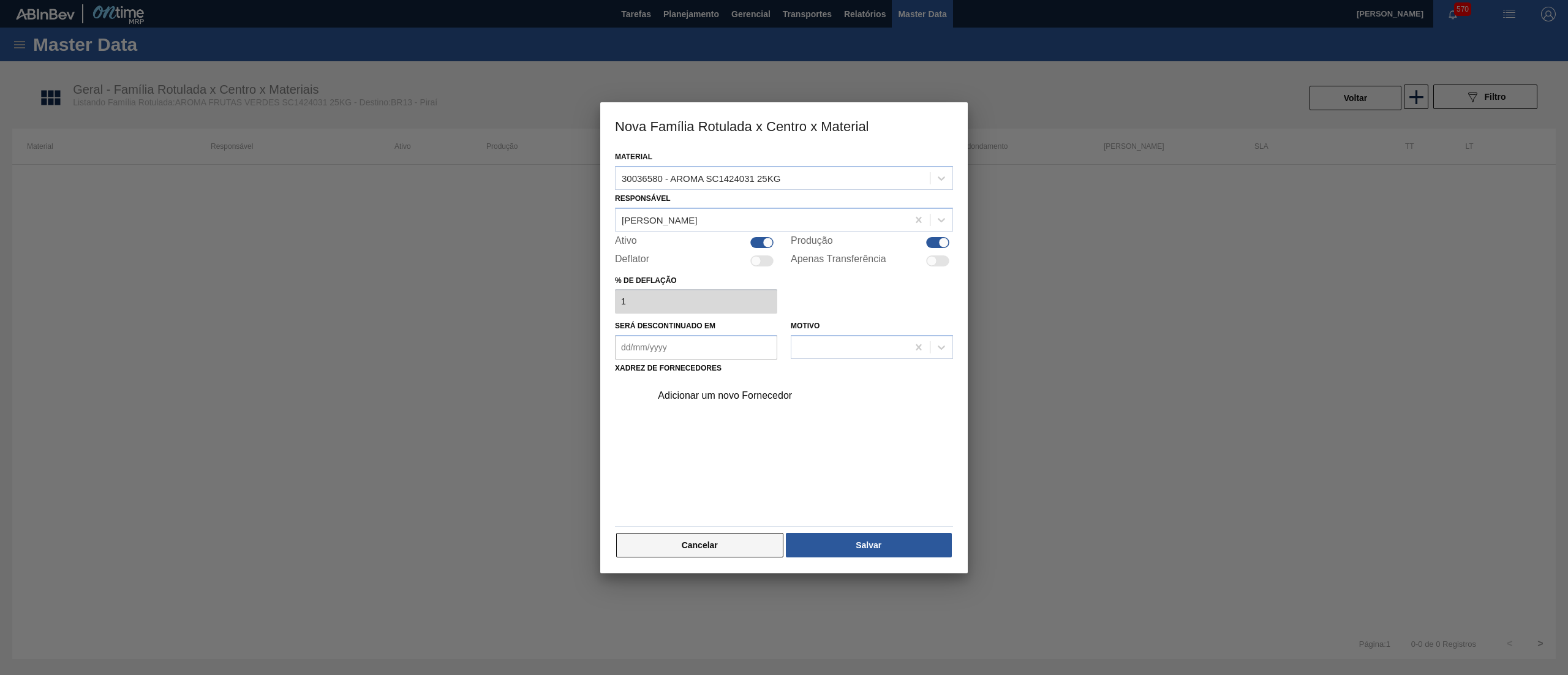
click at [687, 541] on button "Cancelar" at bounding box center [700, 545] width 167 height 25
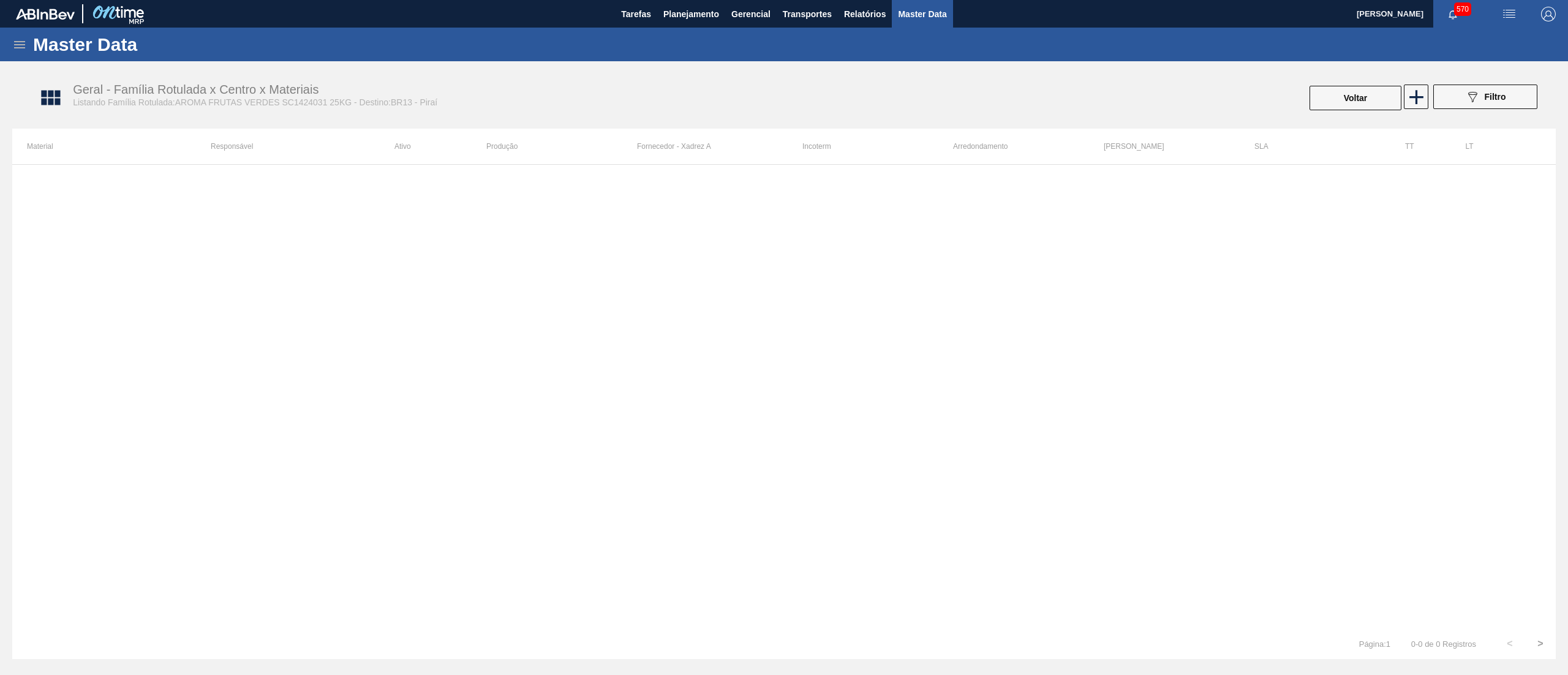
click at [25, 51] on icon at bounding box center [19, 44] width 14 height 14
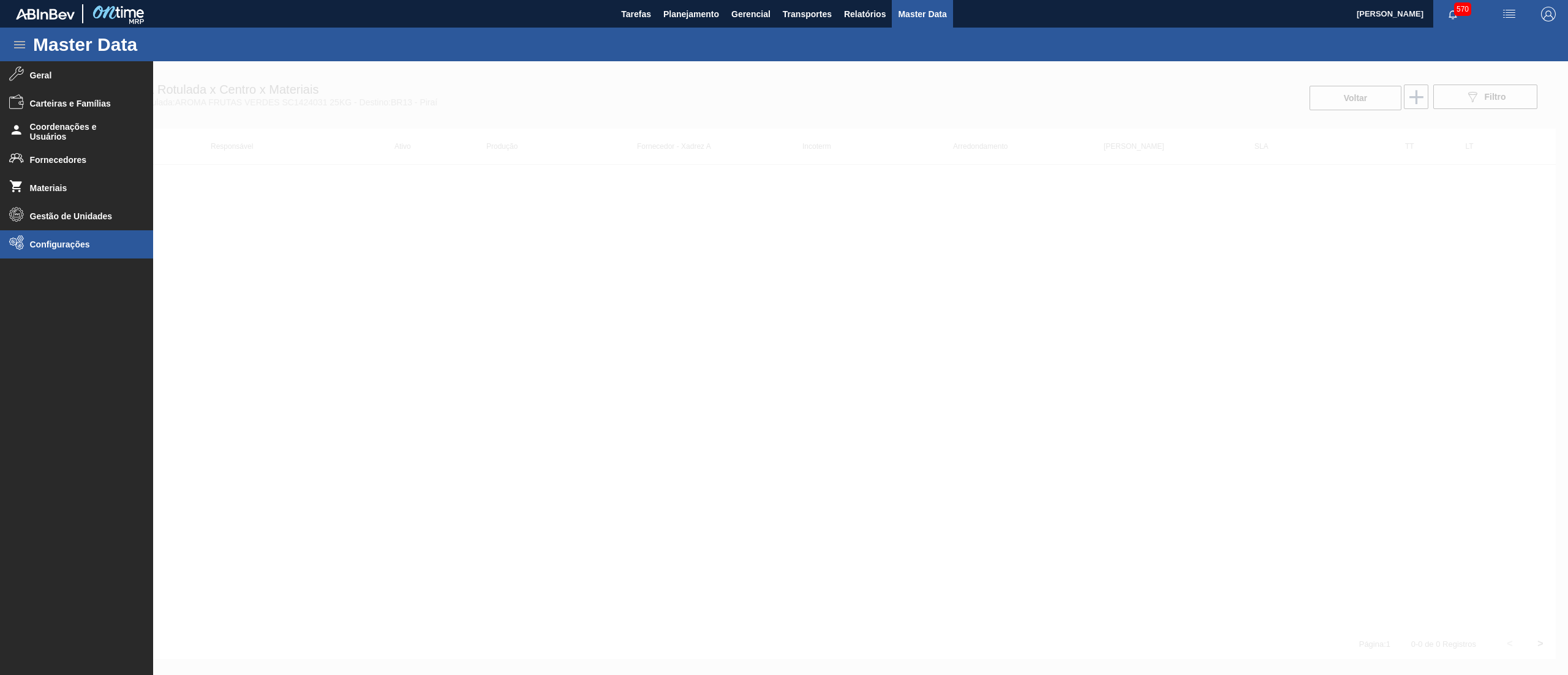
click at [80, 235] on li "Configurações" at bounding box center [76, 245] width 153 height 29
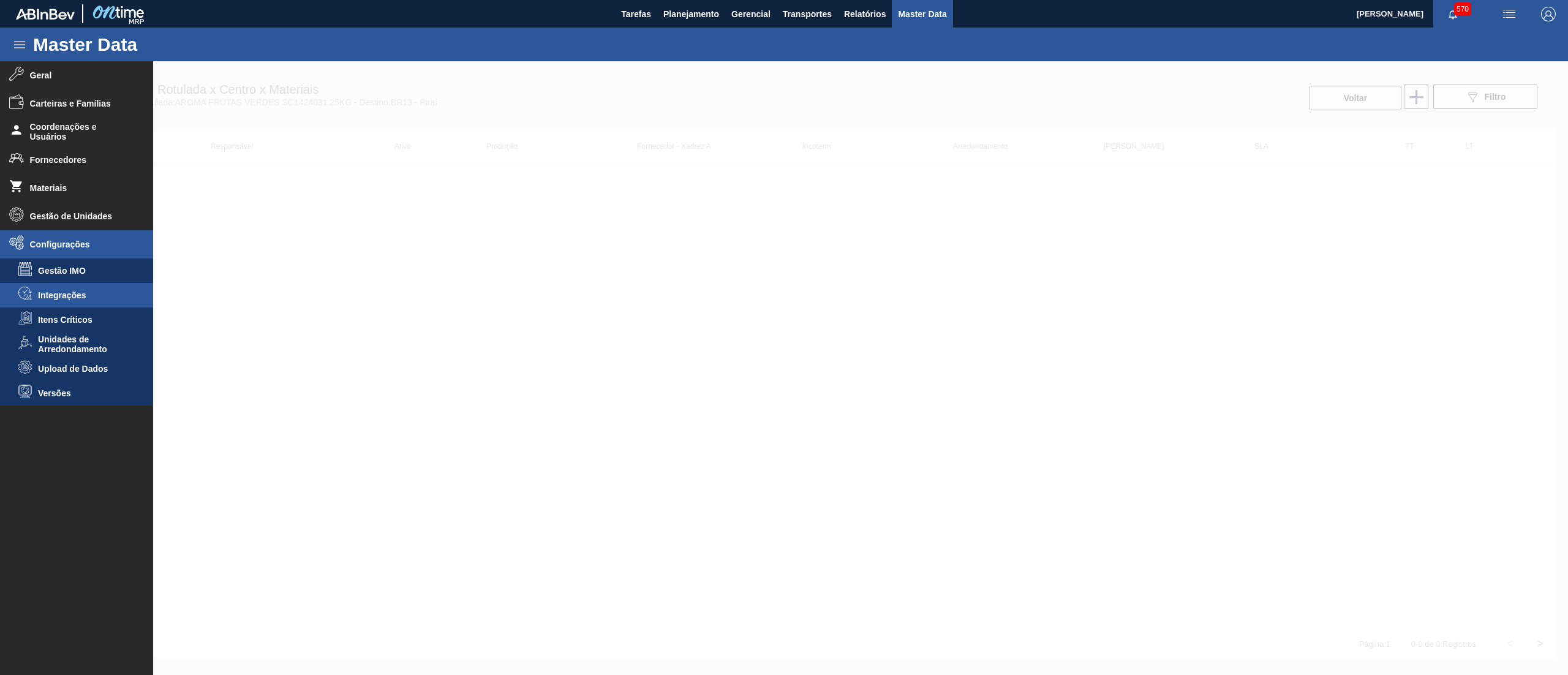
click at [82, 291] on span "Integrações" at bounding box center [85, 296] width 94 height 10
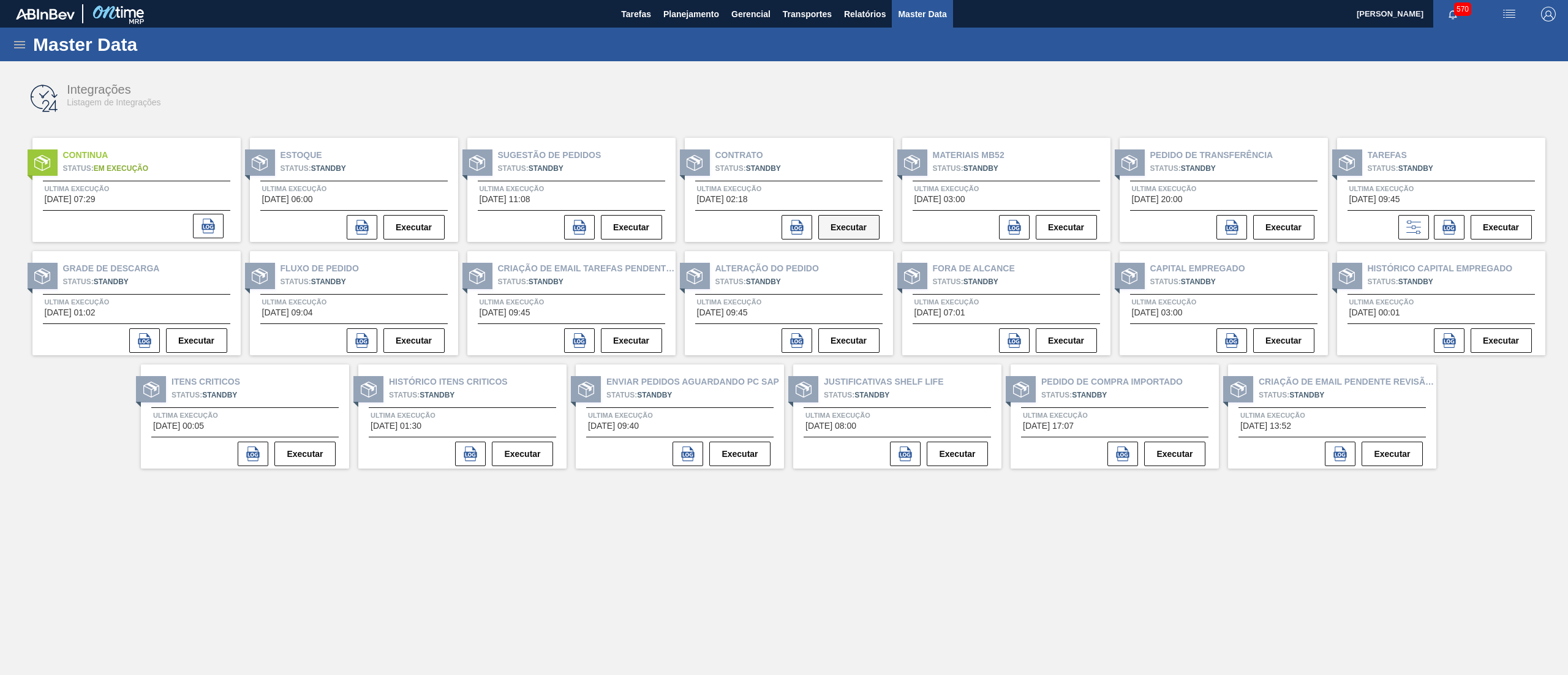
click at [860, 233] on button "Executar" at bounding box center [849, 228] width 61 height 25
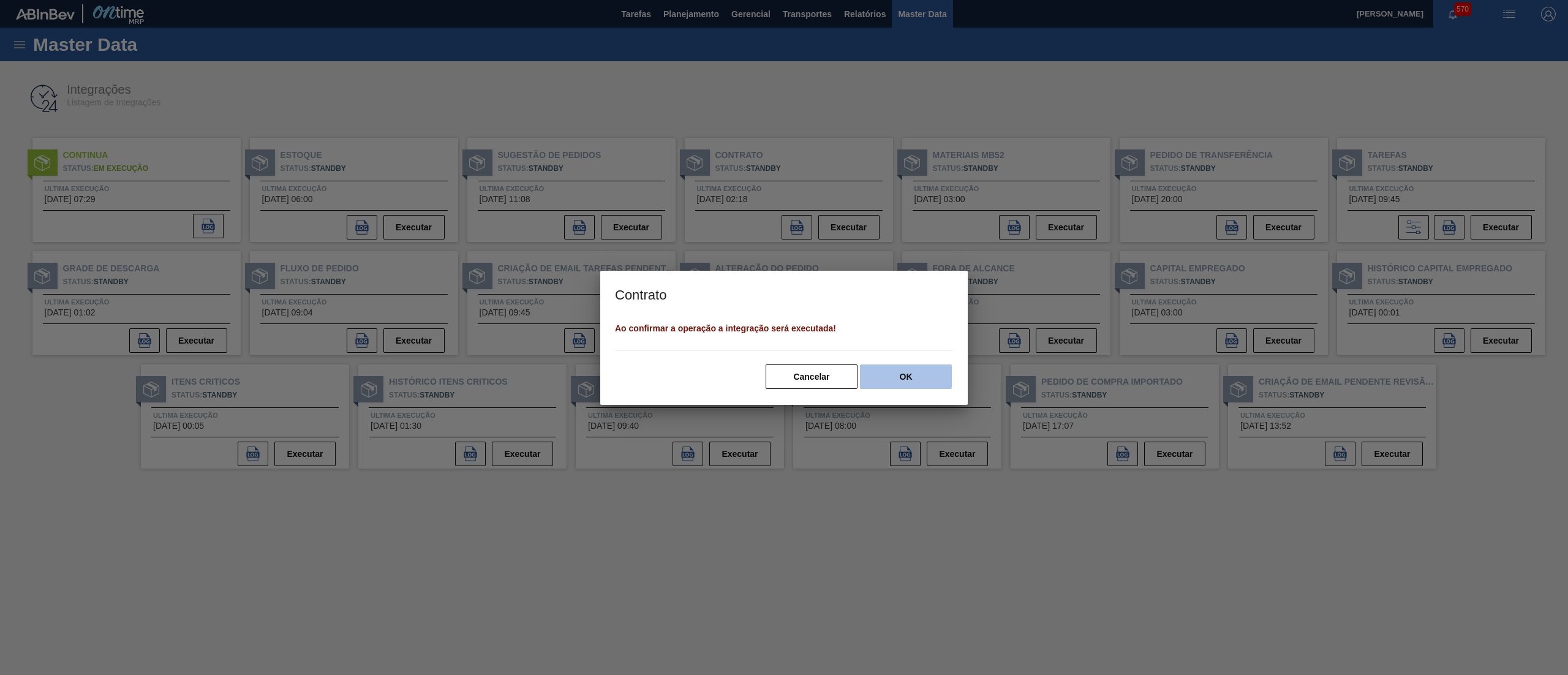
click at [918, 378] on button "OK" at bounding box center [906, 377] width 92 height 25
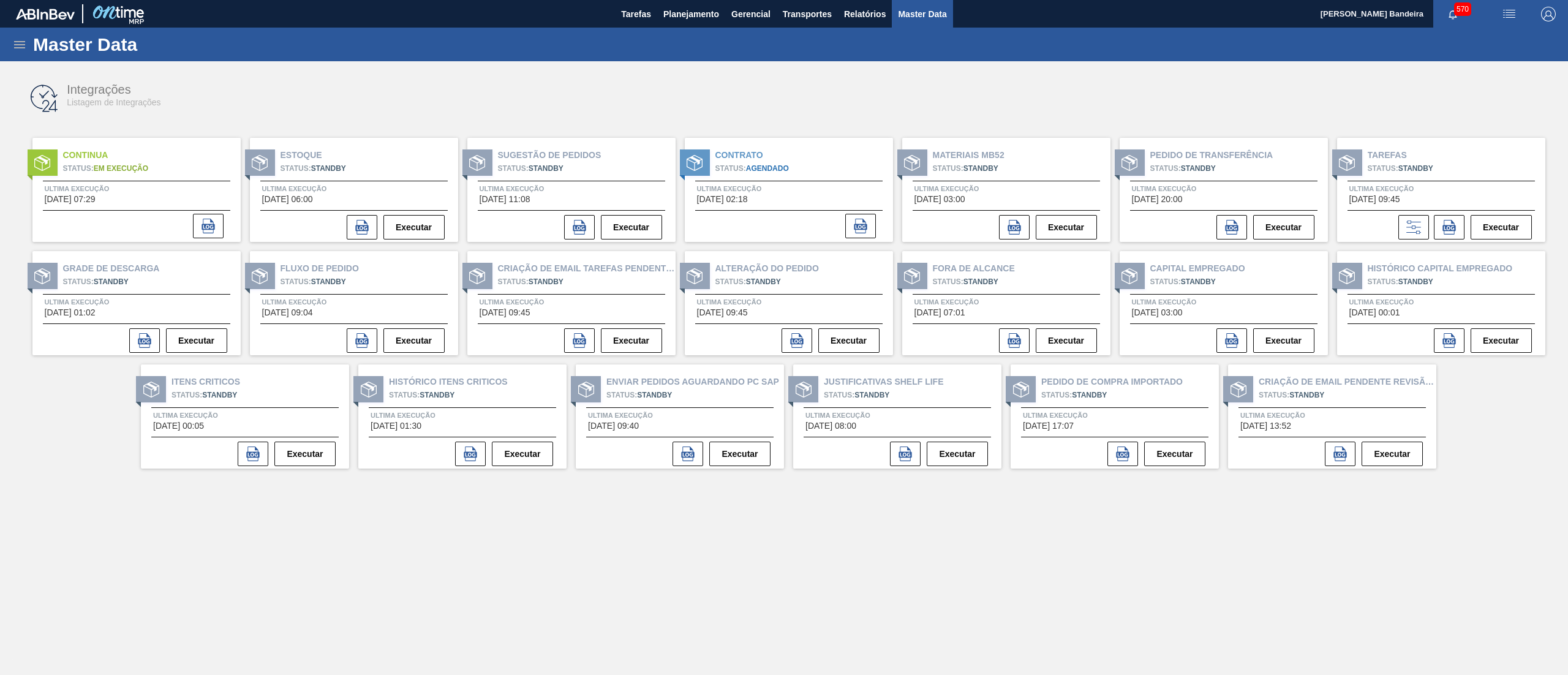
click at [65, 484] on div "Integrações Listagem de Integrações Continua Status: Em Execução Ultima Execuçã…" at bounding box center [784, 364] width 1544 height 593
click at [686, 21] on span "Planejamento" at bounding box center [691, 13] width 55 height 14
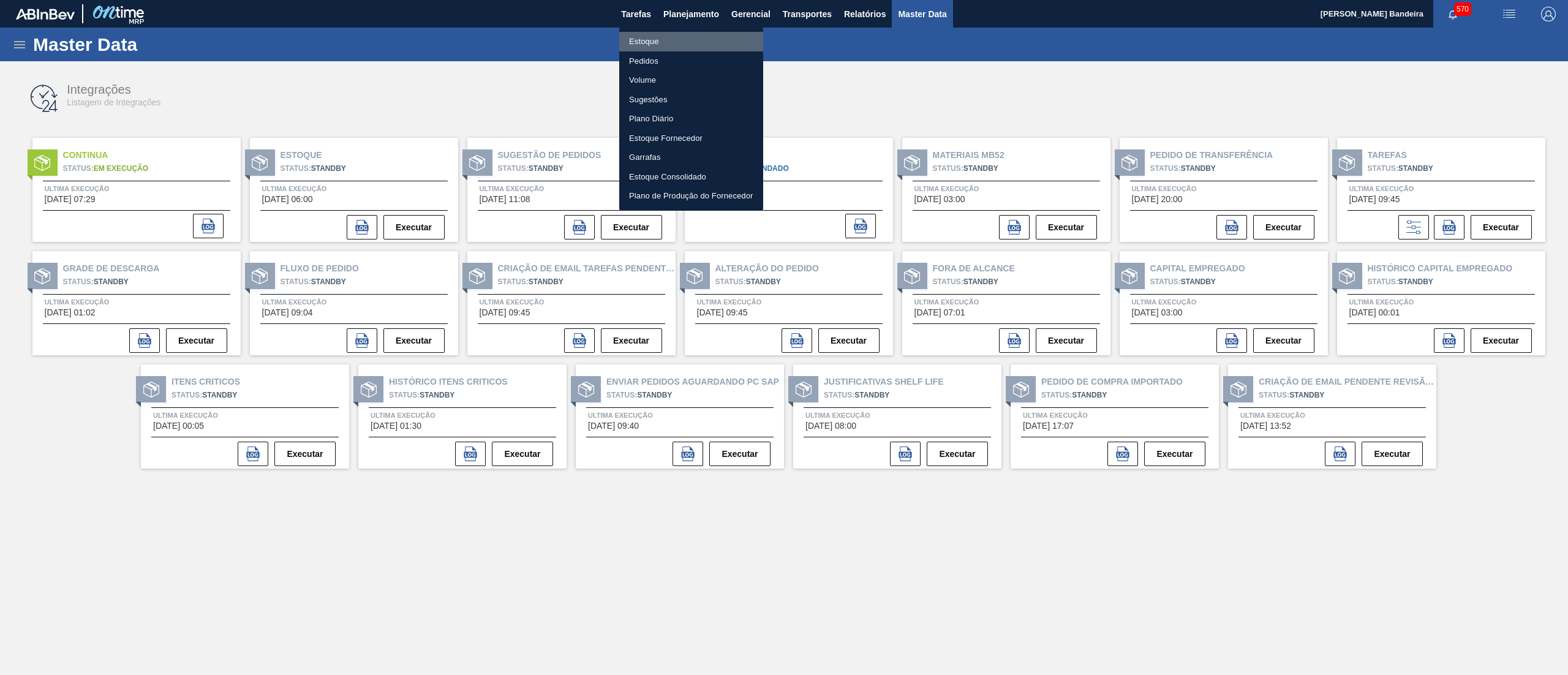
click at [683, 37] on li "Estoque" at bounding box center [691, 41] width 144 height 20
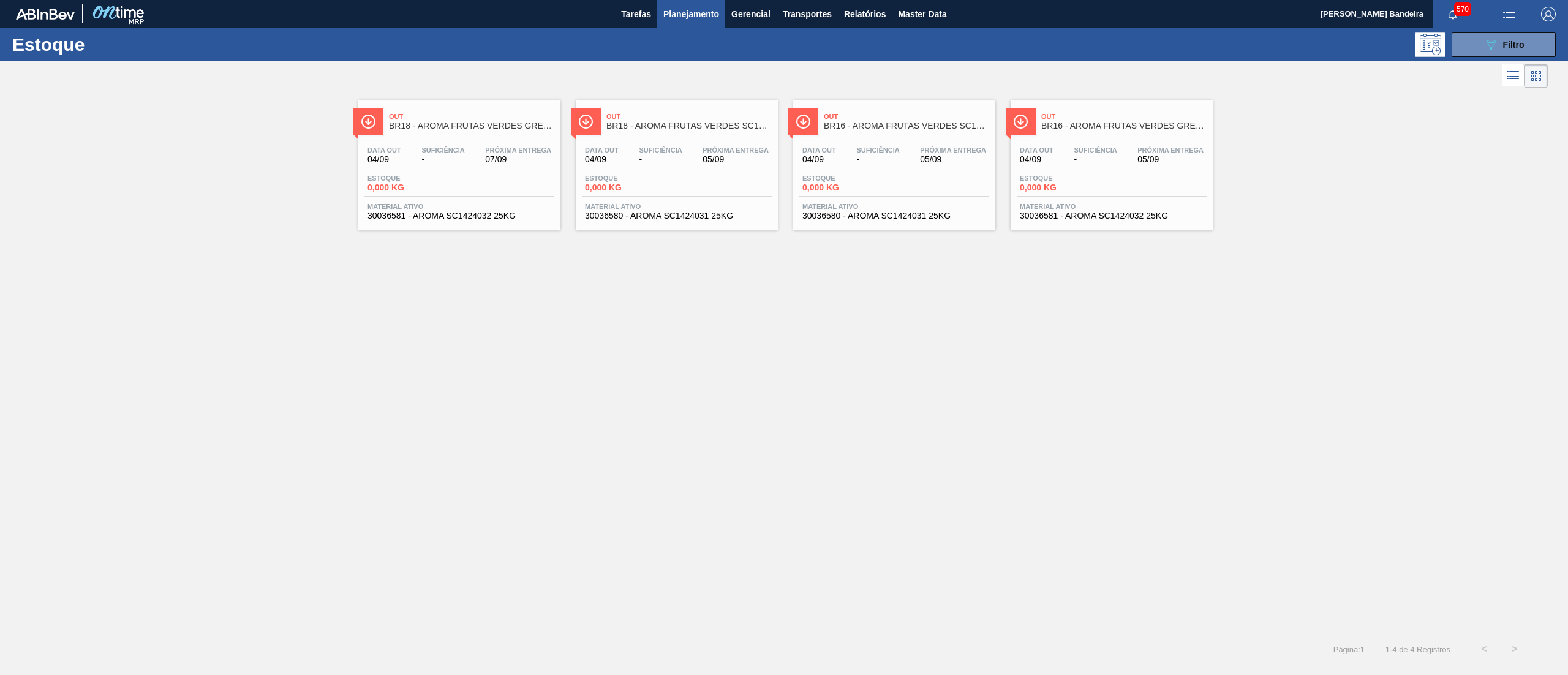
click at [665, 220] on span "30036580 - AROMA SC1424031 25KG" at bounding box center [677, 216] width 184 height 10
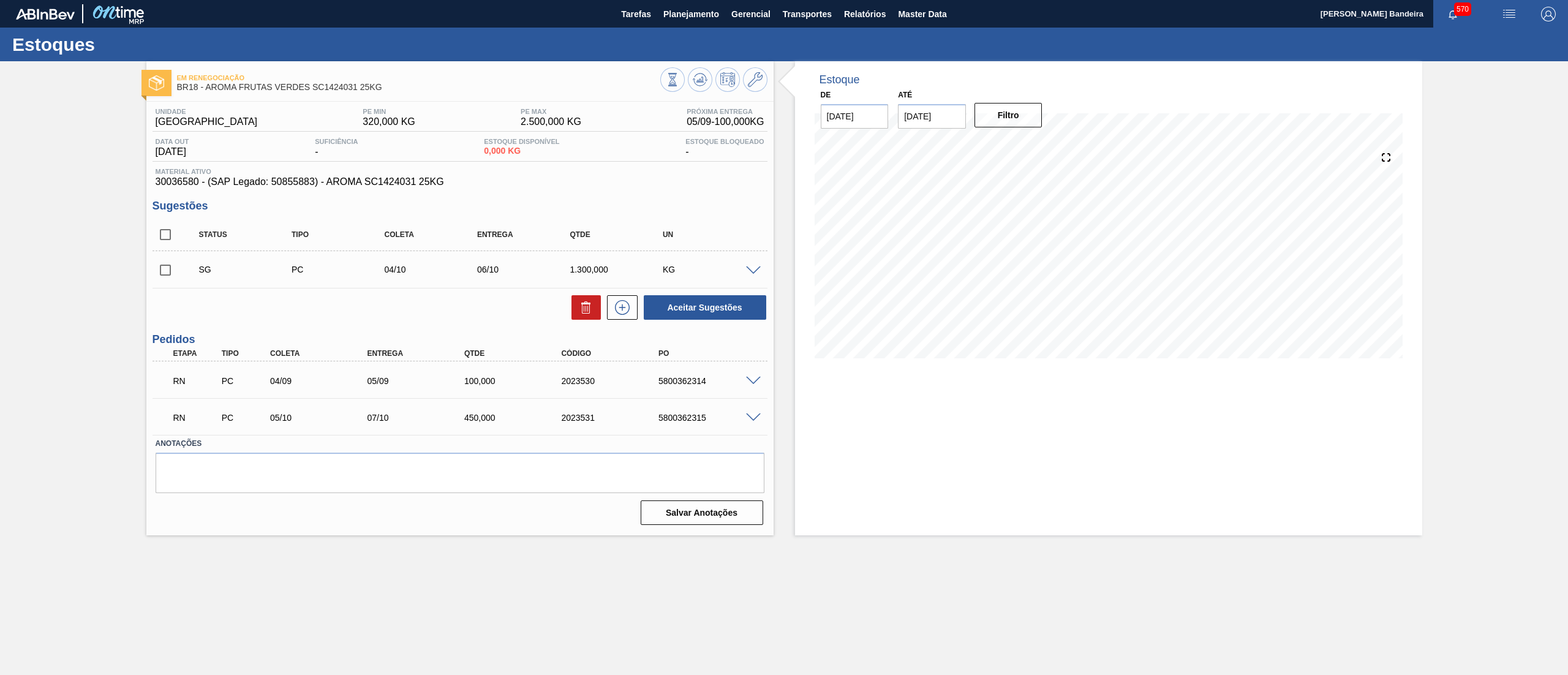
click at [759, 378] on span at bounding box center [753, 381] width 14 height 10
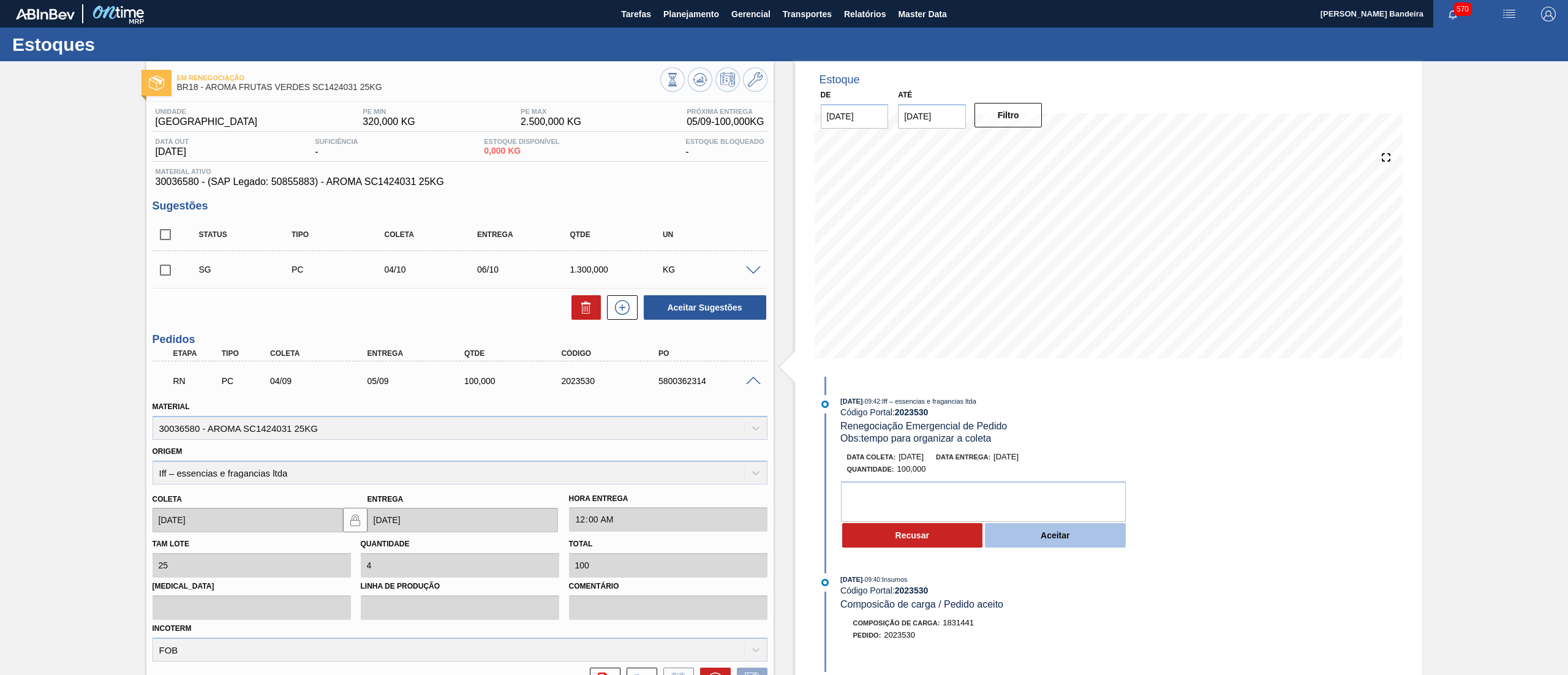
click at [1012, 538] on button "Aceitar" at bounding box center [1055, 536] width 141 height 25
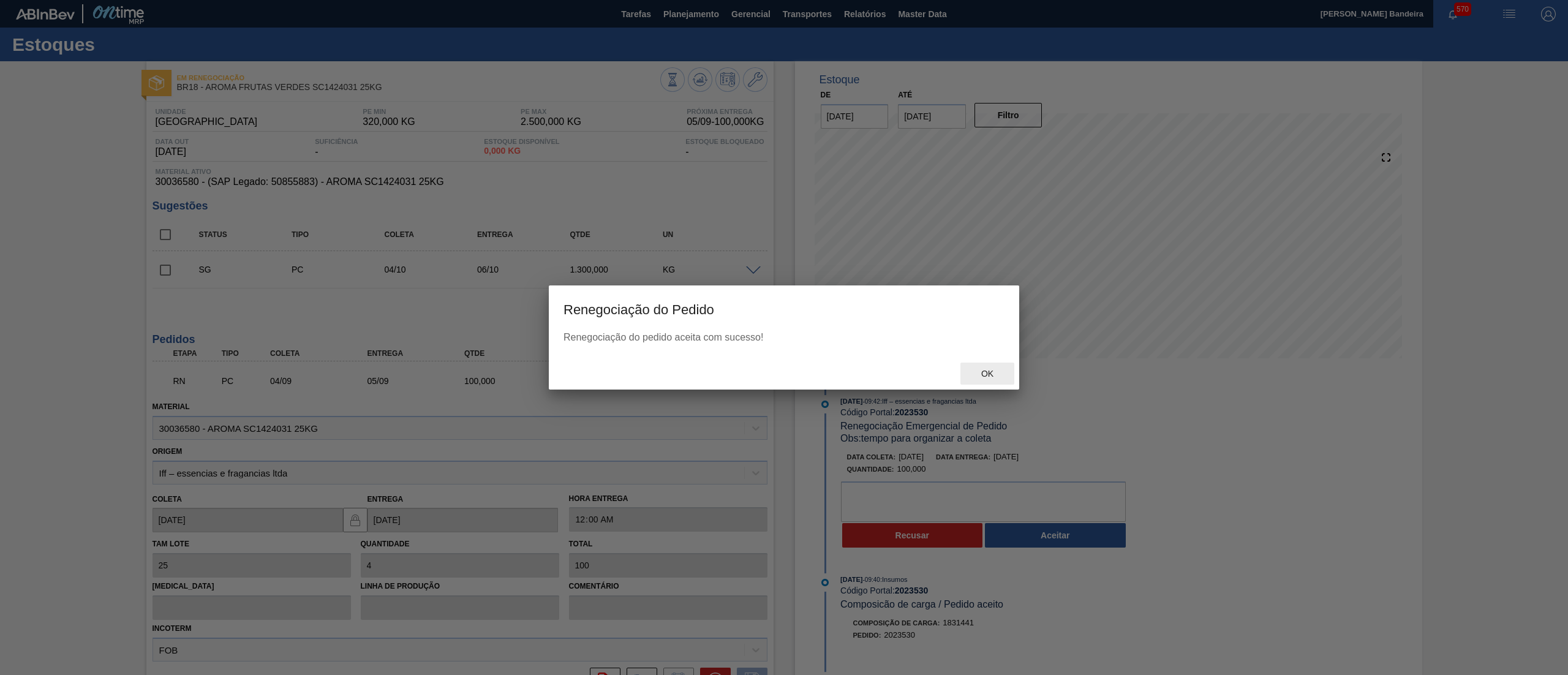
click at [985, 381] on div "Ok" at bounding box center [988, 374] width 54 height 23
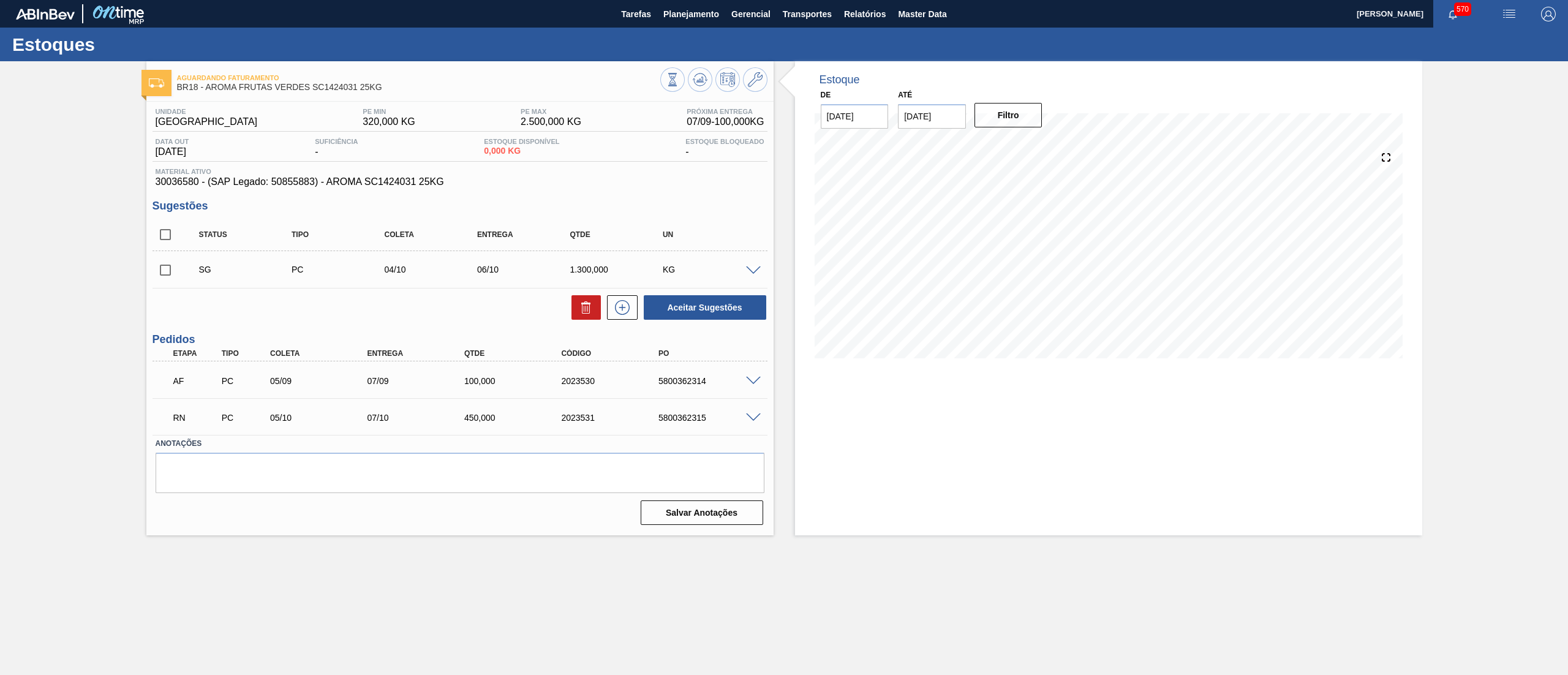
click at [753, 417] on span at bounding box center [753, 419] width 14 height 10
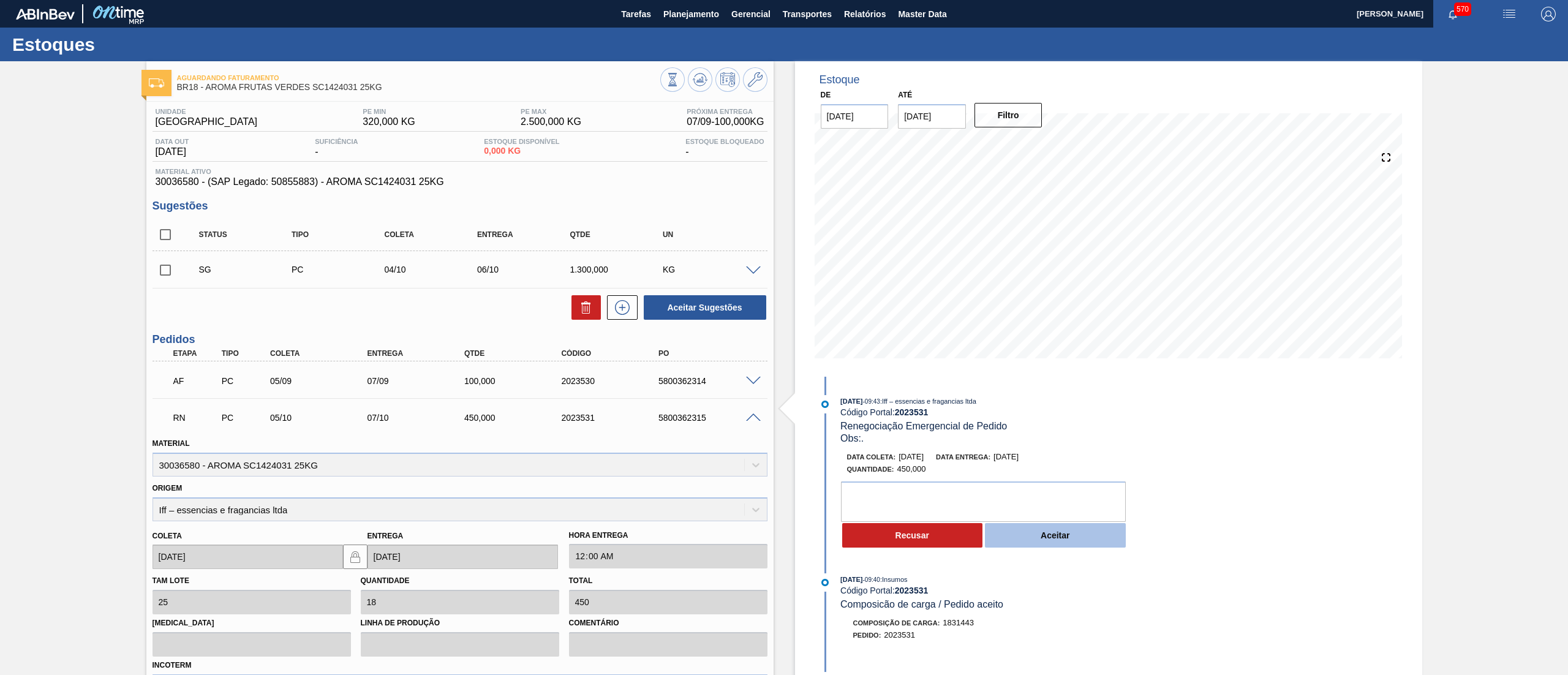
click at [1064, 542] on button "Aceitar" at bounding box center [1055, 536] width 141 height 25
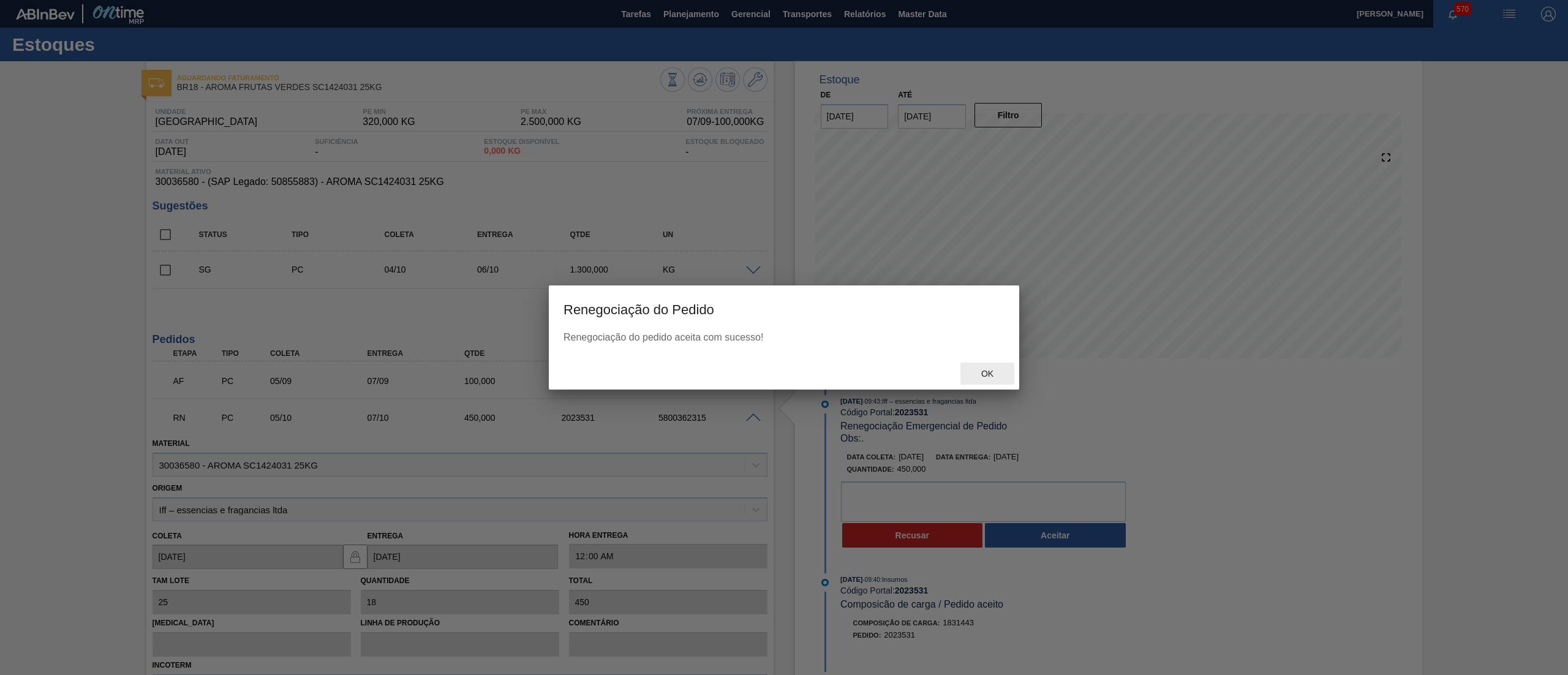
click at [1000, 378] on div "Ok" at bounding box center [988, 374] width 54 height 23
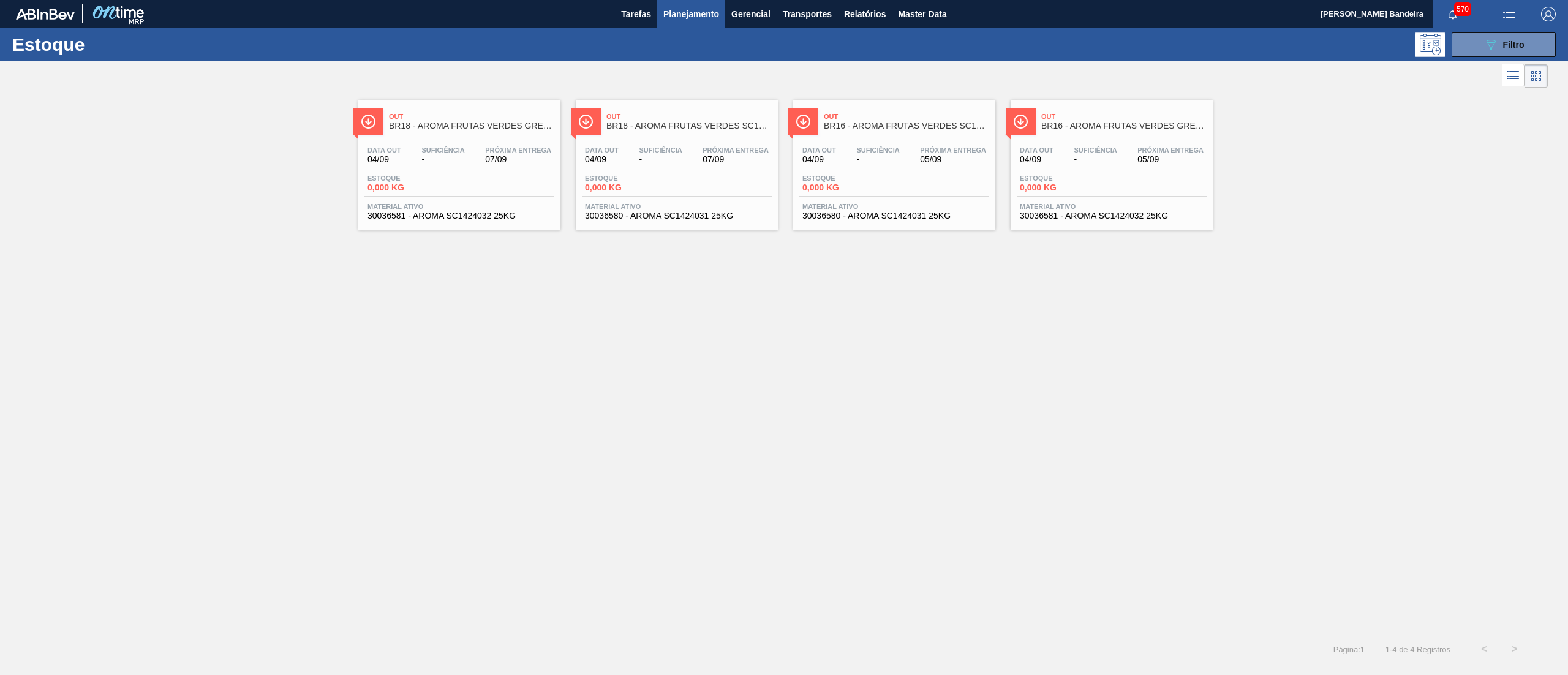
click at [640, 235] on div "Out BR18 - AROMA FRUTAS VERDES GREEN MIX SC1424032 25KG Data out 04/09 Suficiên…" at bounding box center [784, 362] width 1568 height 543
click at [645, 215] on span "30036580 - AROMA SC1424031 25KG" at bounding box center [677, 216] width 184 height 10
click at [431, 212] on span "30036581 - AROMA SC1424032 25KG" at bounding box center [459, 216] width 184 height 10
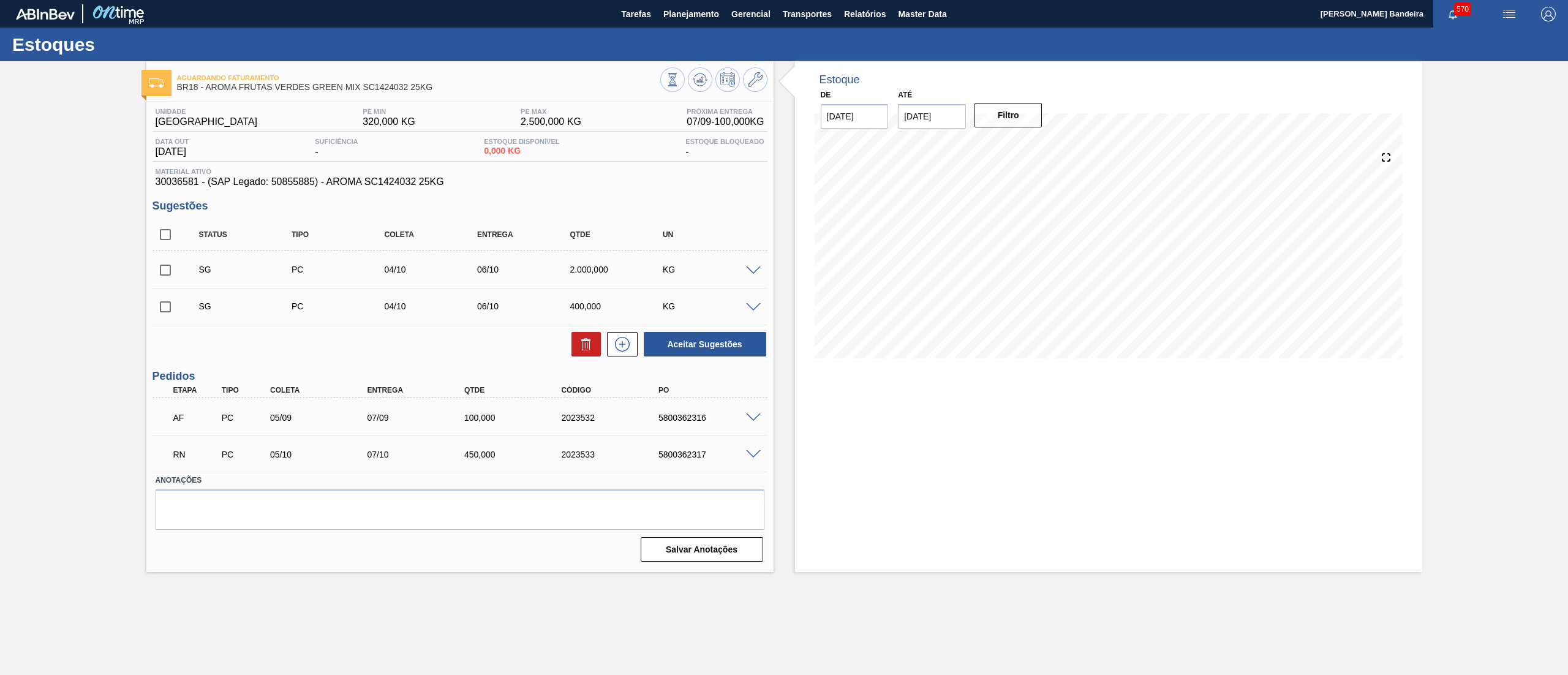
click at [750, 450] on span at bounding box center [753, 455] width 14 height 10
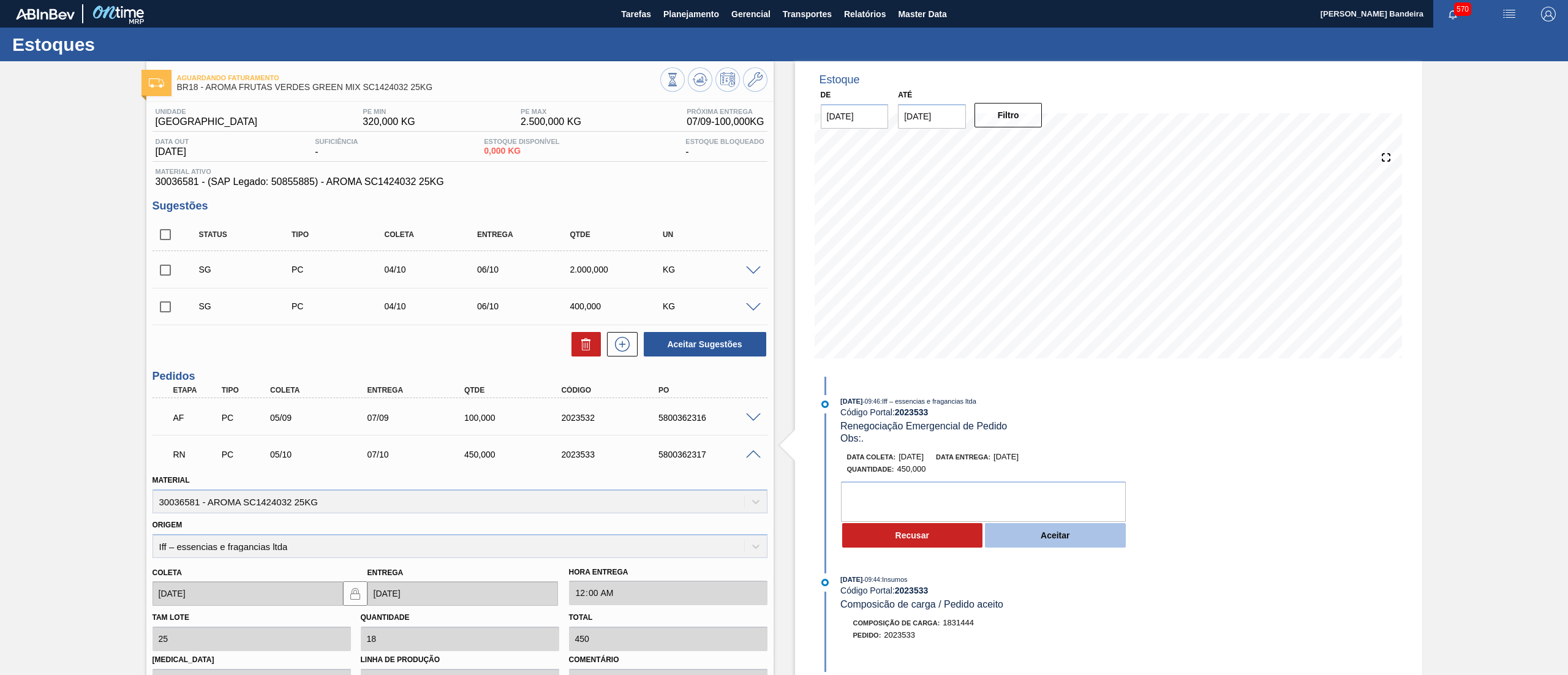
click at [1017, 537] on button "Aceitar" at bounding box center [1055, 536] width 141 height 25
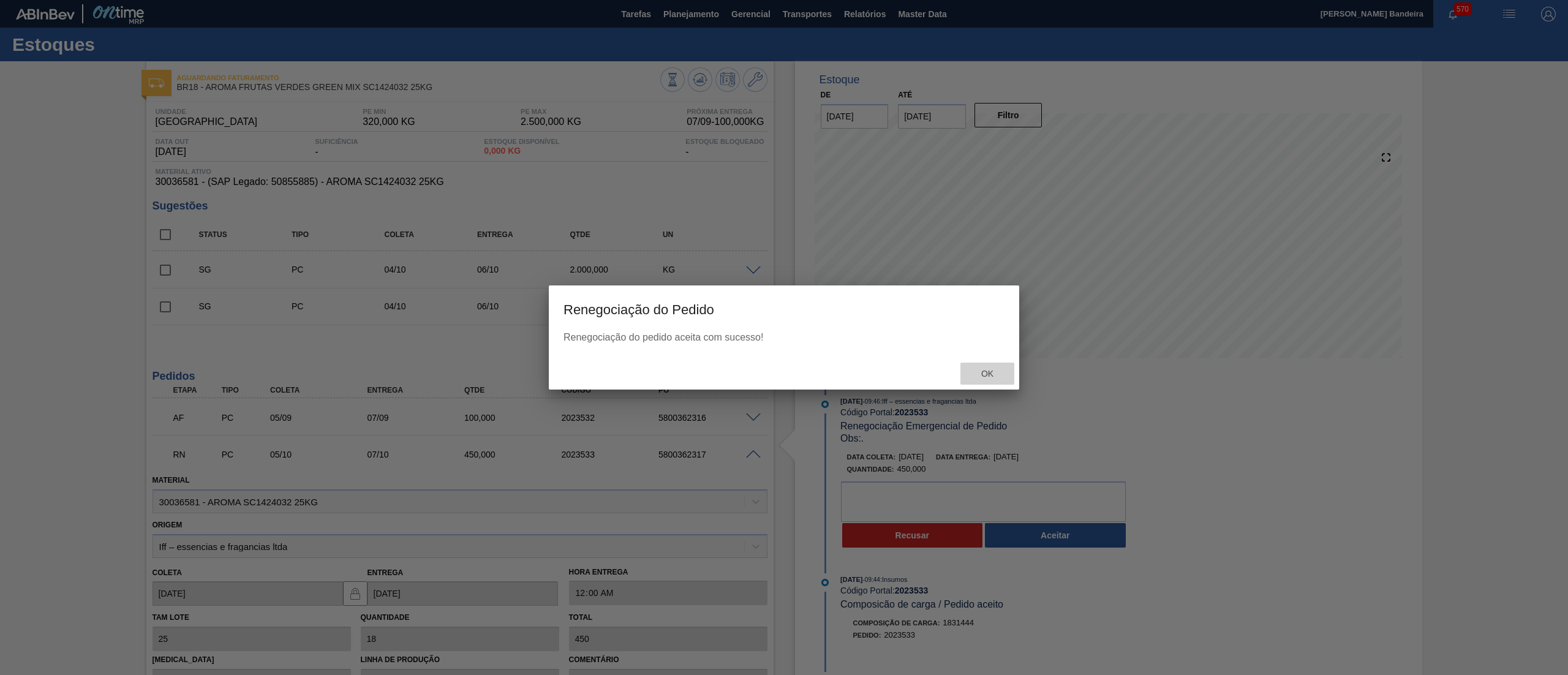
click at [991, 369] on span "Ok" at bounding box center [987, 374] width 31 height 10
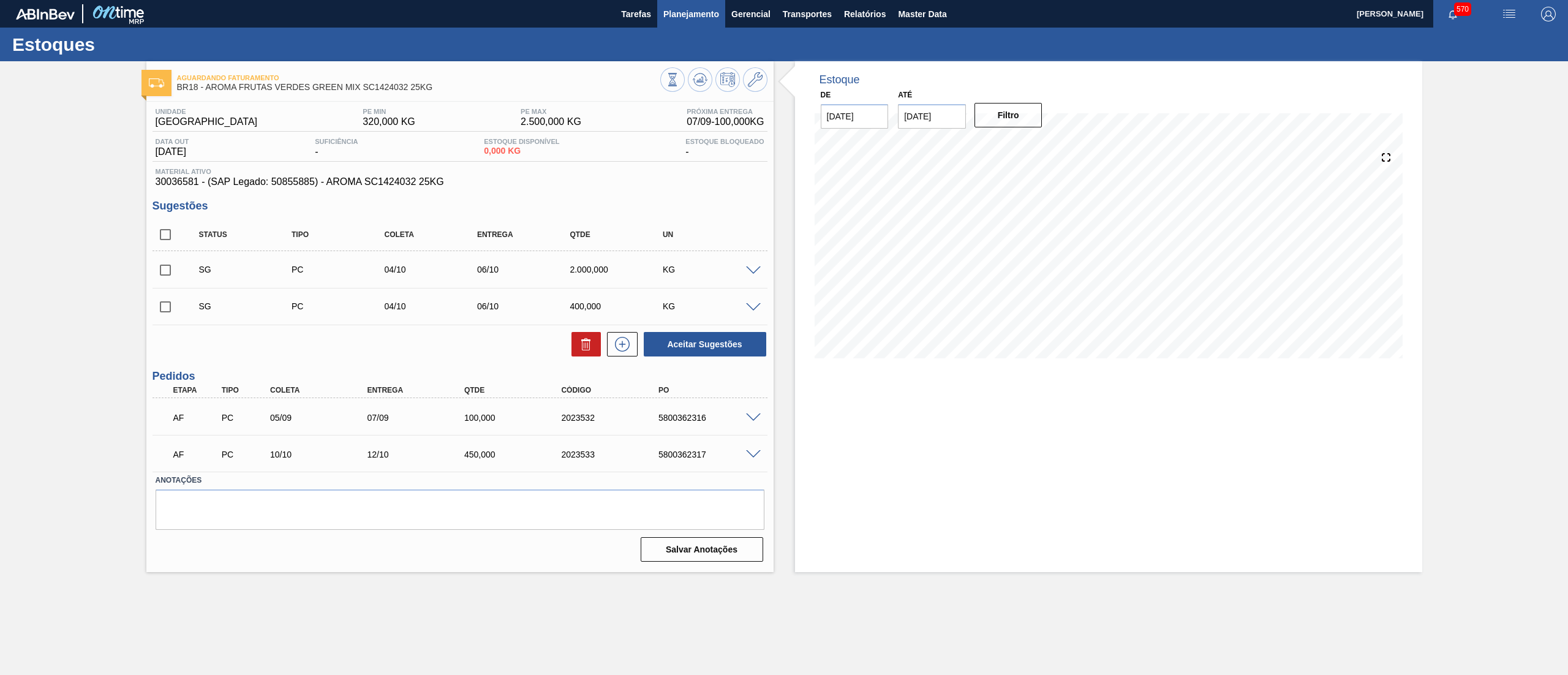
click at [695, 19] on span "Planejamento" at bounding box center [691, 13] width 55 height 14
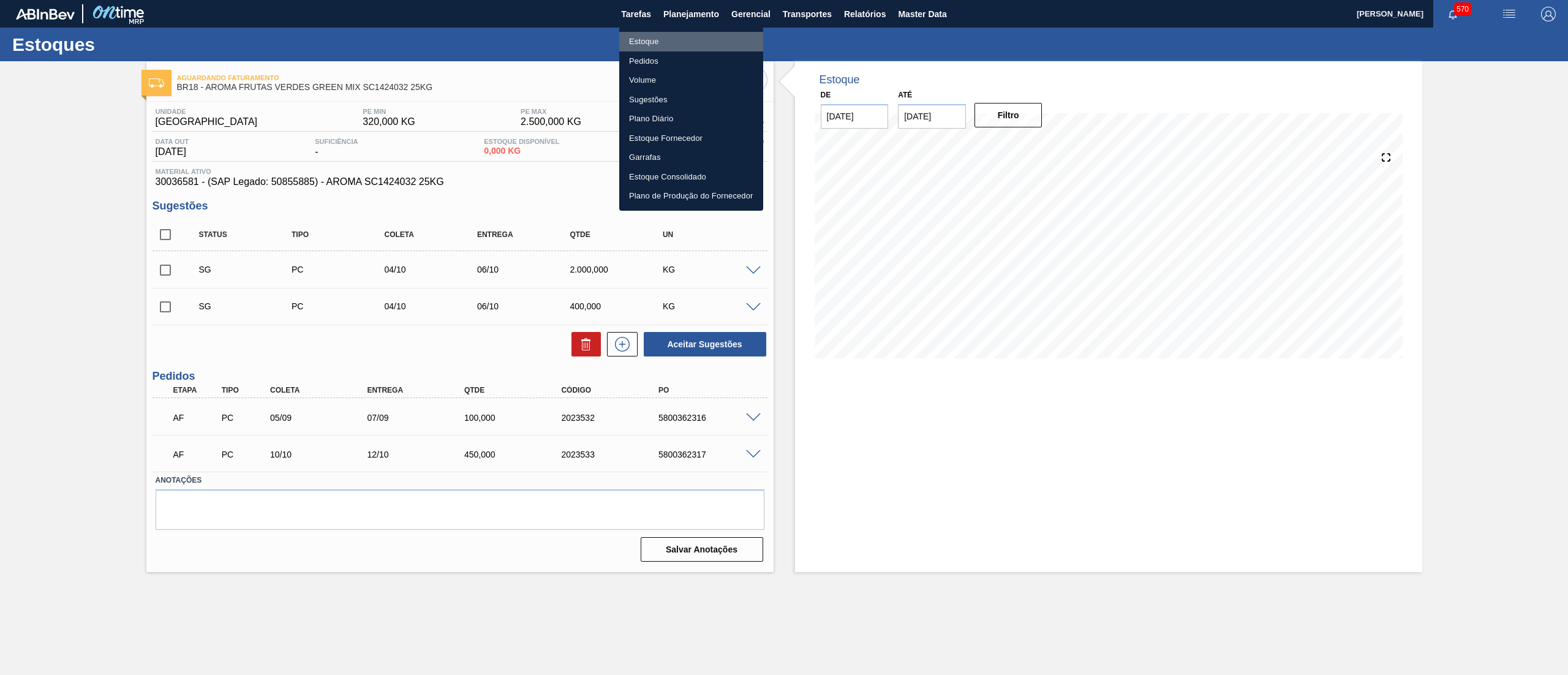
click at [678, 38] on li "Estoque" at bounding box center [691, 41] width 144 height 20
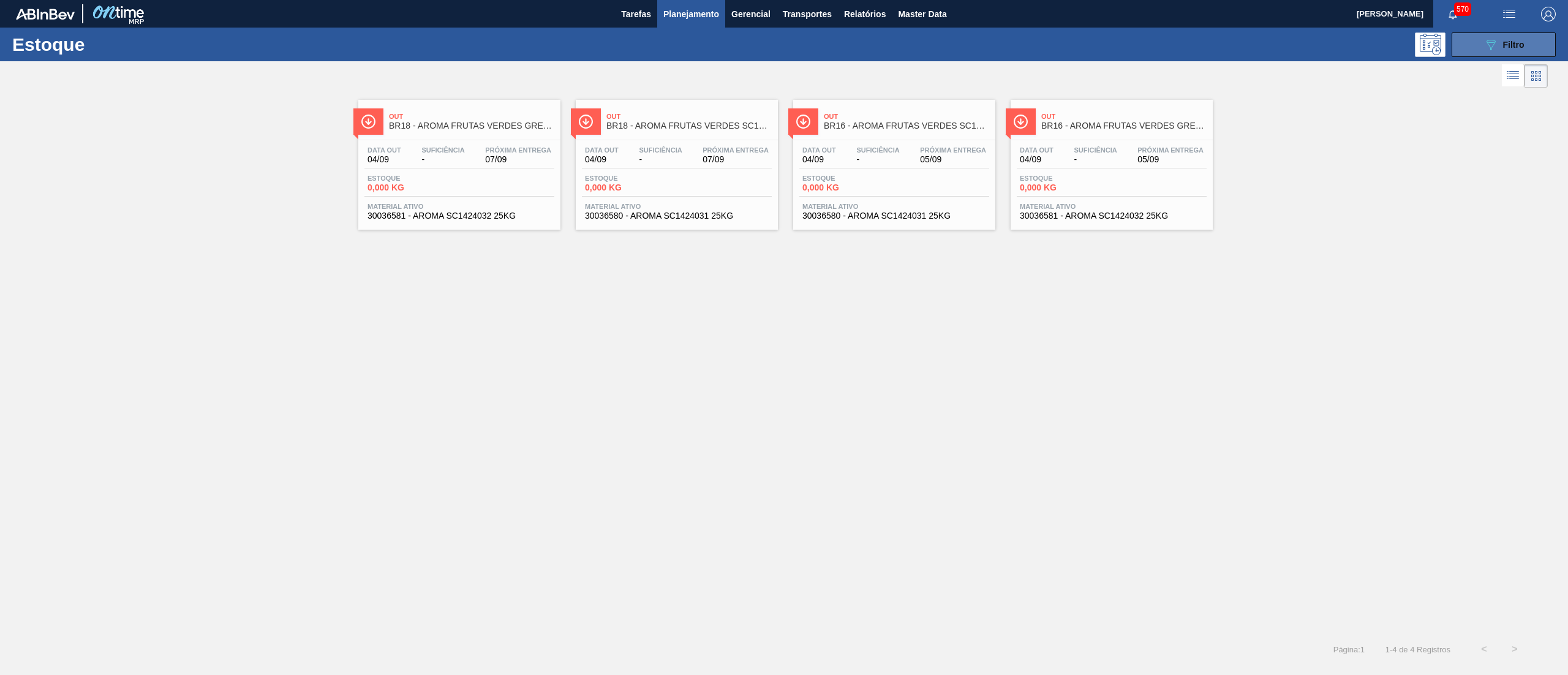
click at [1489, 41] on icon "089F7B8B-B2A5-4AFE-B5C0-19BA573D28AC" at bounding box center [1491, 44] width 14 height 14
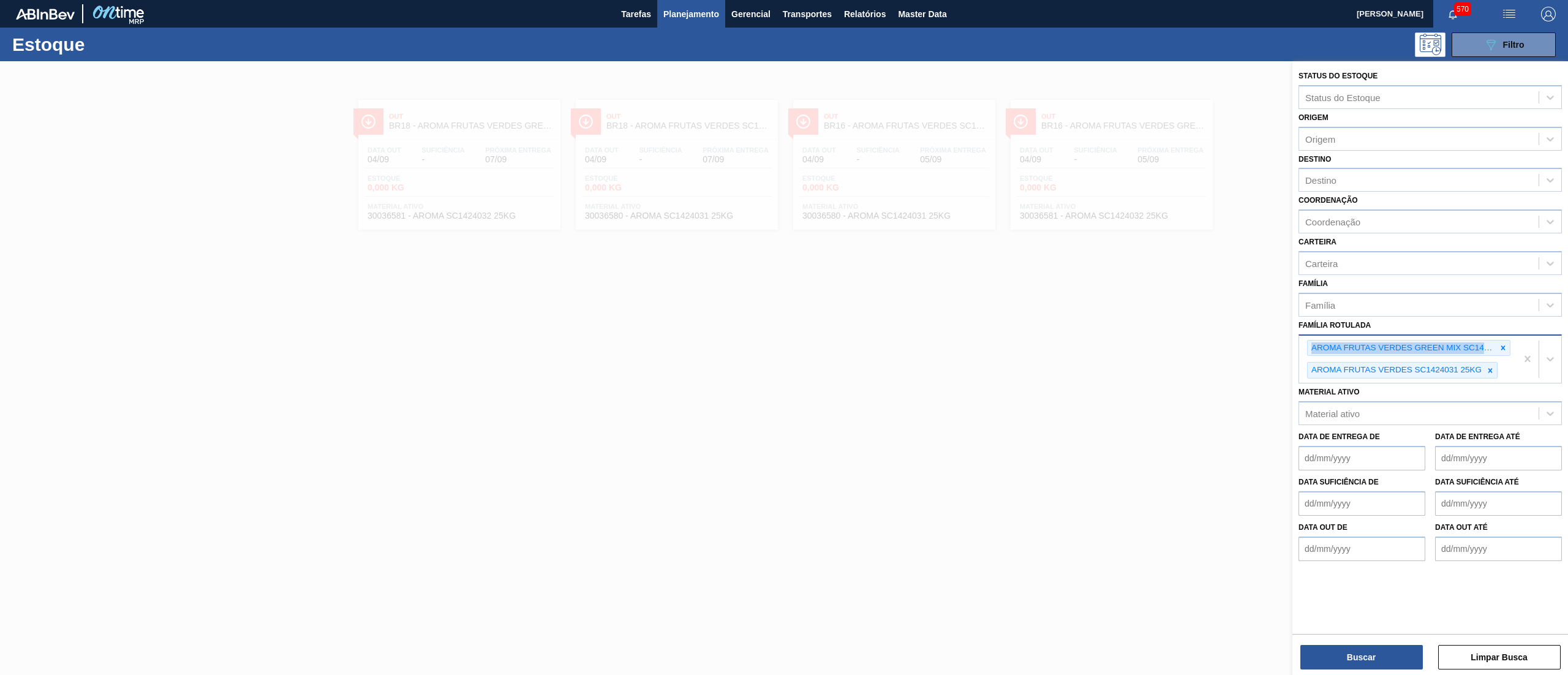
drag, startPoint x: 1503, startPoint y: 337, endPoint x: 1515, endPoint y: 344, distance: 13.9
click at [1515, 344] on div "Família Rotulada AROMA FRUTAS VERDES GREEN MIX SC1424032 25KG AROMA FRUTAS VERD…" at bounding box center [1431, 350] width 263 height 68
click at [1501, 340] on div at bounding box center [1503, 348] width 13 height 15
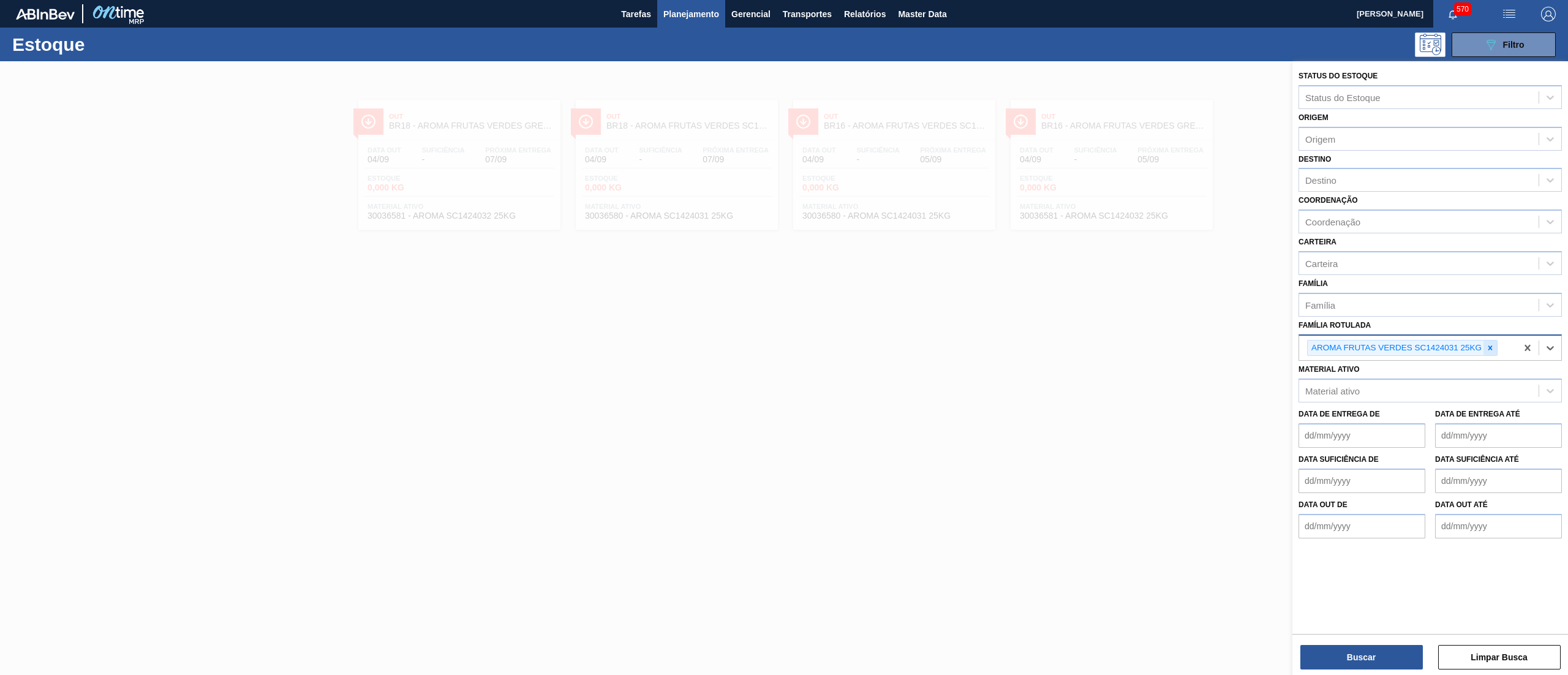
click at [1493, 344] on icon at bounding box center [1490, 348] width 9 height 9
click at [1371, 186] on div "Destino" at bounding box center [1418, 180] width 239 height 18
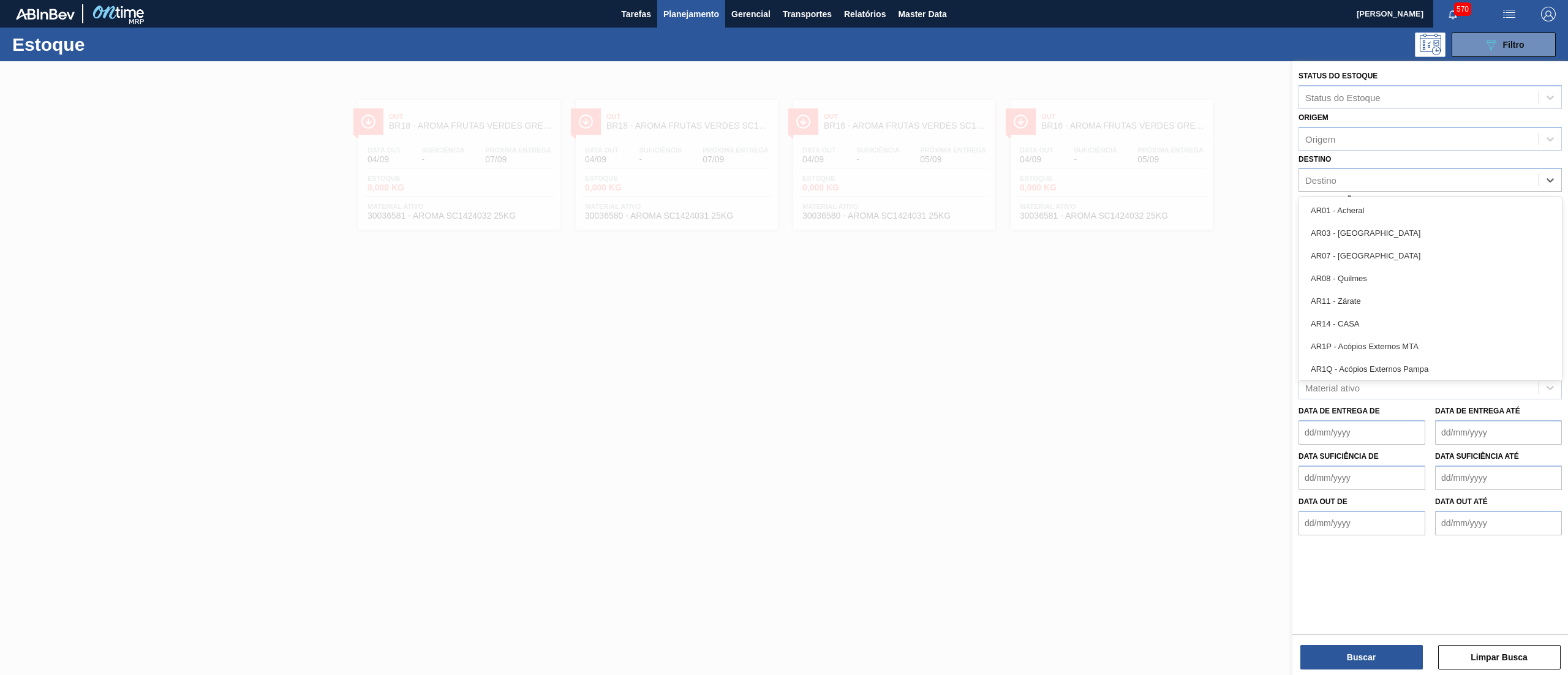
click at [1369, 164] on div "Destino option AR01 - Acheral focused, 1 of 92. 92 results available. Use Up an…" at bounding box center [1431, 172] width 263 height 42
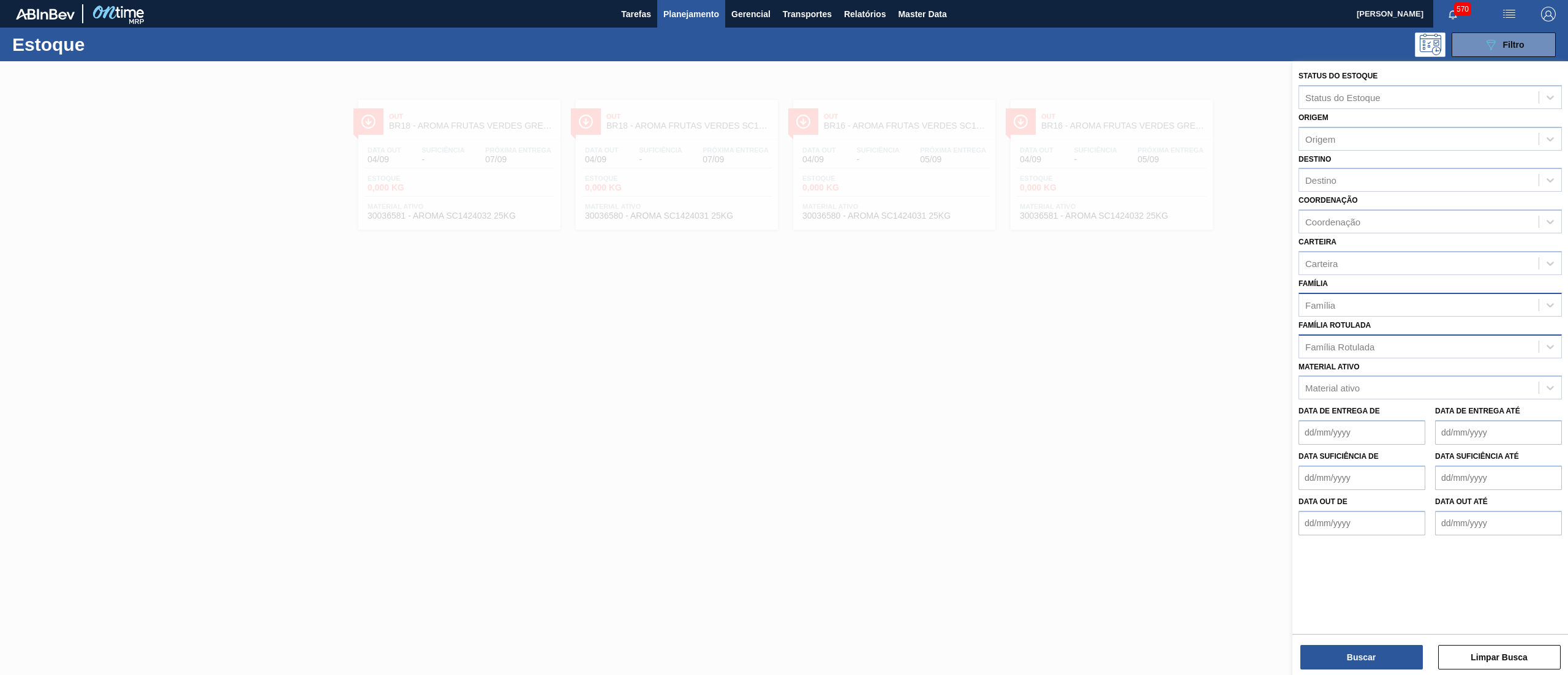
click at [1381, 303] on div "Família" at bounding box center [1418, 304] width 239 height 18
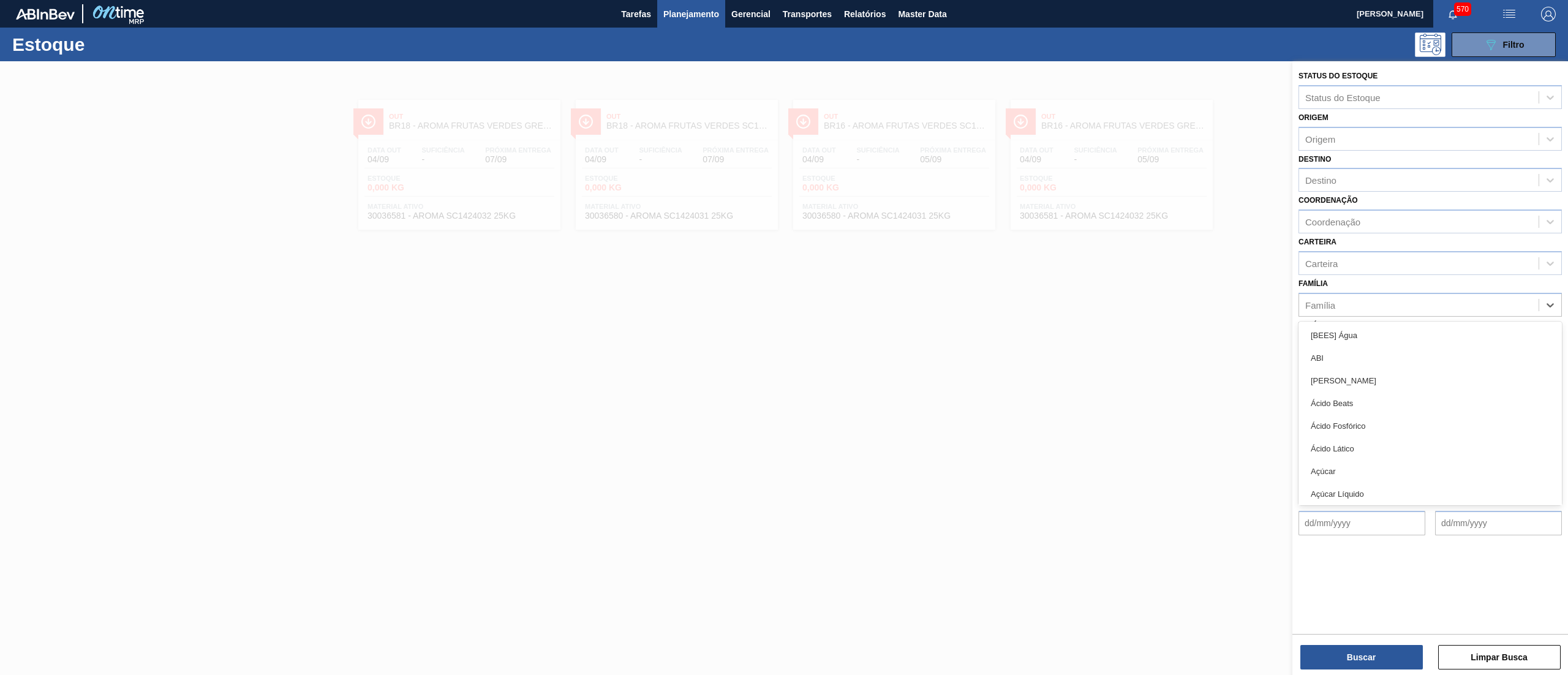
click at [1378, 287] on div "Família option [BEES] Água focused, 1 of 101. 101 results available. Use Up and…" at bounding box center [1431, 297] width 263 height 42
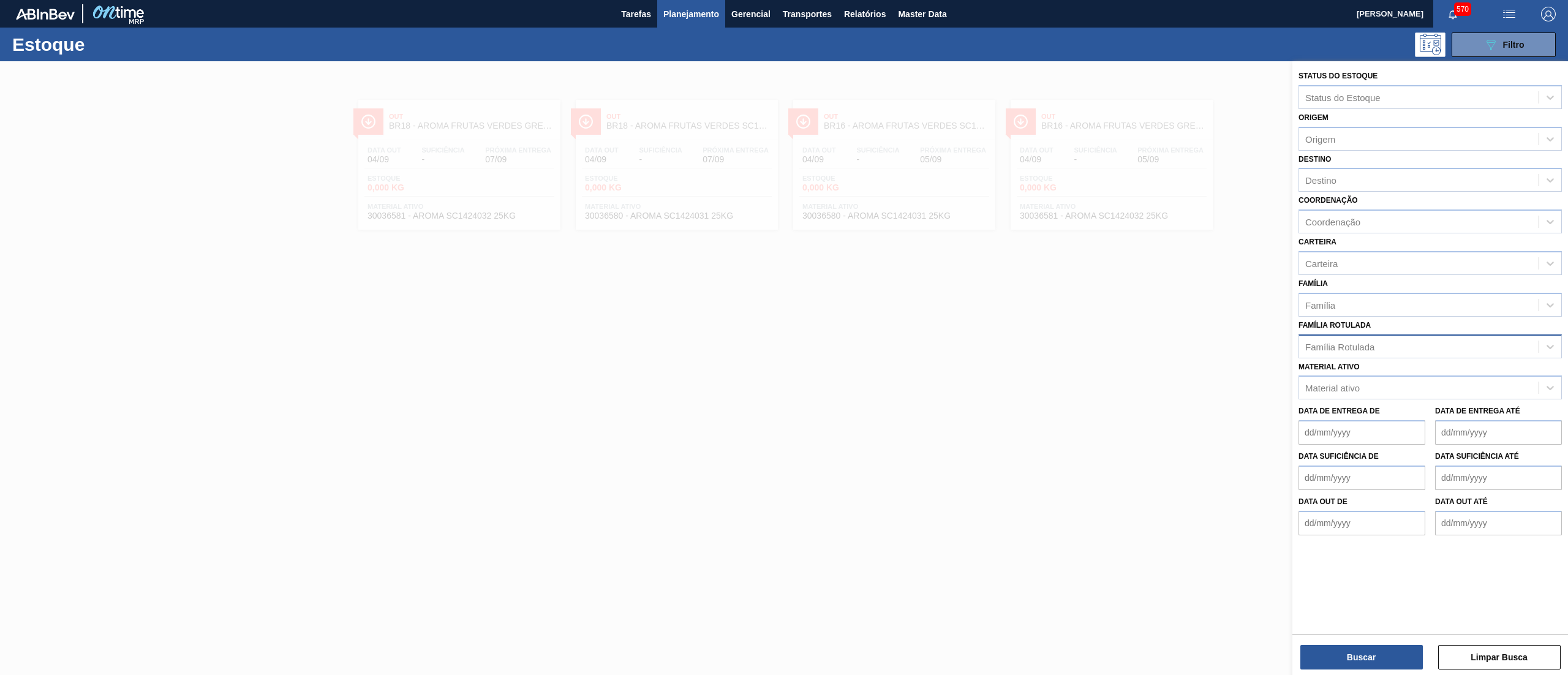
click at [1375, 342] on div "Família Rotulada" at bounding box center [1418, 346] width 239 height 18
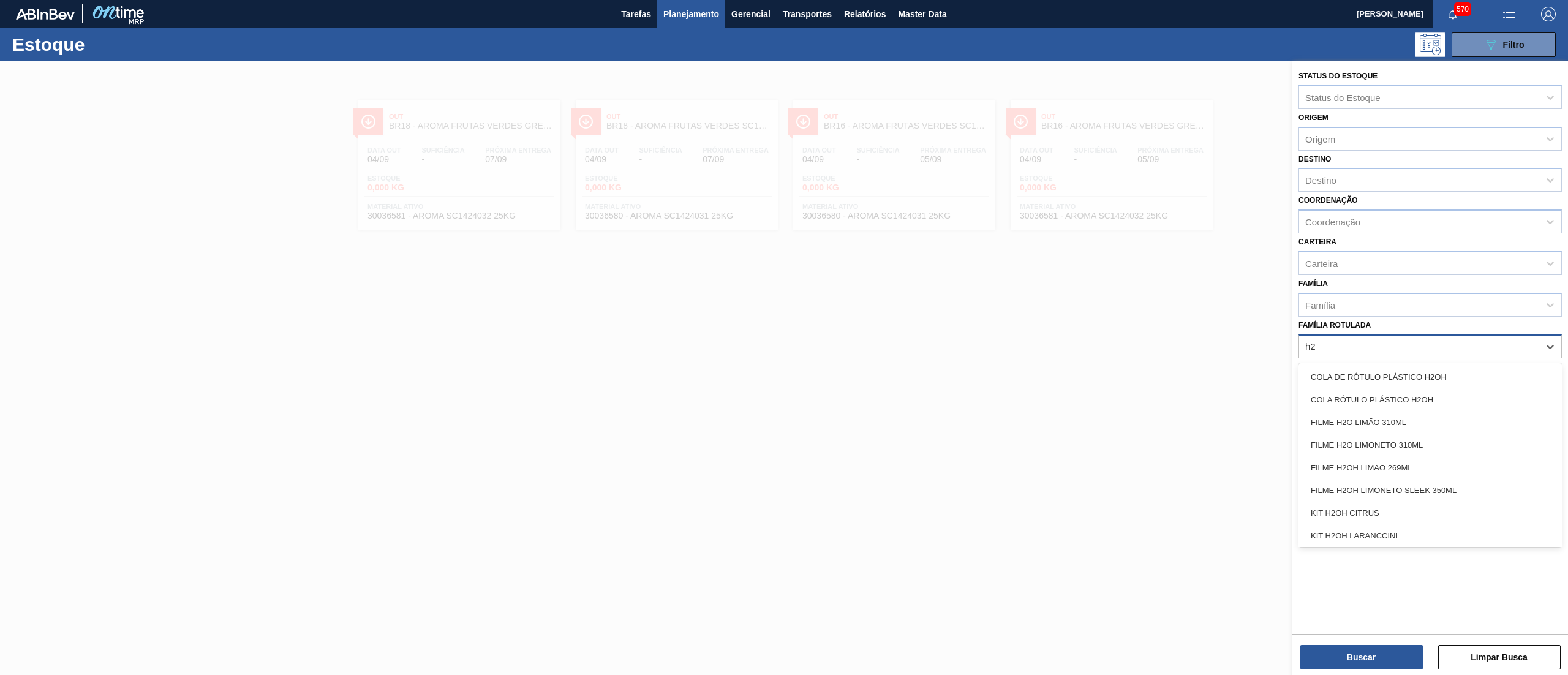
type Rotulada "h2o"
click at [1379, 493] on div "FILME H2OH LIMONETO SLEEK 350ML" at bounding box center [1431, 491] width 263 height 23
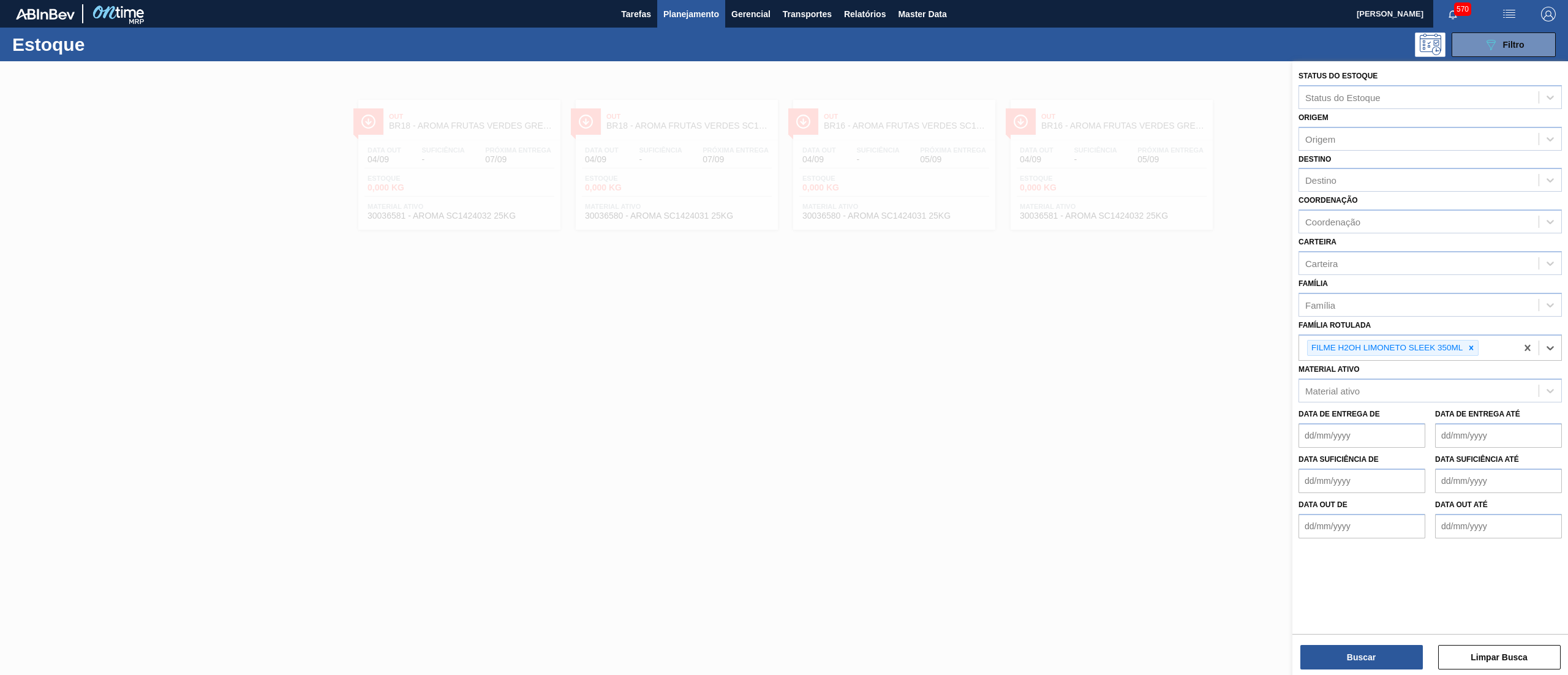
click at [1346, 644] on div "Buscar Limpar Busca" at bounding box center [1430, 651] width 275 height 34
click at [1346, 656] on button "Buscar" at bounding box center [1361, 658] width 123 height 25
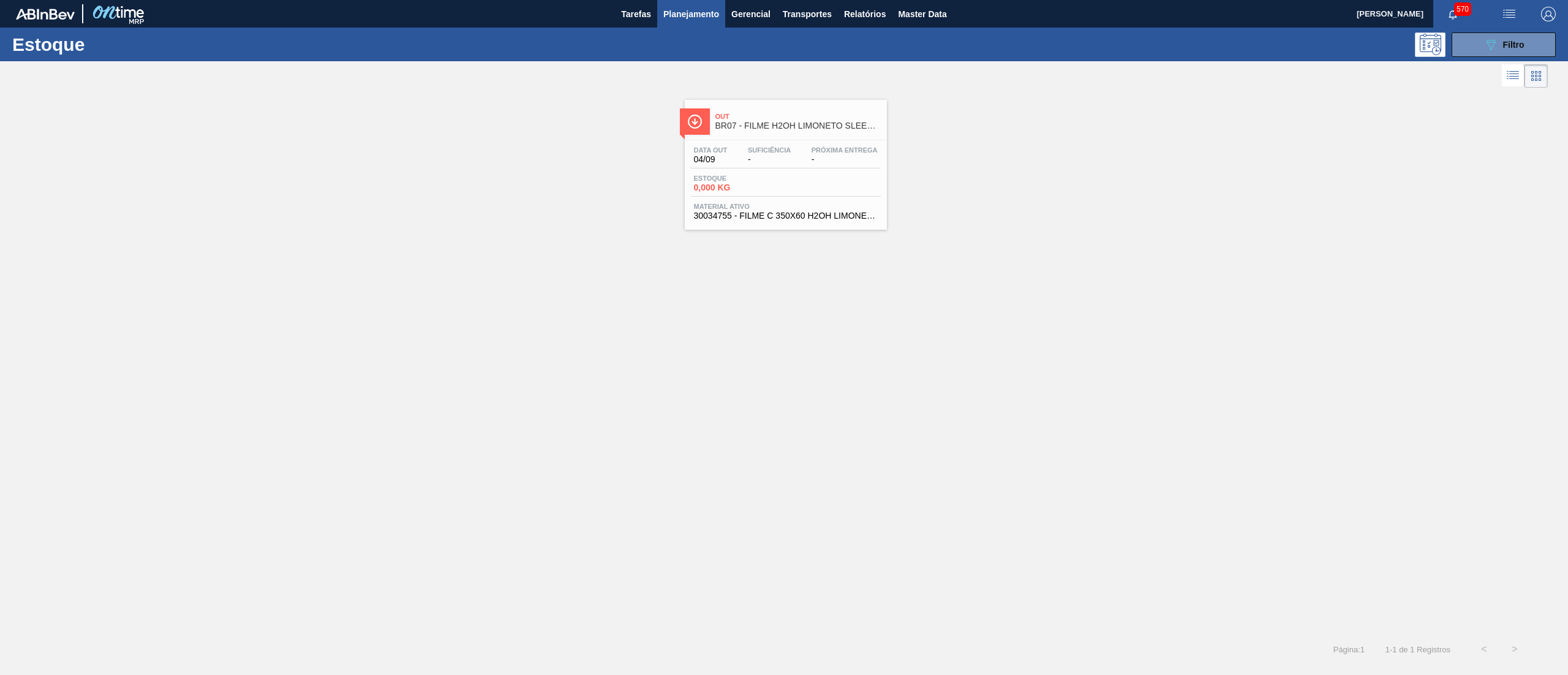
click at [764, 225] on div "Out BR07 - FILME H2OH LIMONETO SLEEK 350ML Data out 04/09 Suficiência - Próxima…" at bounding box center [786, 165] width 202 height 130
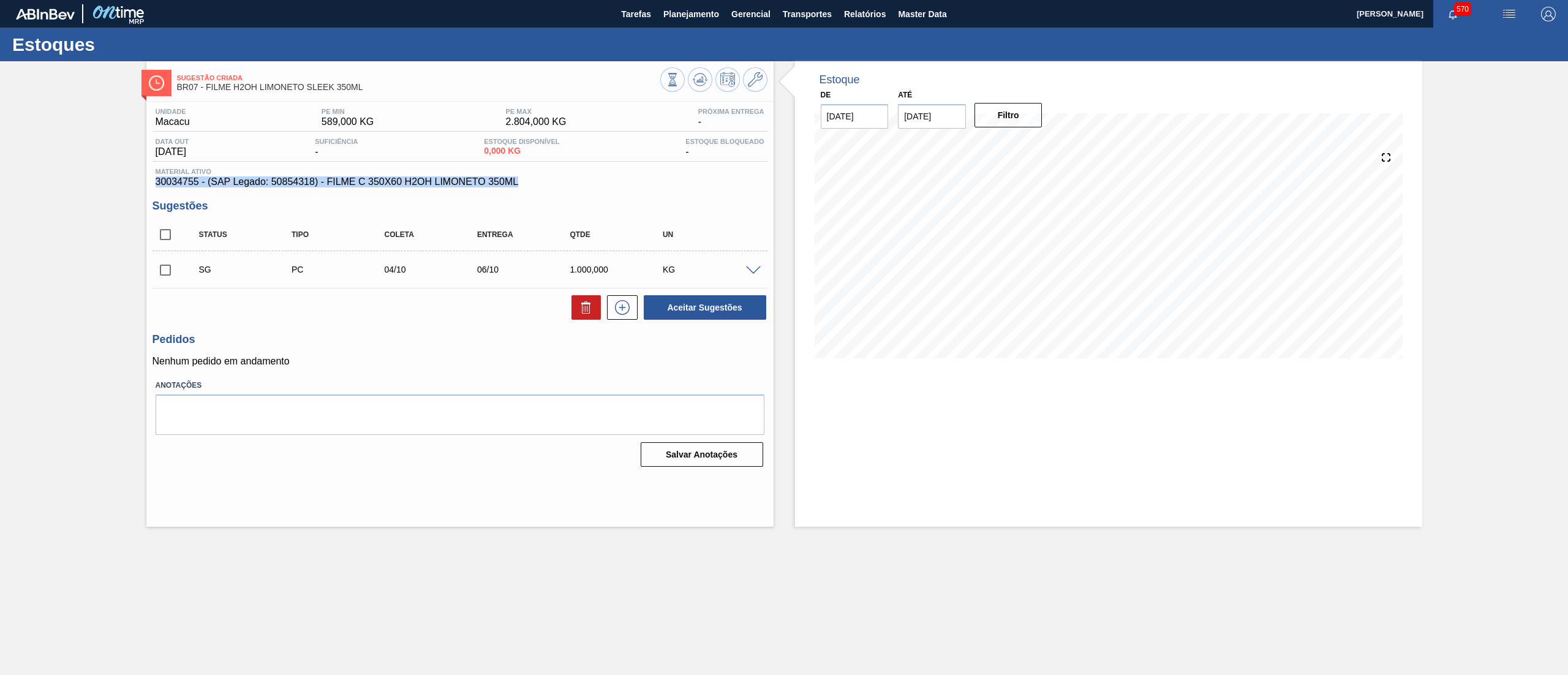
drag, startPoint x: 519, startPoint y: 186, endPoint x: 132, endPoint y: 186, distance: 387.0
click at [132, 186] on div "Sugestão Criada BR07 - FILME H2OH LIMONETO SLEEK 350ML Unidade Macacu PE MIN 58…" at bounding box center [784, 294] width 1568 height 465
copy span "30034755 - (SAP Legado: 50854318) - FILME C 350X60 H2OH LIMONETO 350ML"
click at [751, 272] on span at bounding box center [753, 272] width 14 height 10
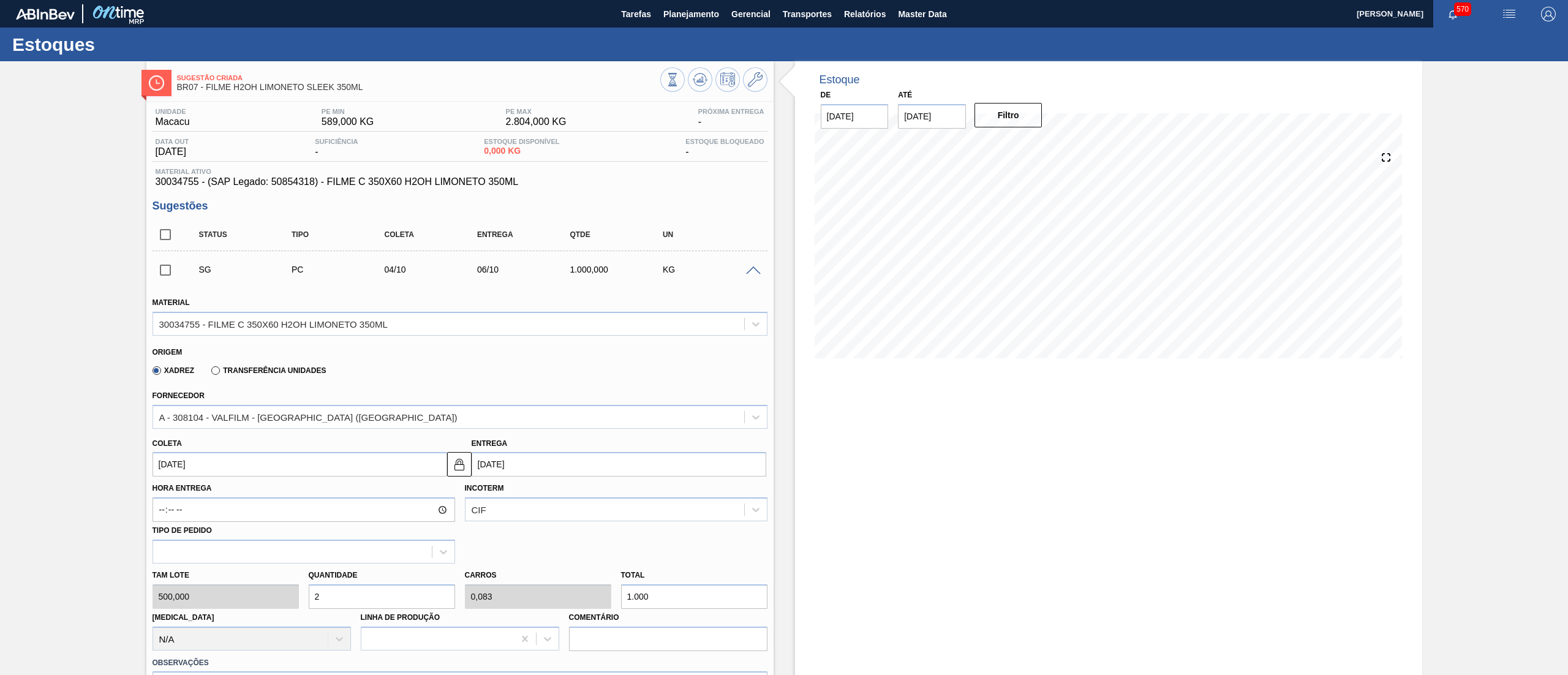
drag, startPoint x: 351, startPoint y: 600, endPoint x: 304, endPoint y: 596, distance: 47.2
click at [304, 596] on div "Quantidade 2" at bounding box center [382, 588] width 156 height 42
type input "3"
type input "0,125"
type input "1.500"
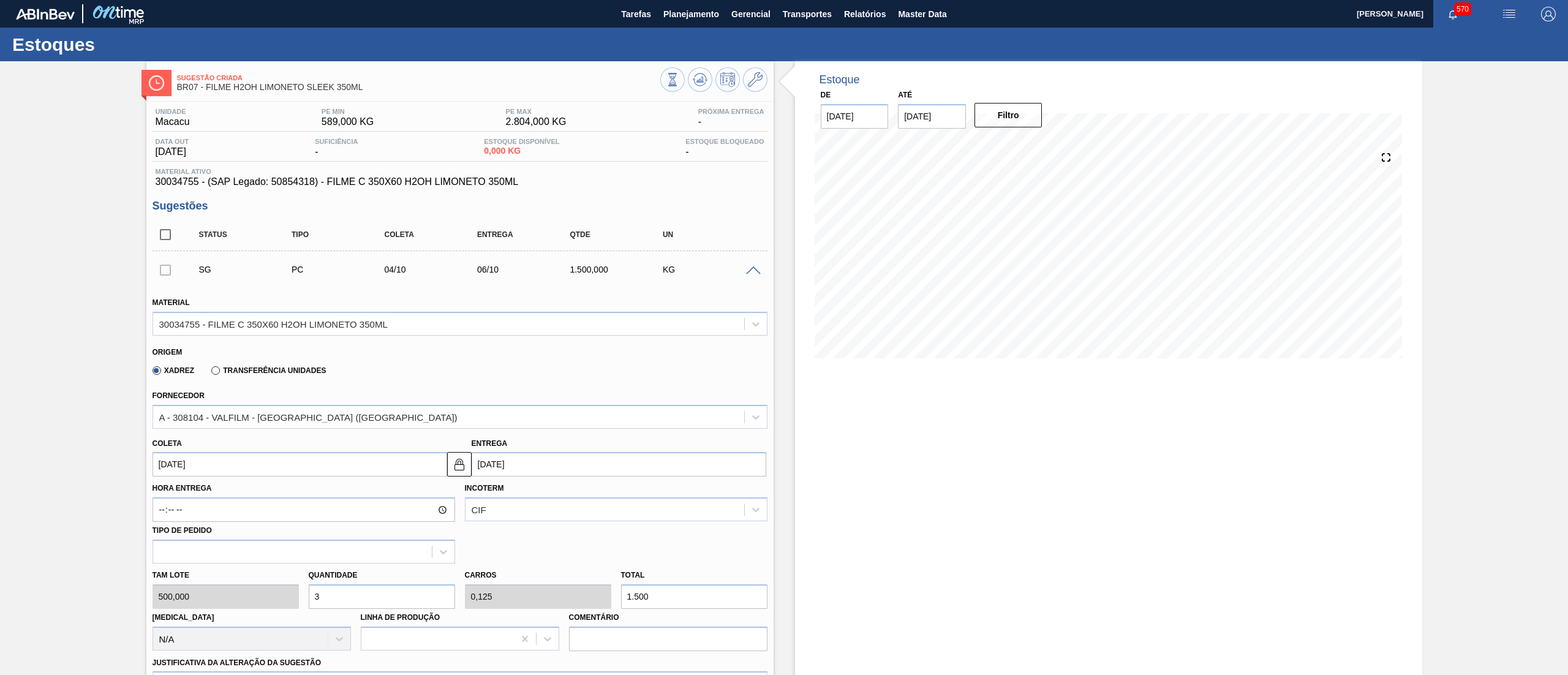
type input "3"
click at [231, 467] on input "[DATE]" at bounding box center [299, 464] width 295 height 25
click at [288, 574] on div "18" at bounding box center [285, 573] width 16 height 16
type input "[DATE]"
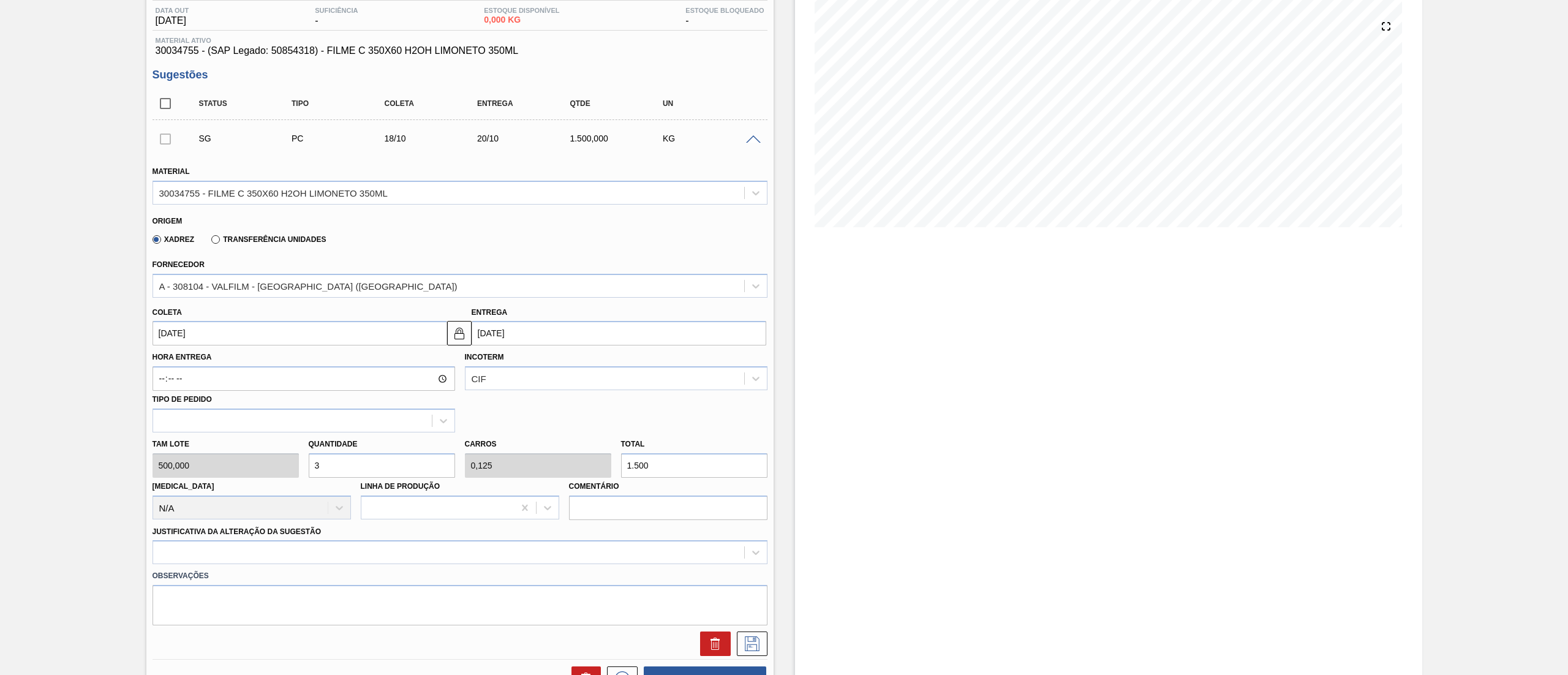
scroll to position [174, 0]
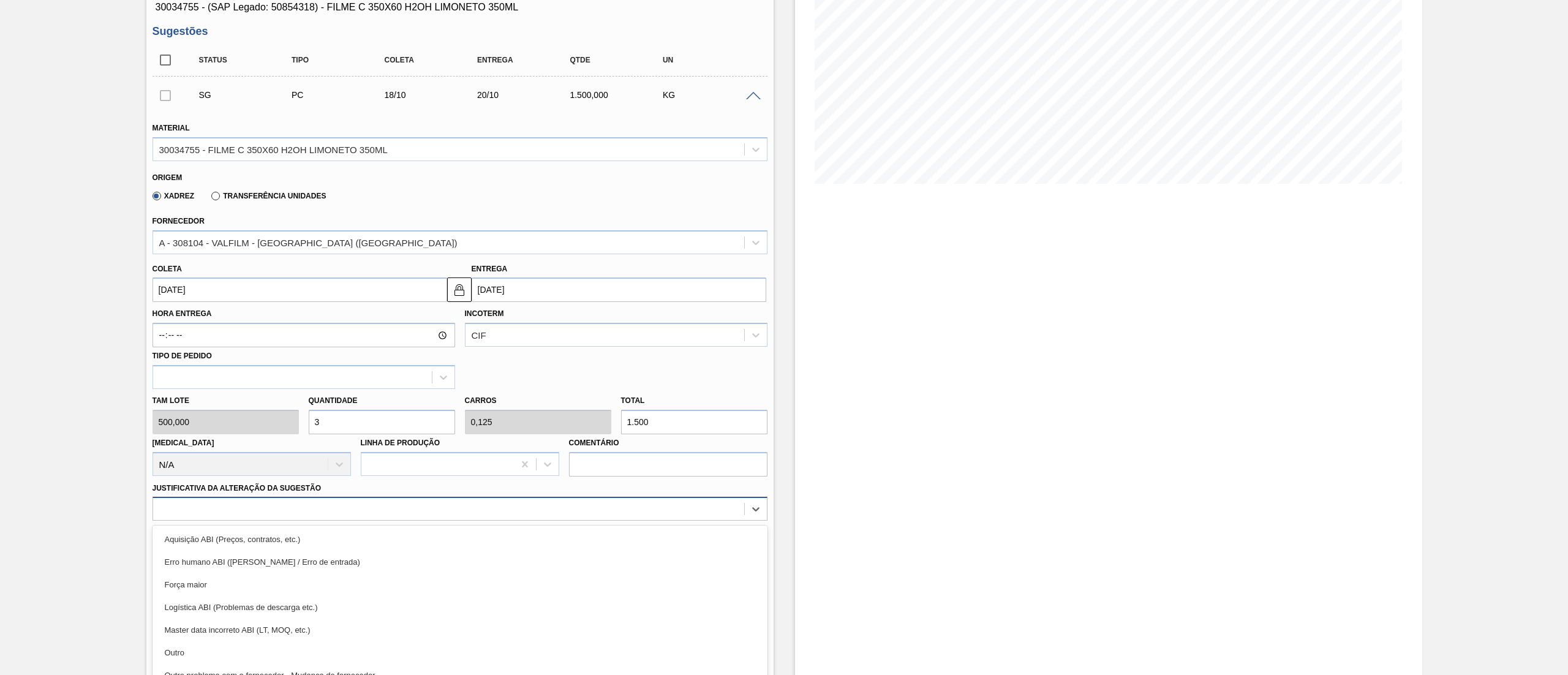
click at [190, 514] on div "option Erro humano ABI (Cálculo / Erro de entrada) focused, 2 of 18. 18 results…" at bounding box center [459, 508] width 615 height 24
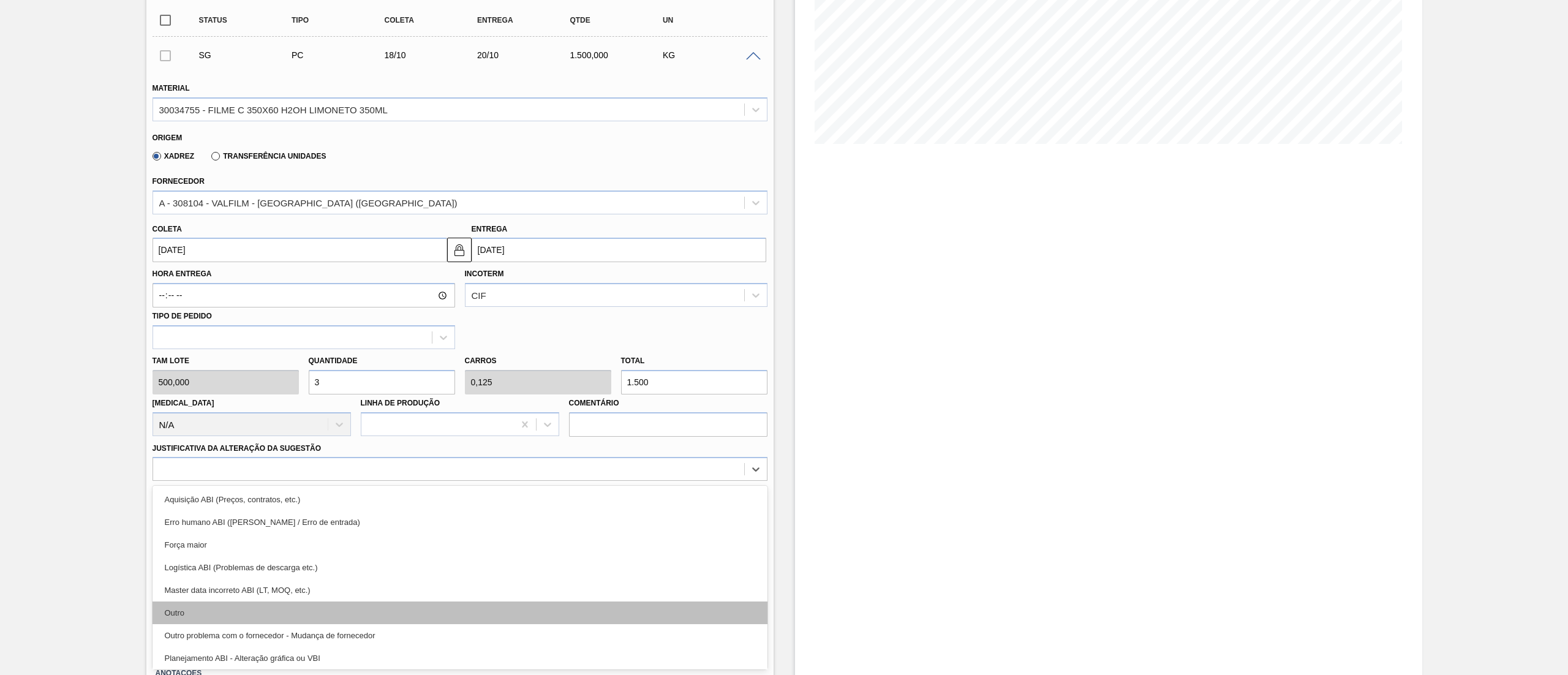
click at [194, 607] on div "Outro" at bounding box center [459, 613] width 615 height 23
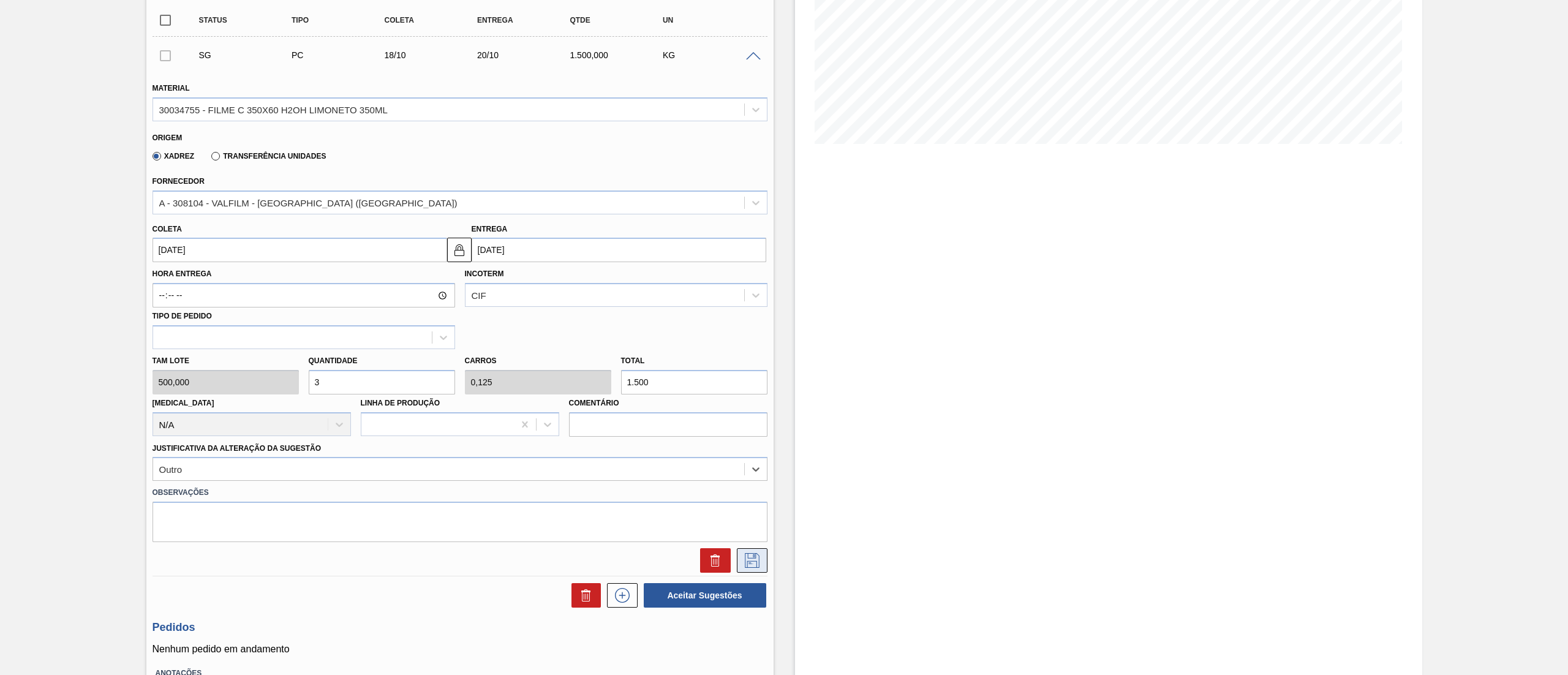
click at [751, 572] on button at bounding box center [752, 561] width 31 height 25
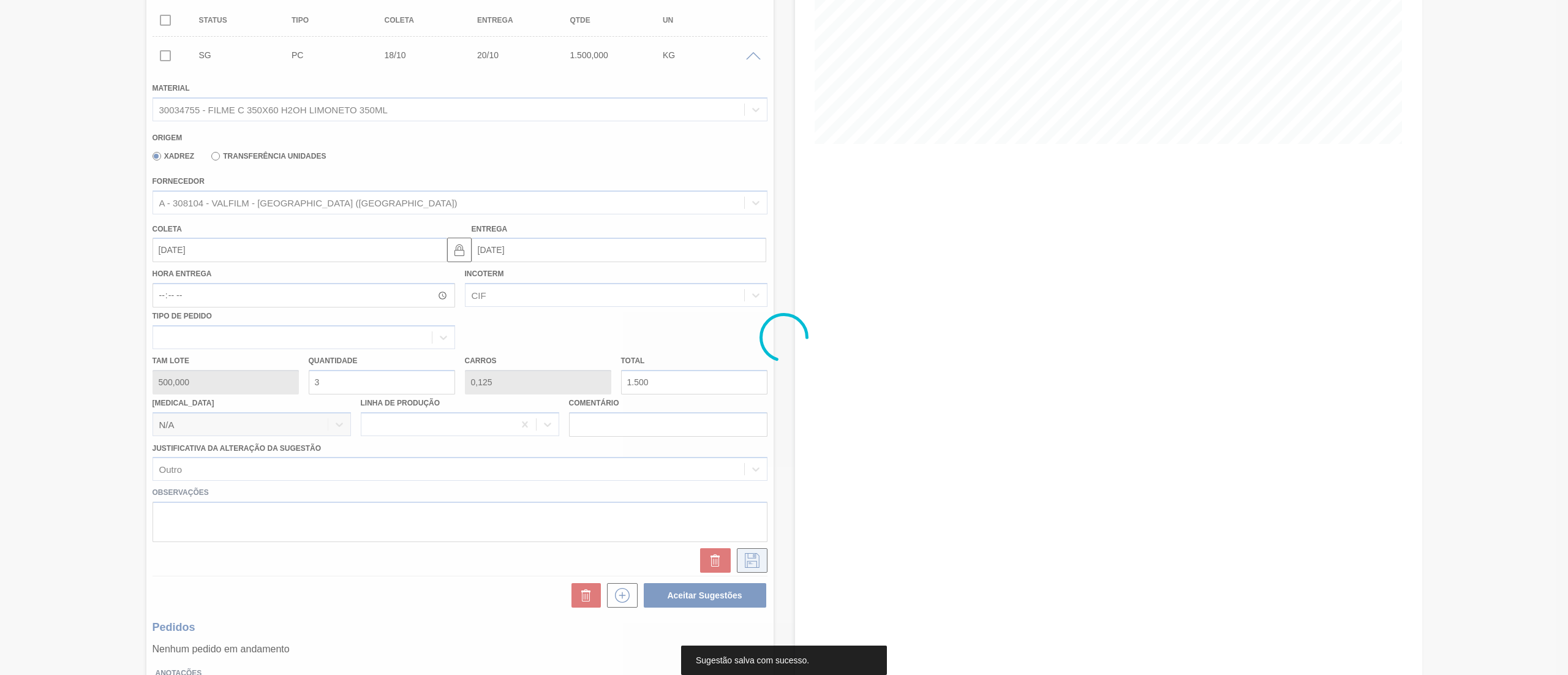
scroll to position [0, 0]
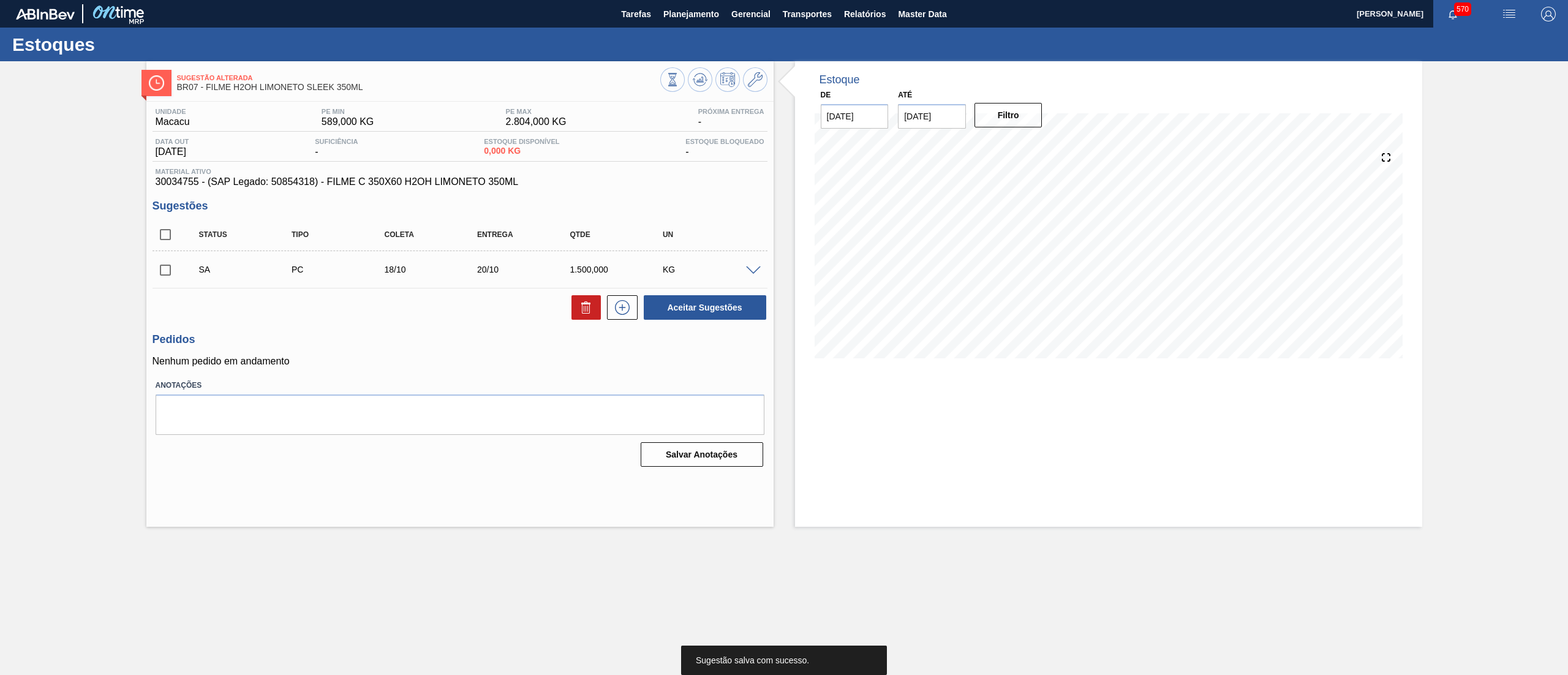
click at [162, 264] on input "checkbox" at bounding box center [165, 270] width 26 height 26
click at [711, 308] on button "Aceitar Sugestões" at bounding box center [704, 308] width 123 height 25
checkbox input "false"
